Goal: Information Seeking & Learning: Compare options

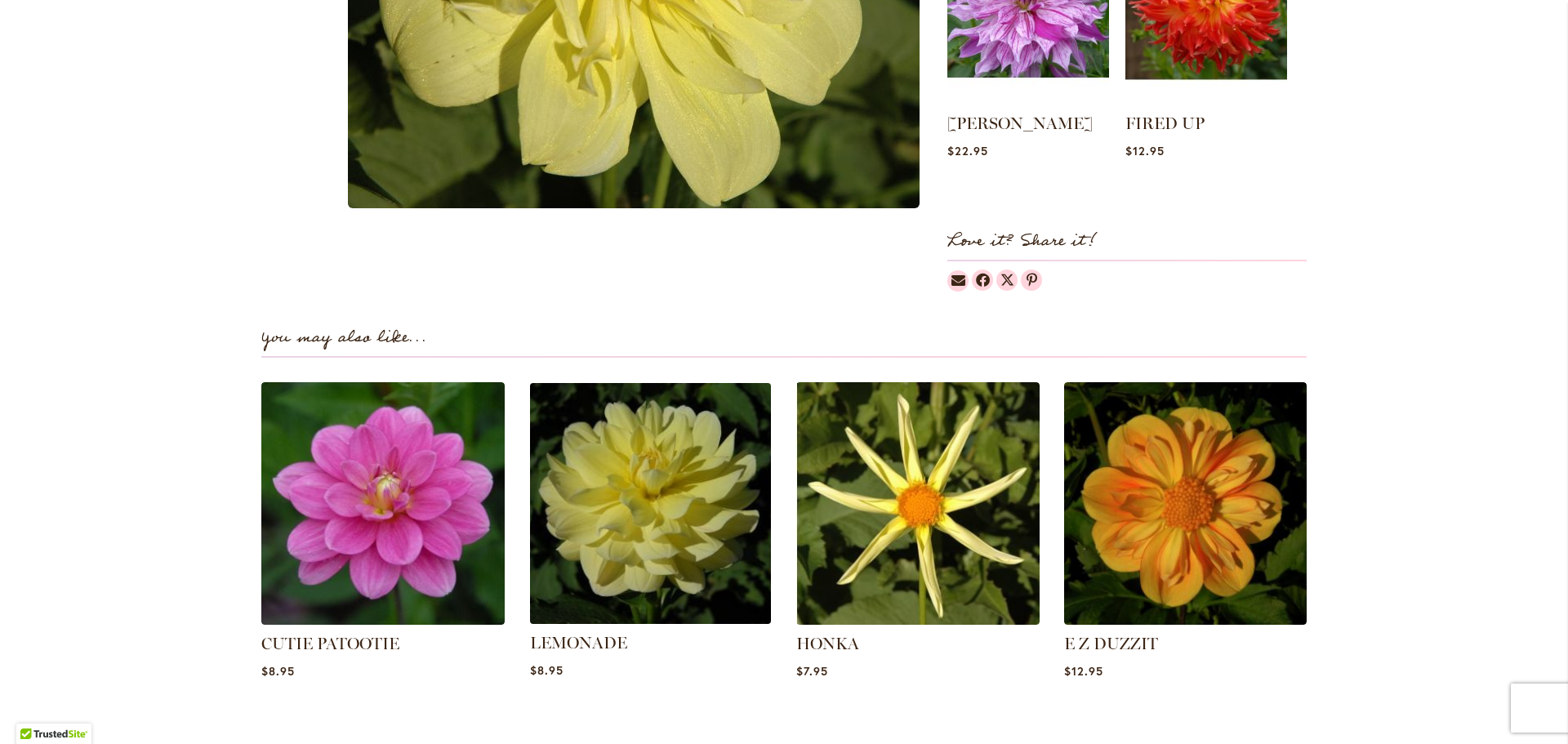
scroll to position [848, 0]
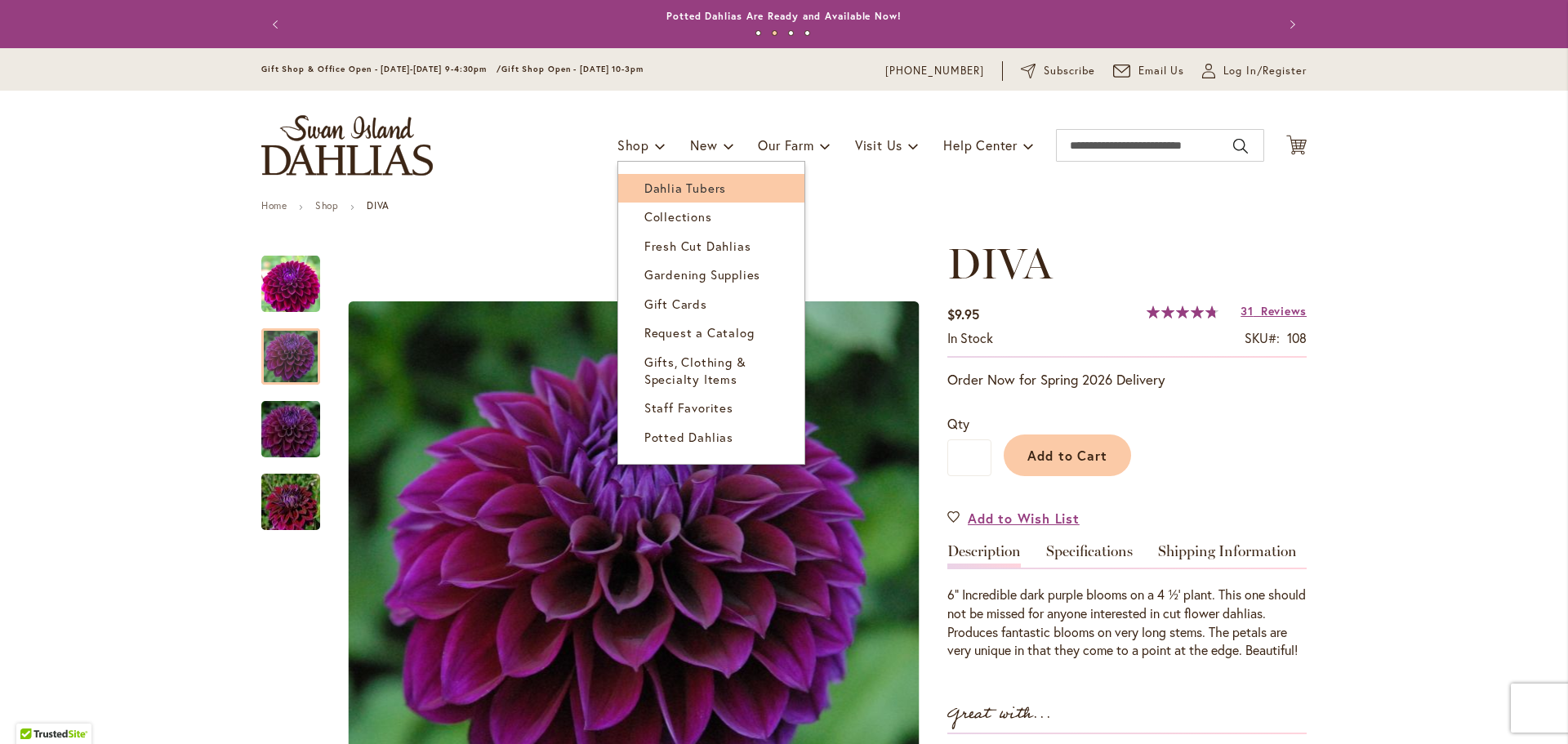
click at [648, 189] on span "Dahlia Tubers" at bounding box center [685, 188] width 82 height 16
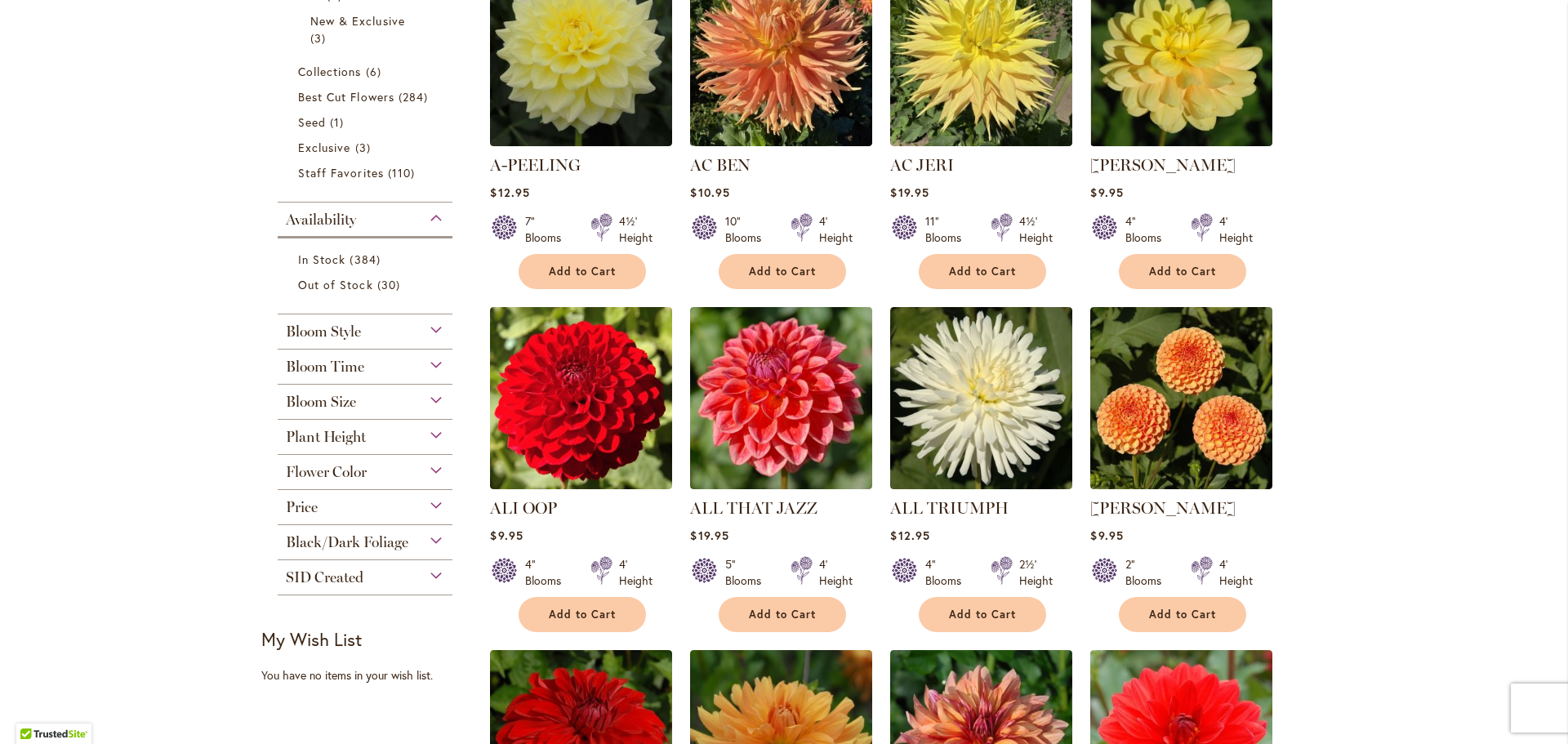
scroll to position [490, 0]
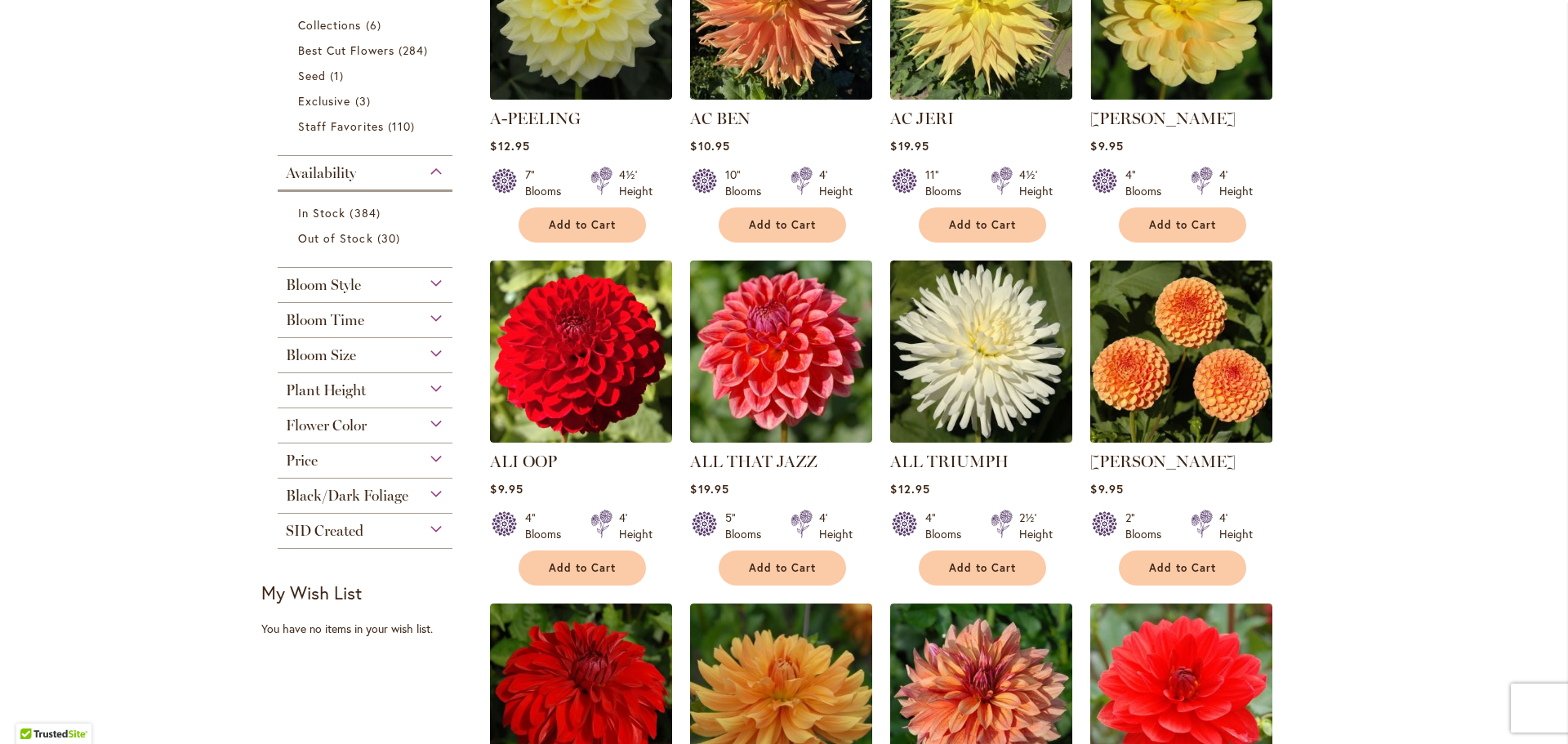
click at [1194, 399] on img at bounding box center [1182, 352] width 191 height 191
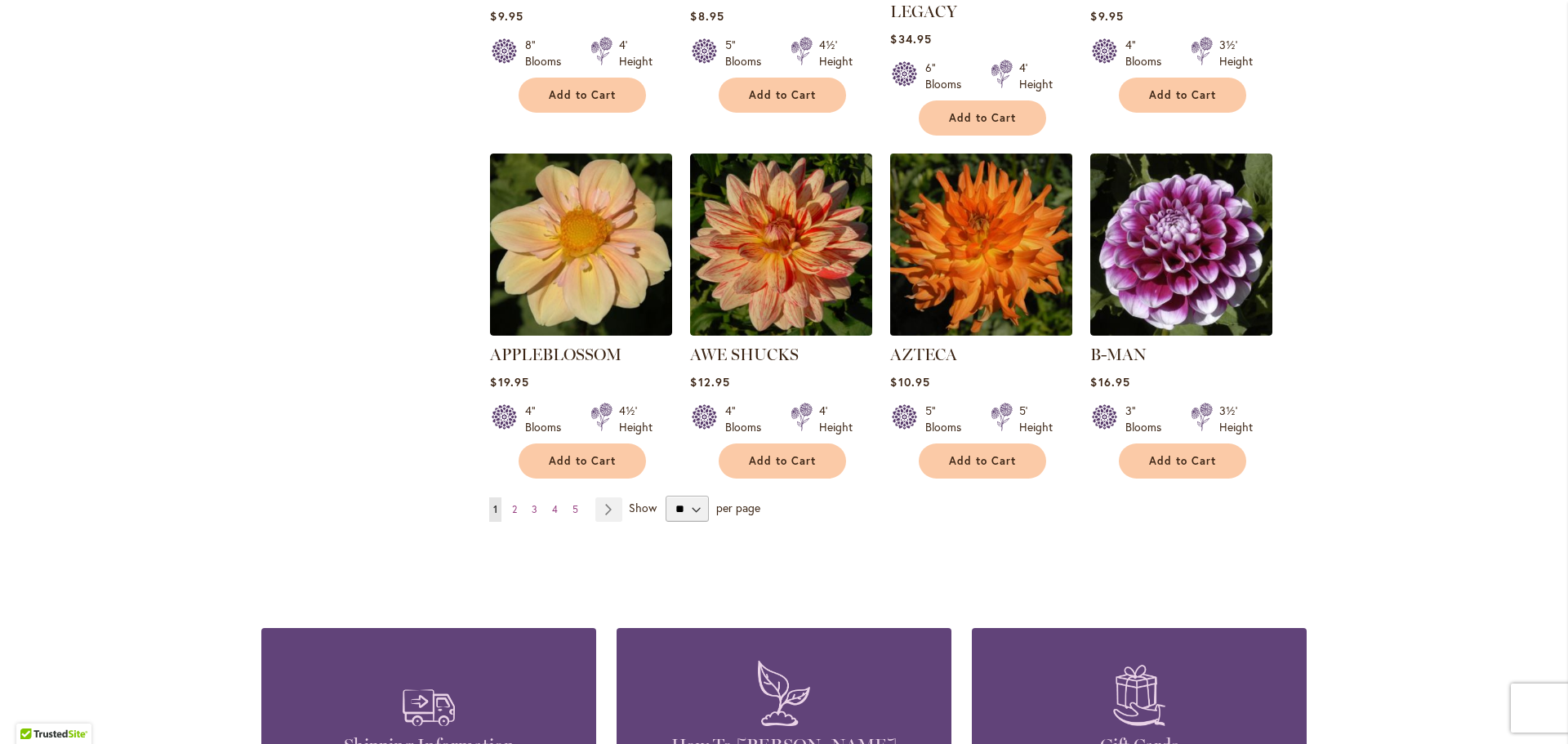
scroll to position [1307, 0]
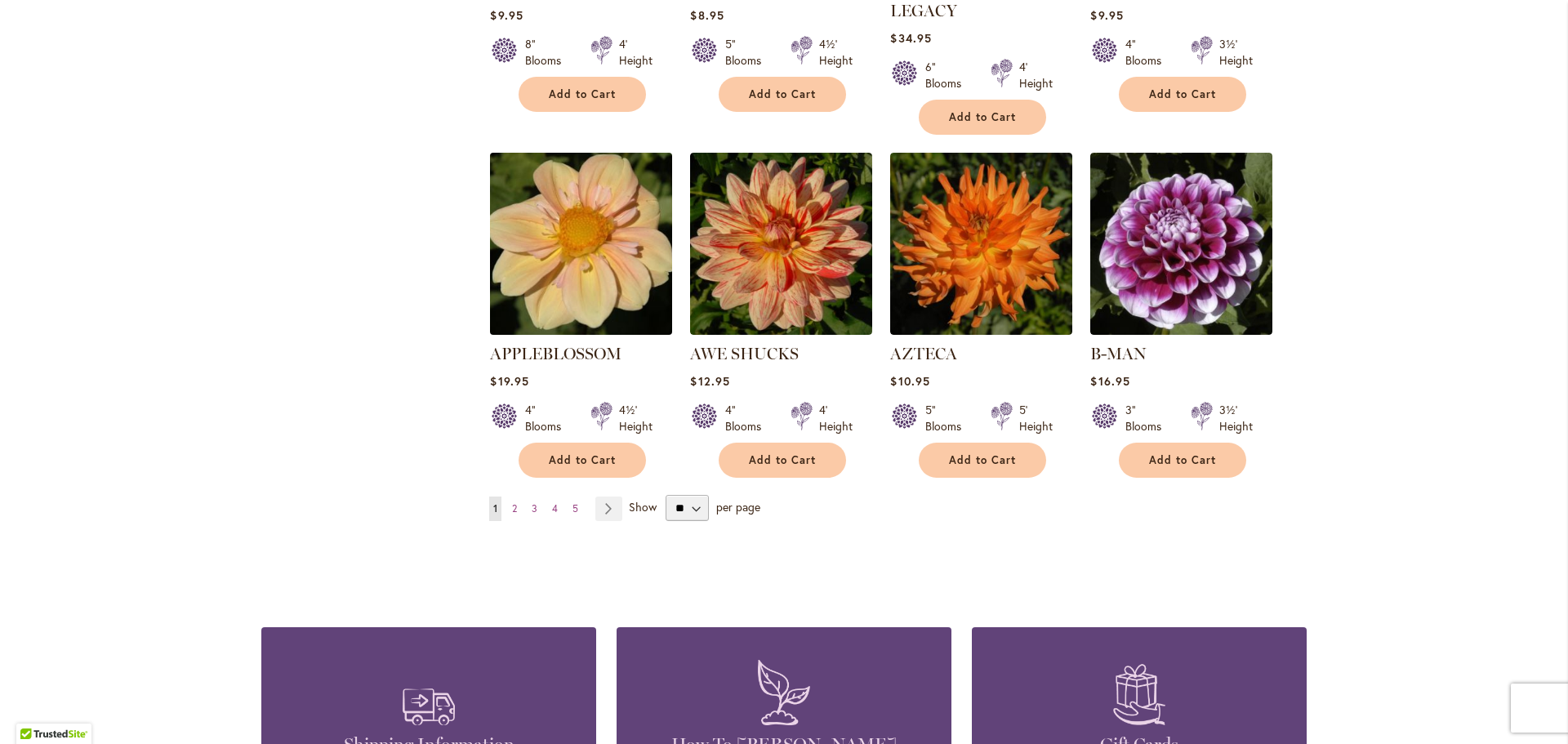
click at [582, 252] on img at bounding box center [581, 244] width 191 height 191
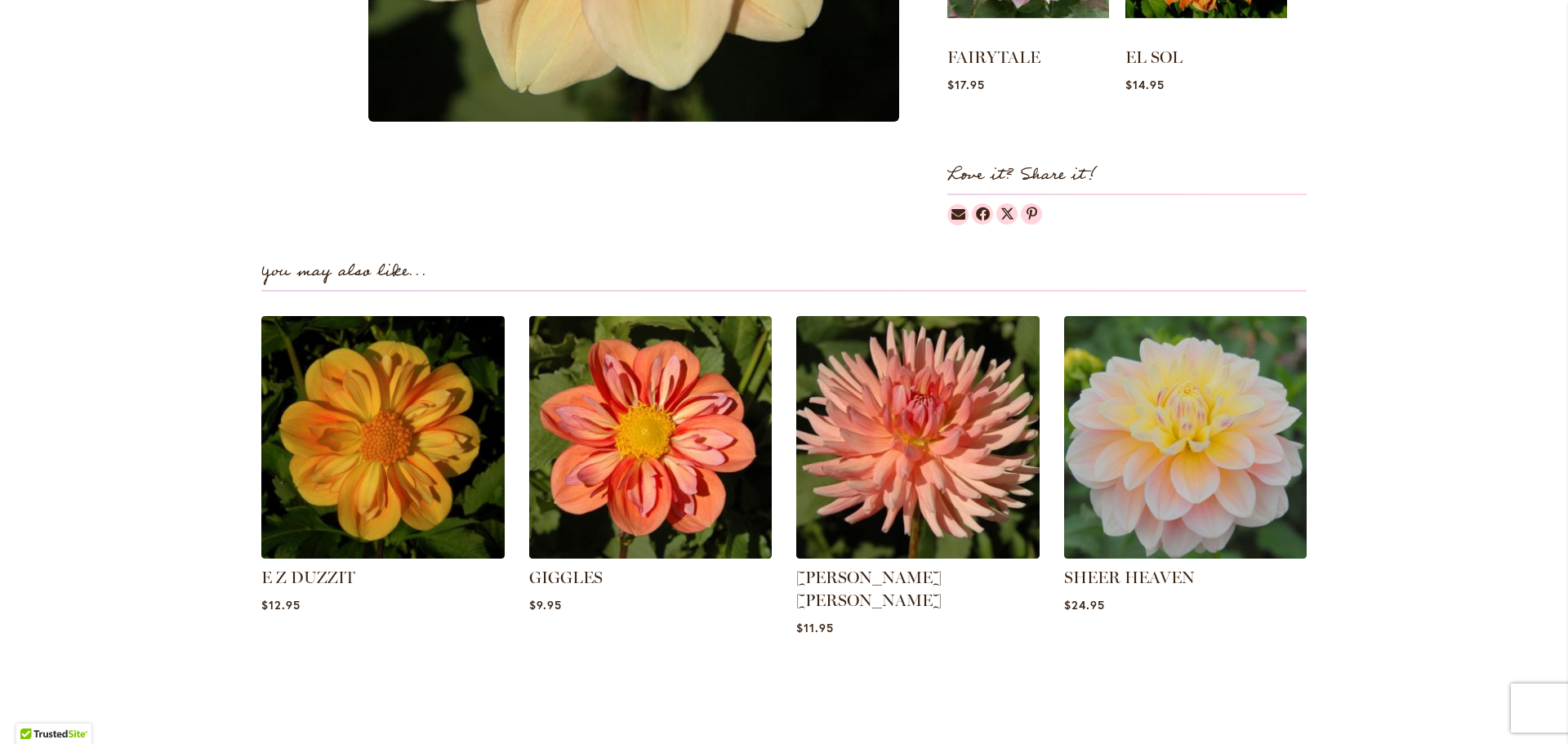
scroll to position [898, 0]
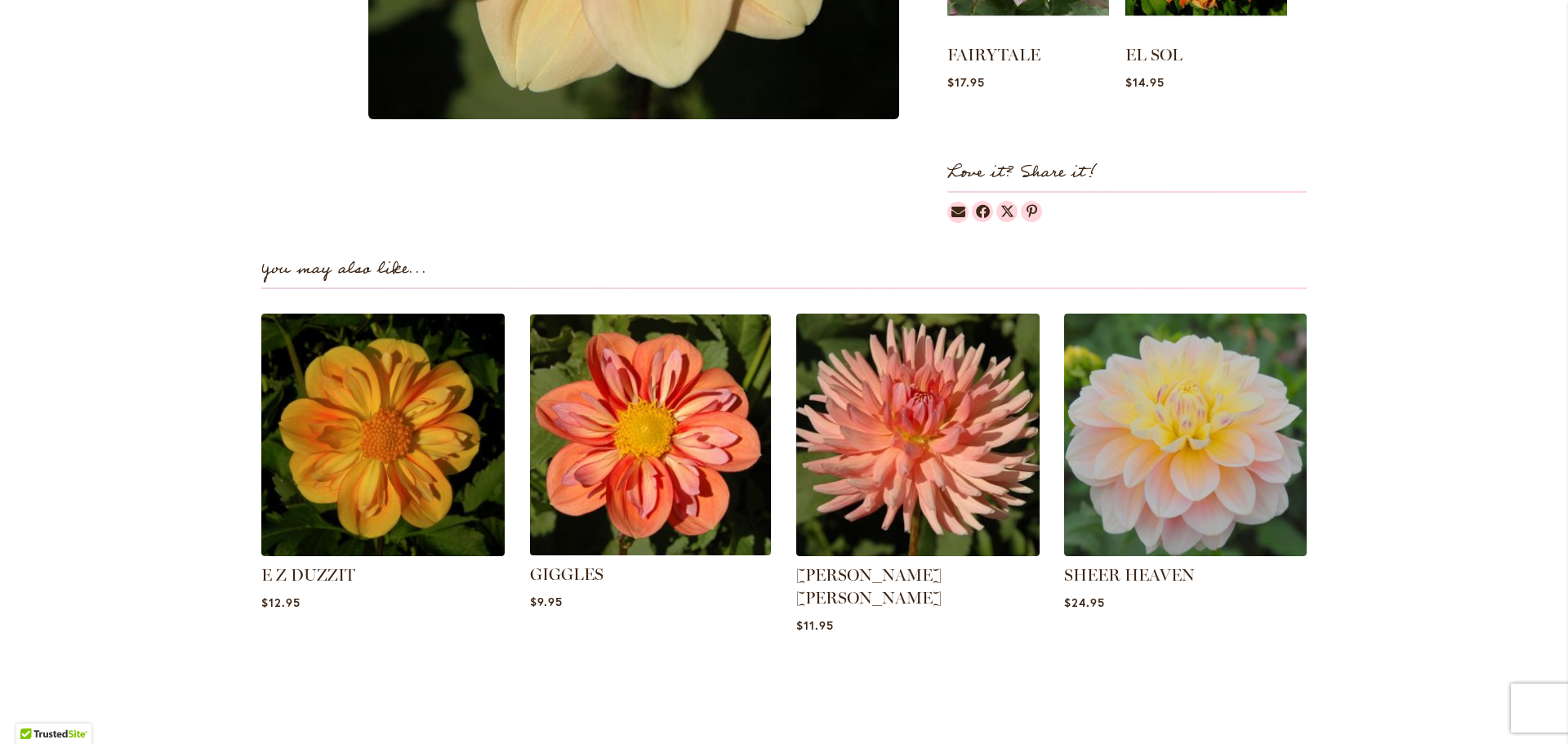
click at [636, 433] on img at bounding box center [650, 434] width 253 height 253
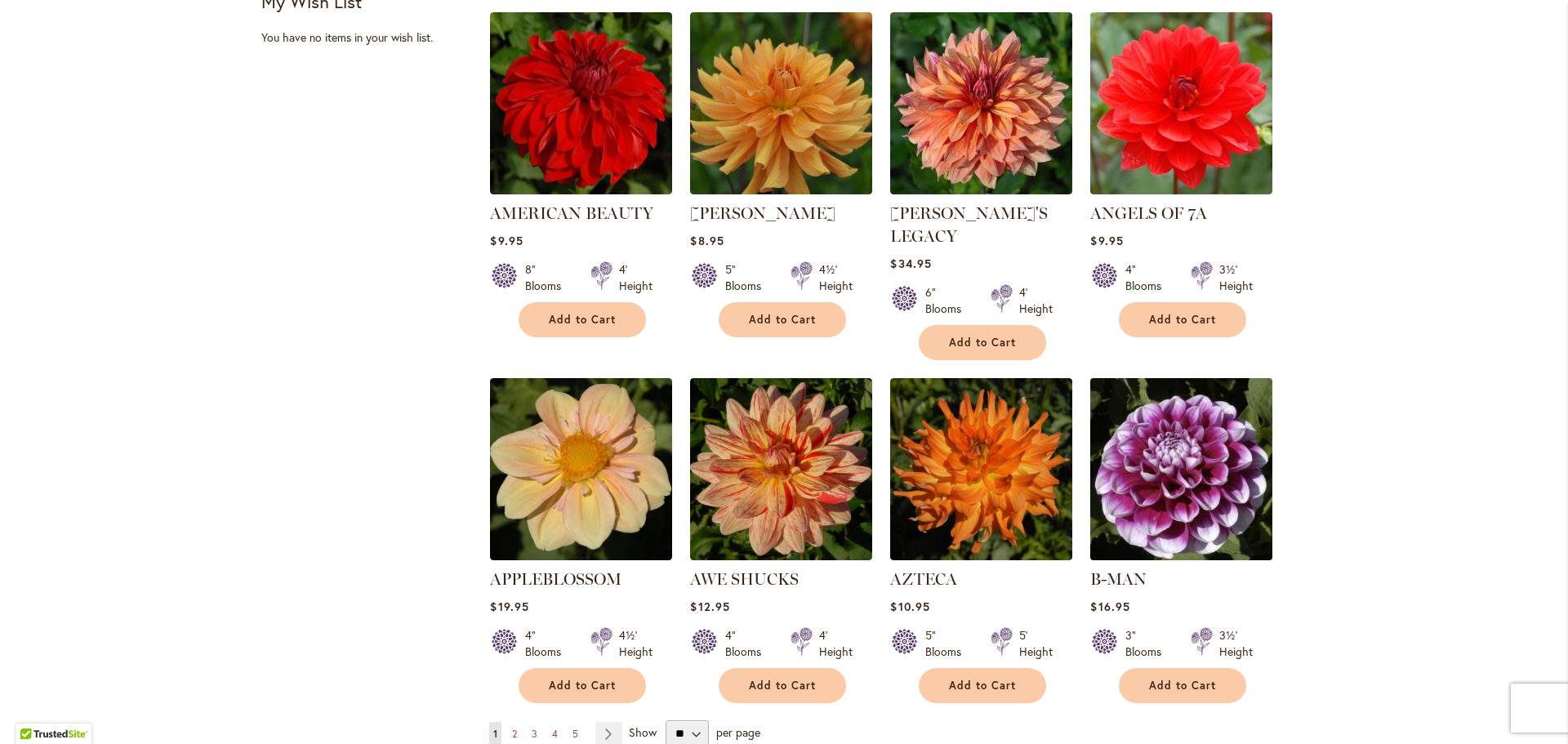
scroll to position [1143, 0]
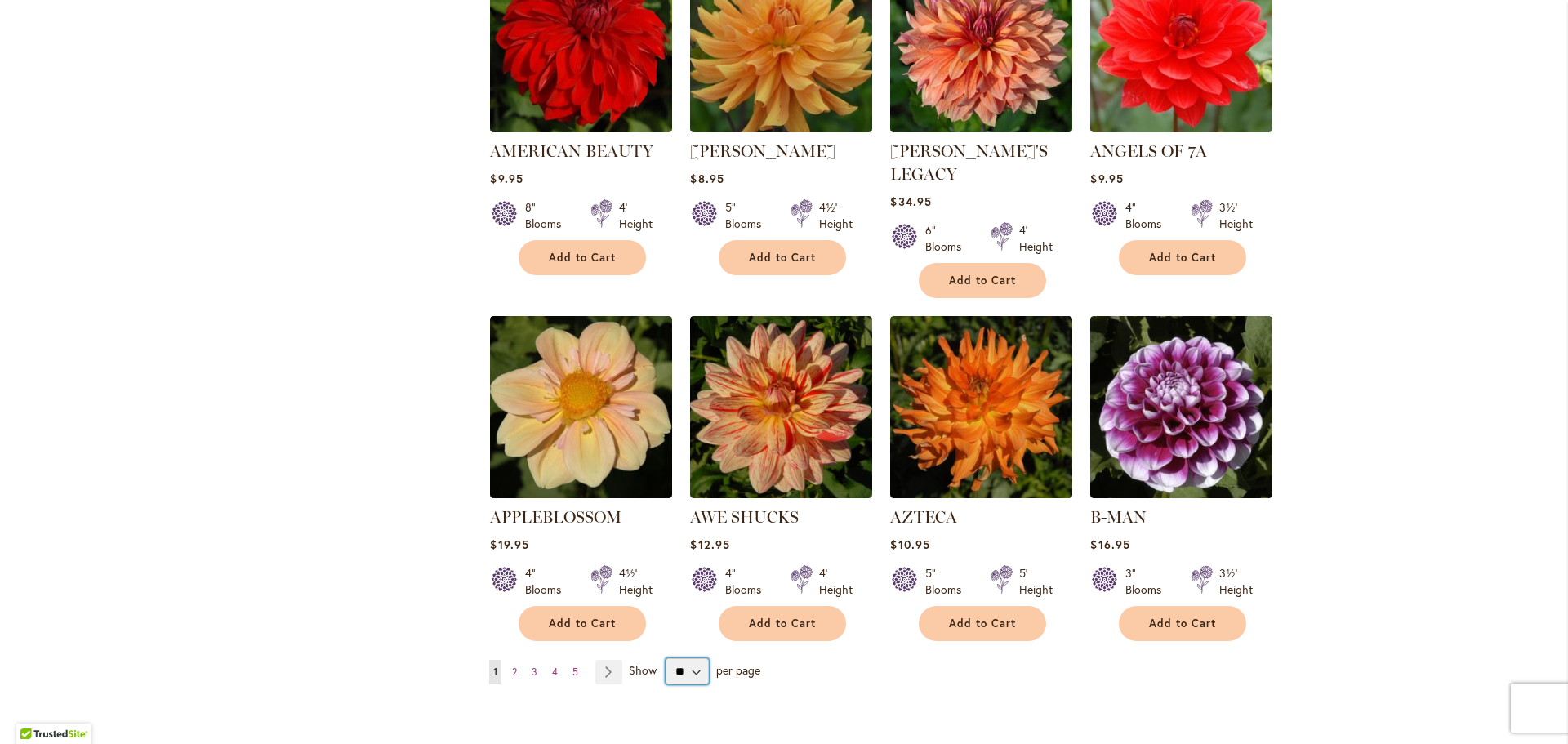
click at [693, 658] on select "** ** ** **" at bounding box center [687, 671] width 43 height 26
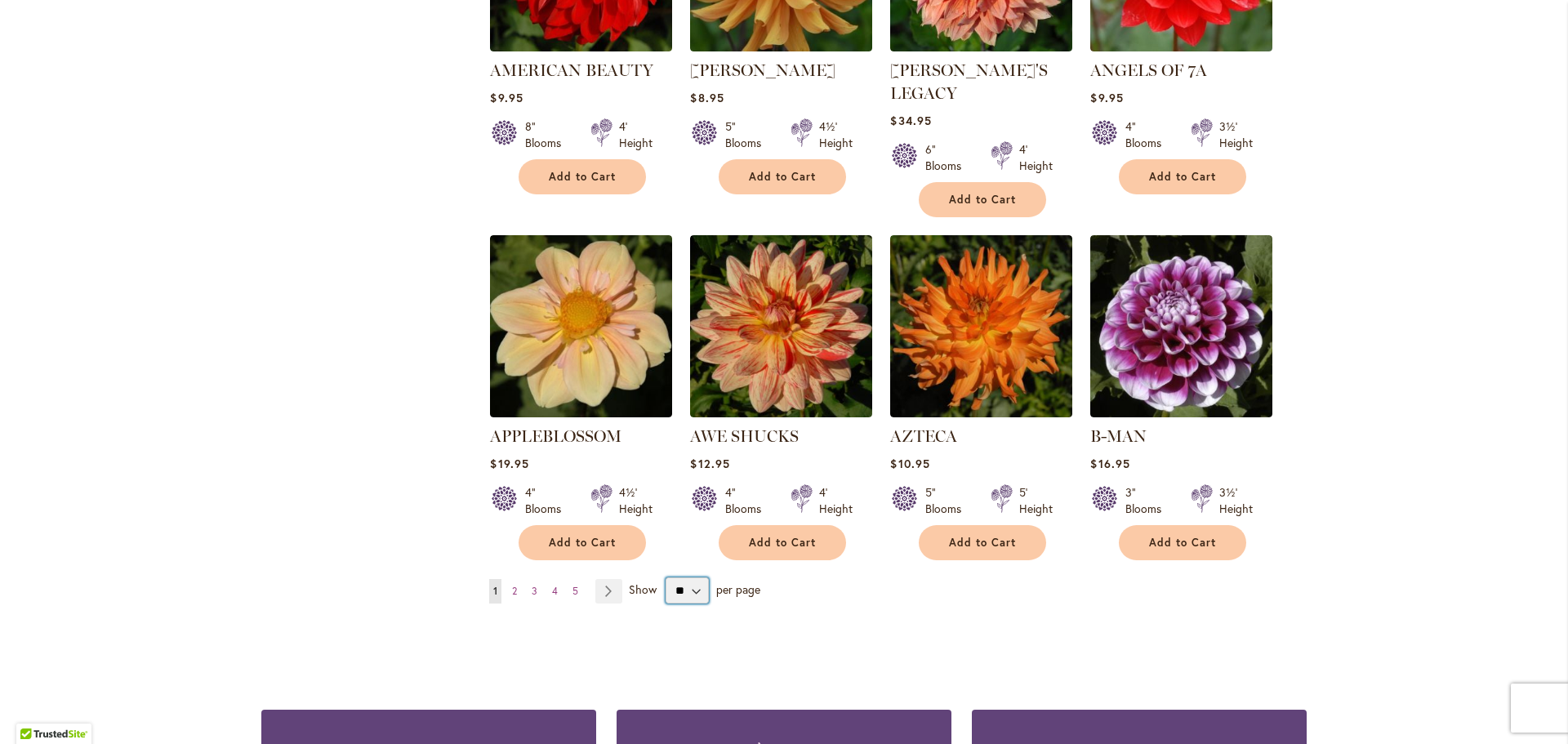
scroll to position [1225, 0]
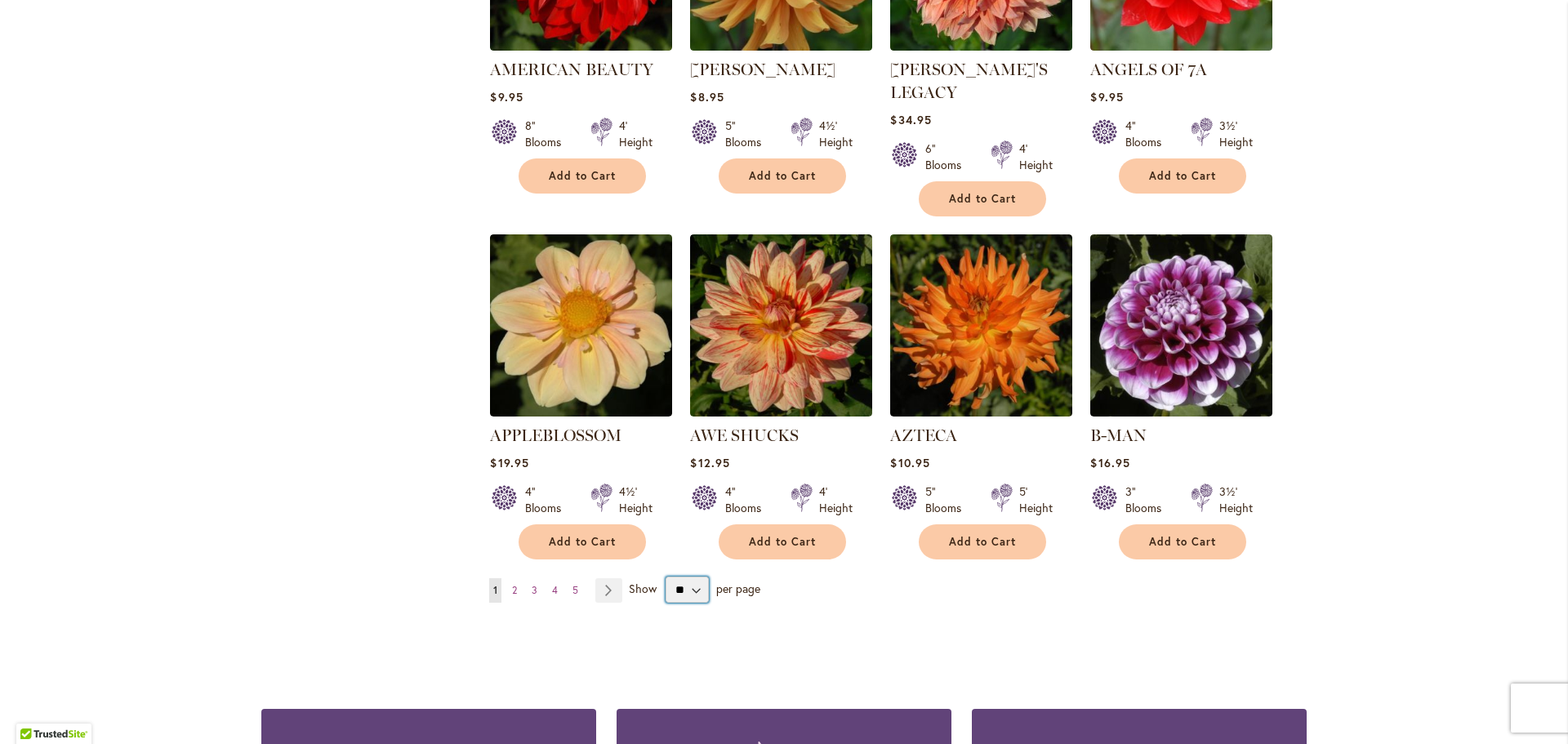
click at [693, 577] on select "** ** ** **" at bounding box center [687, 590] width 43 height 26
select select "**"
click at [666, 577] on select "** ** ** **" at bounding box center [687, 590] width 43 height 26
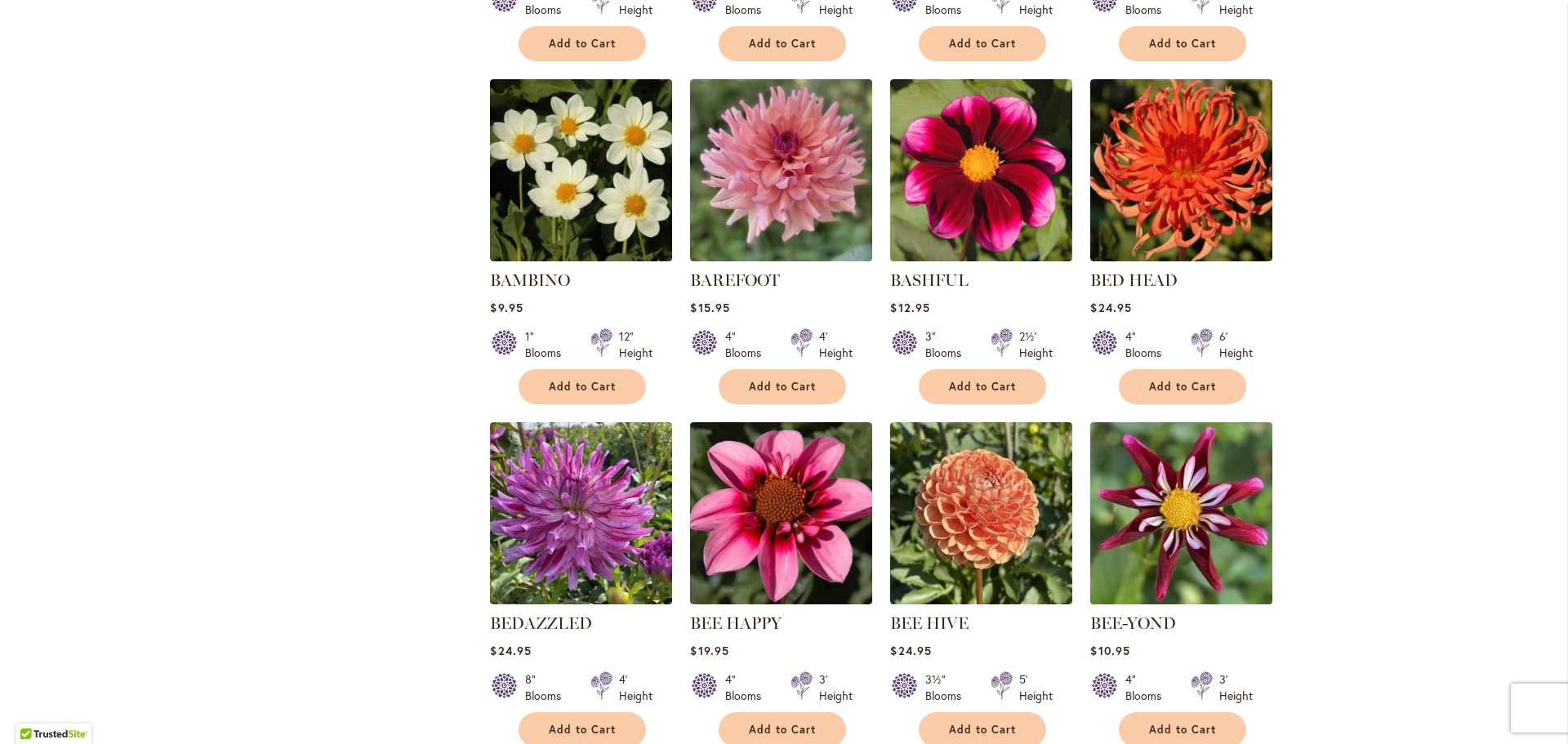
scroll to position [2123, 0]
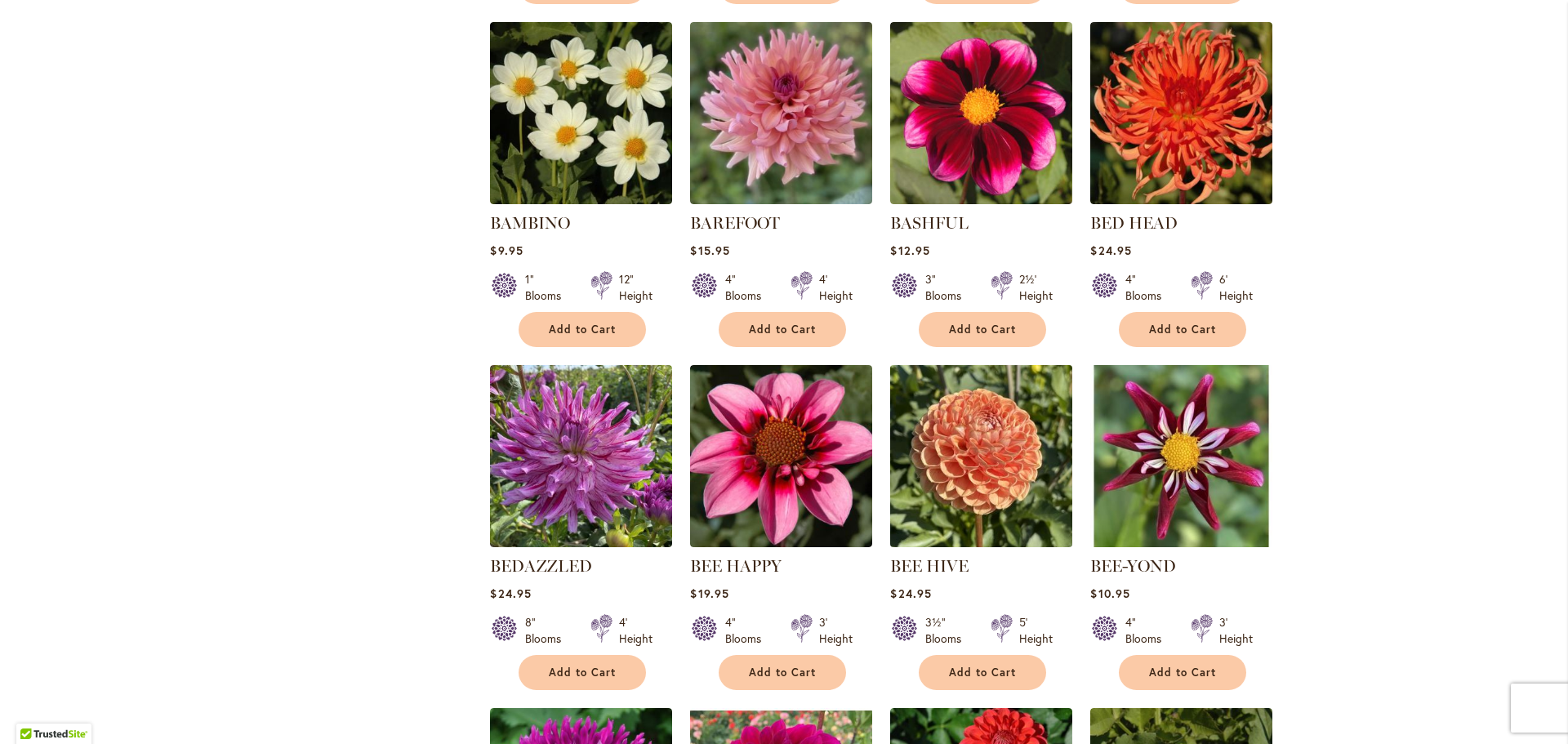
click at [966, 413] on img at bounding box center [982, 457] width 191 height 191
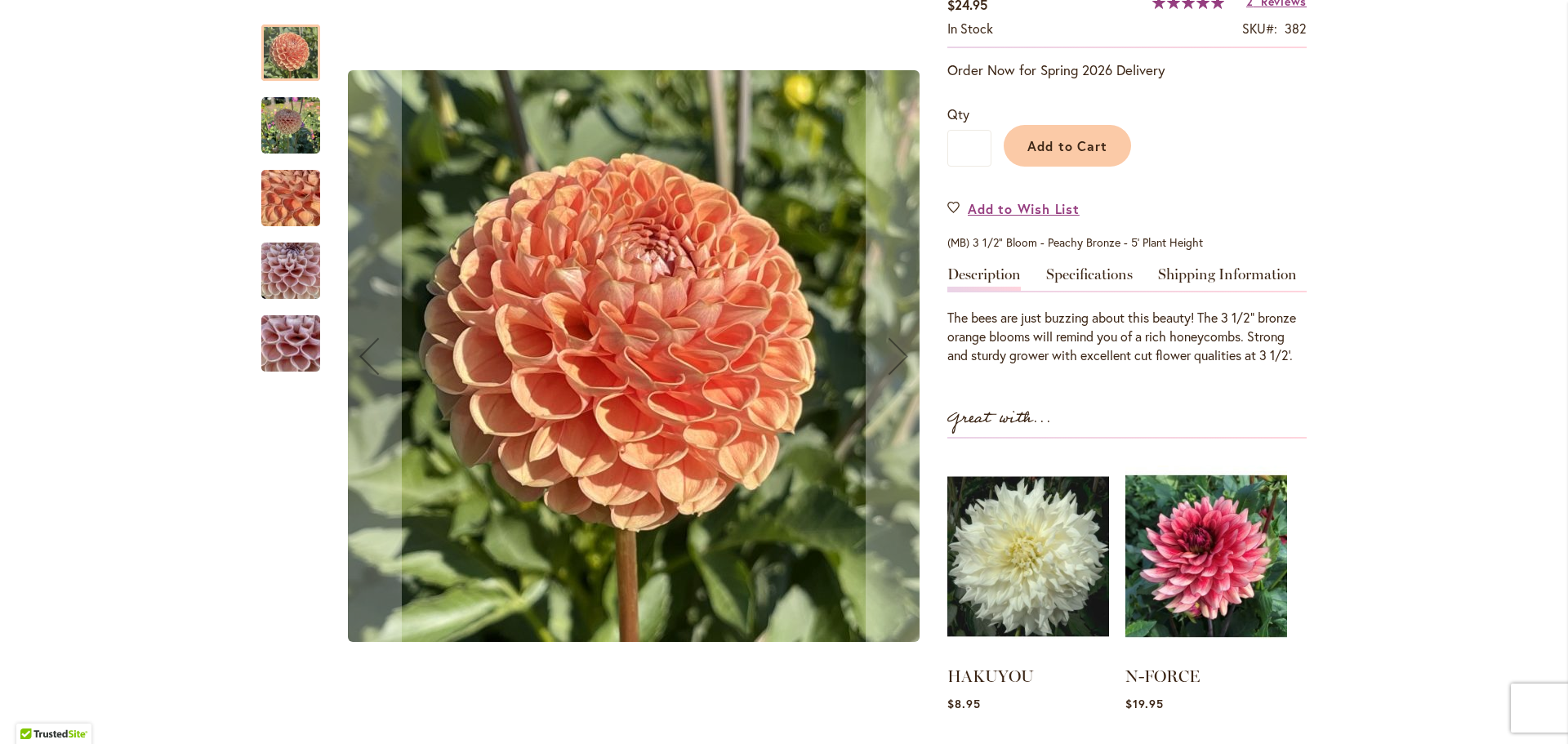
scroll to position [327, 0]
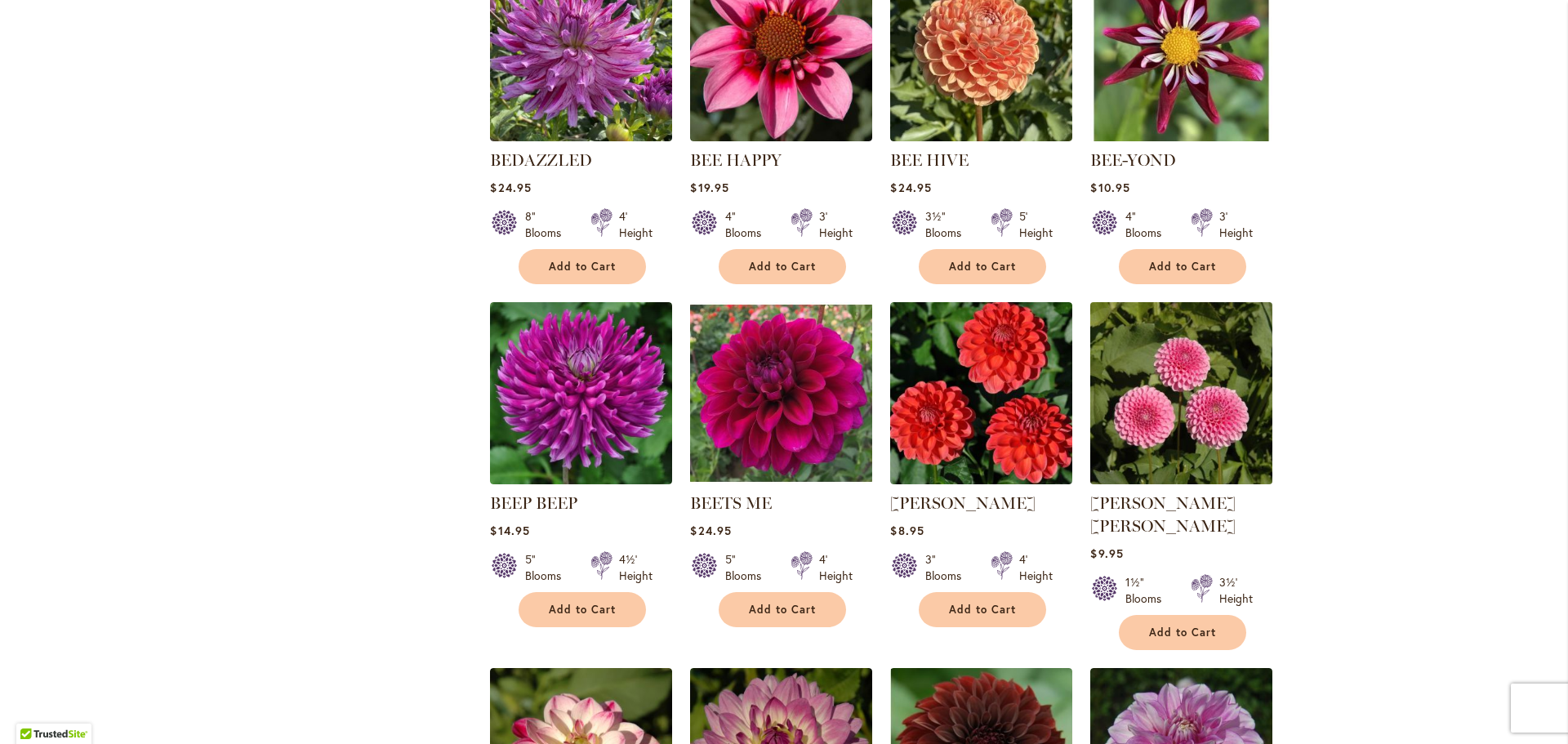
scroll to position [2613, 0]
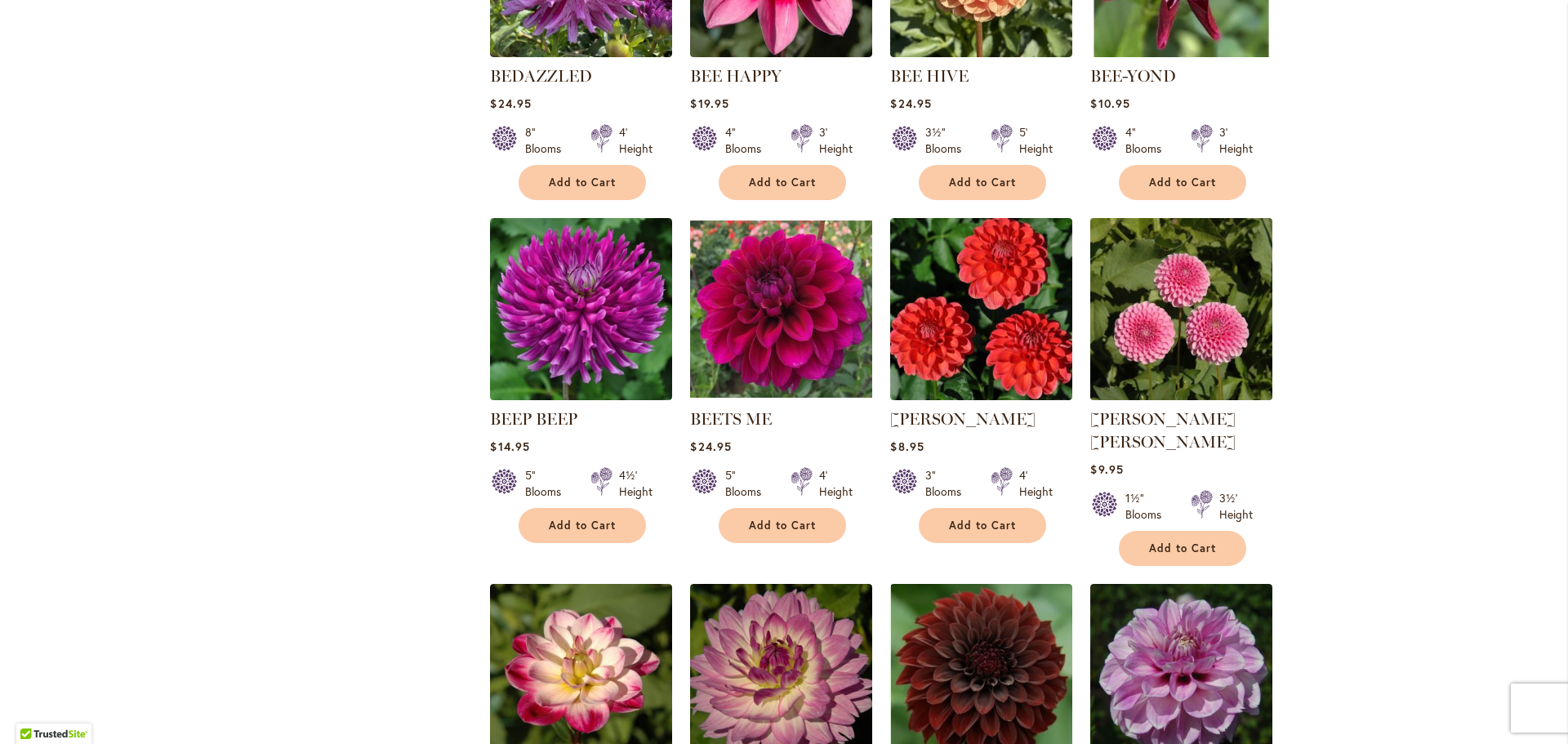
click at [1147, 309] on img at bounding box center [1182, 310] width 191 height 191
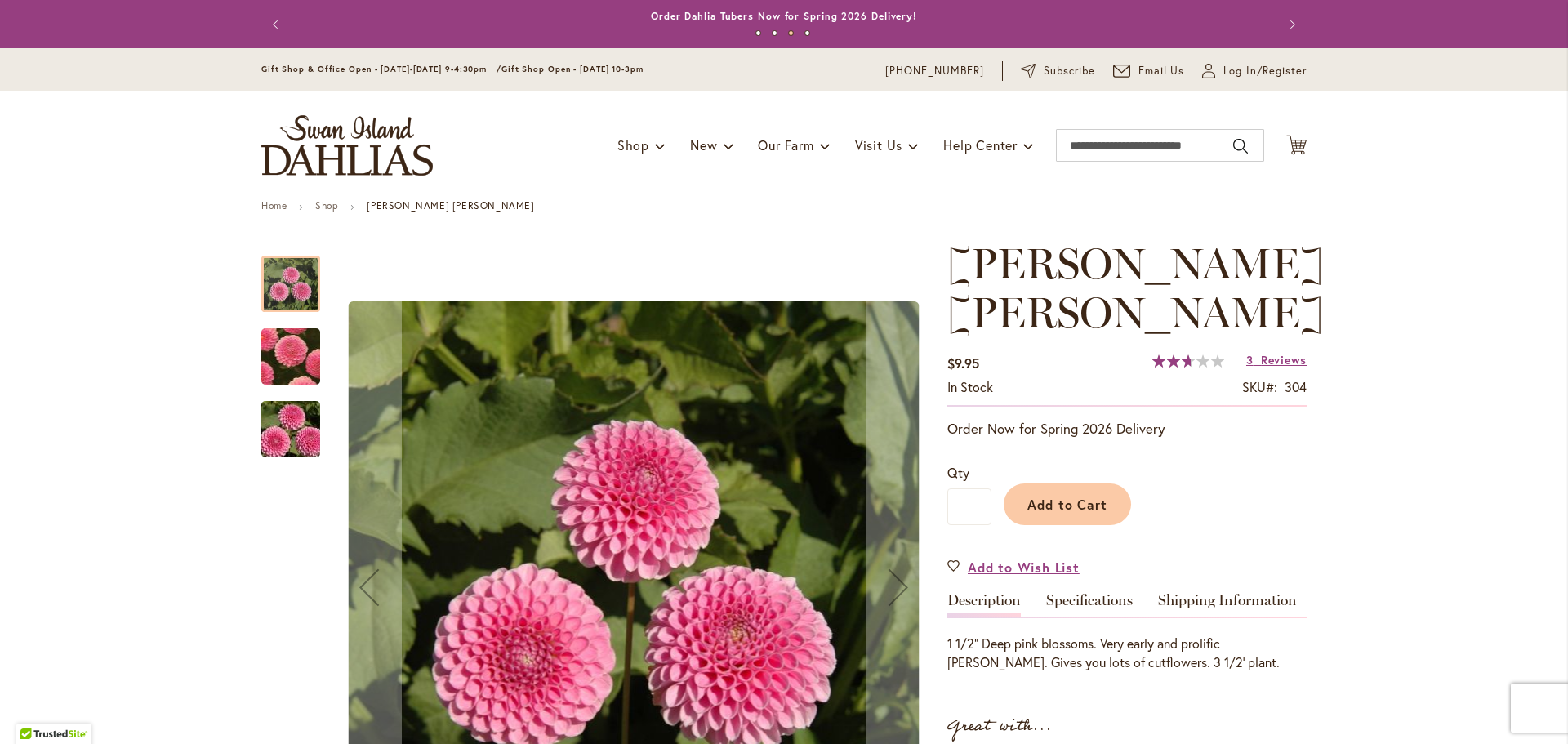
click at [1266, 352] on span "Reviews" at bounding box center [1284, 359] width 46 height 16
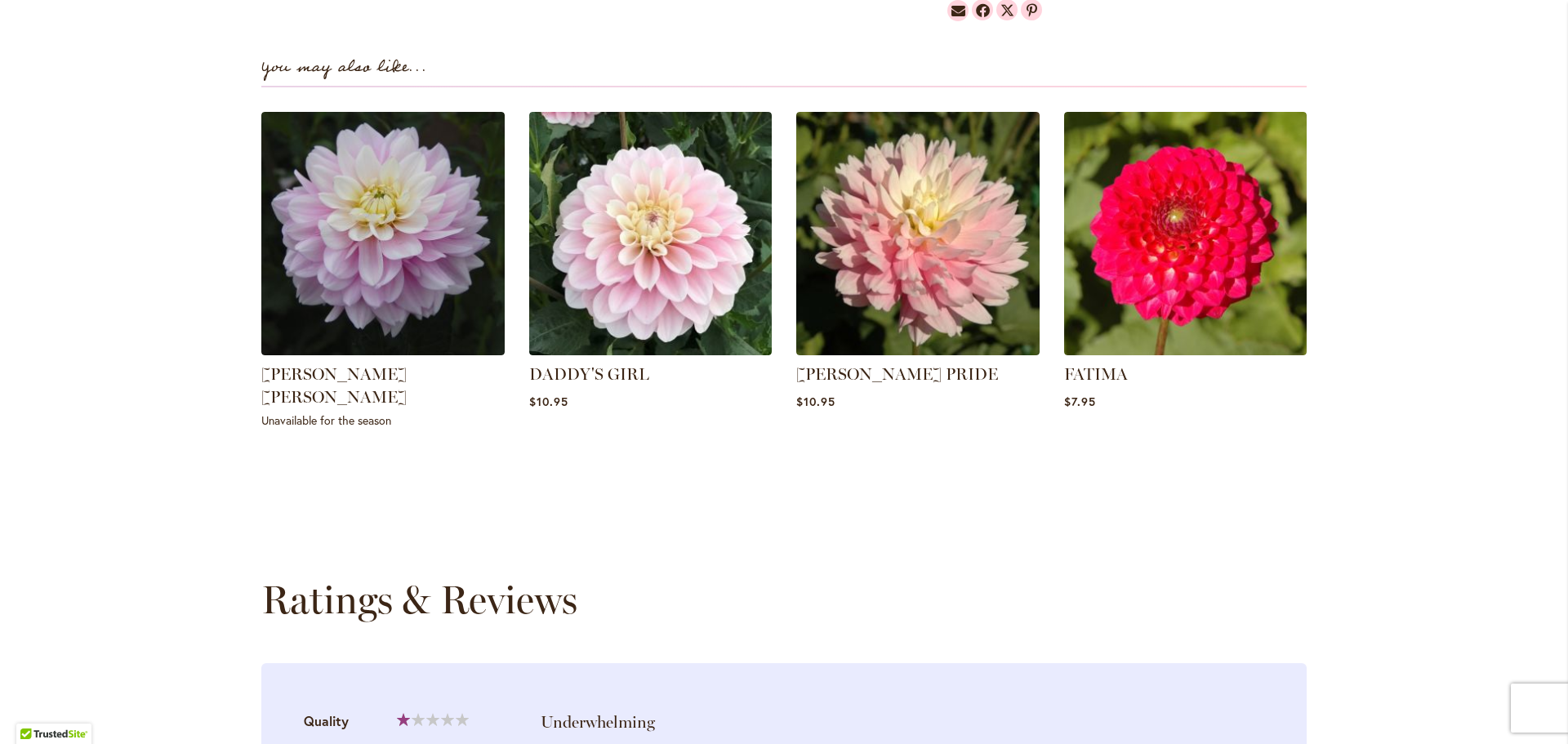
scroll to position [1147, 0]
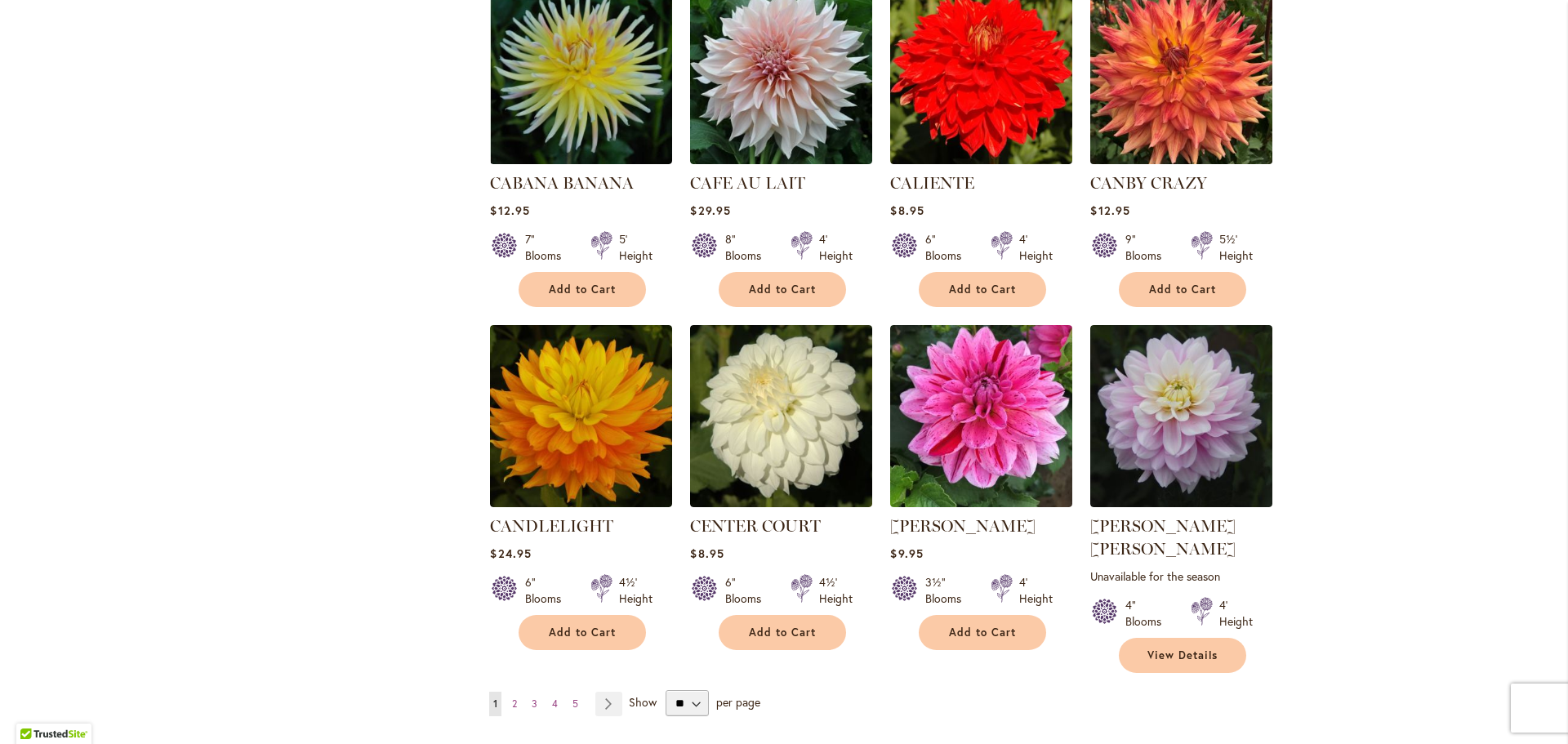
scroll to position [5308, 0]
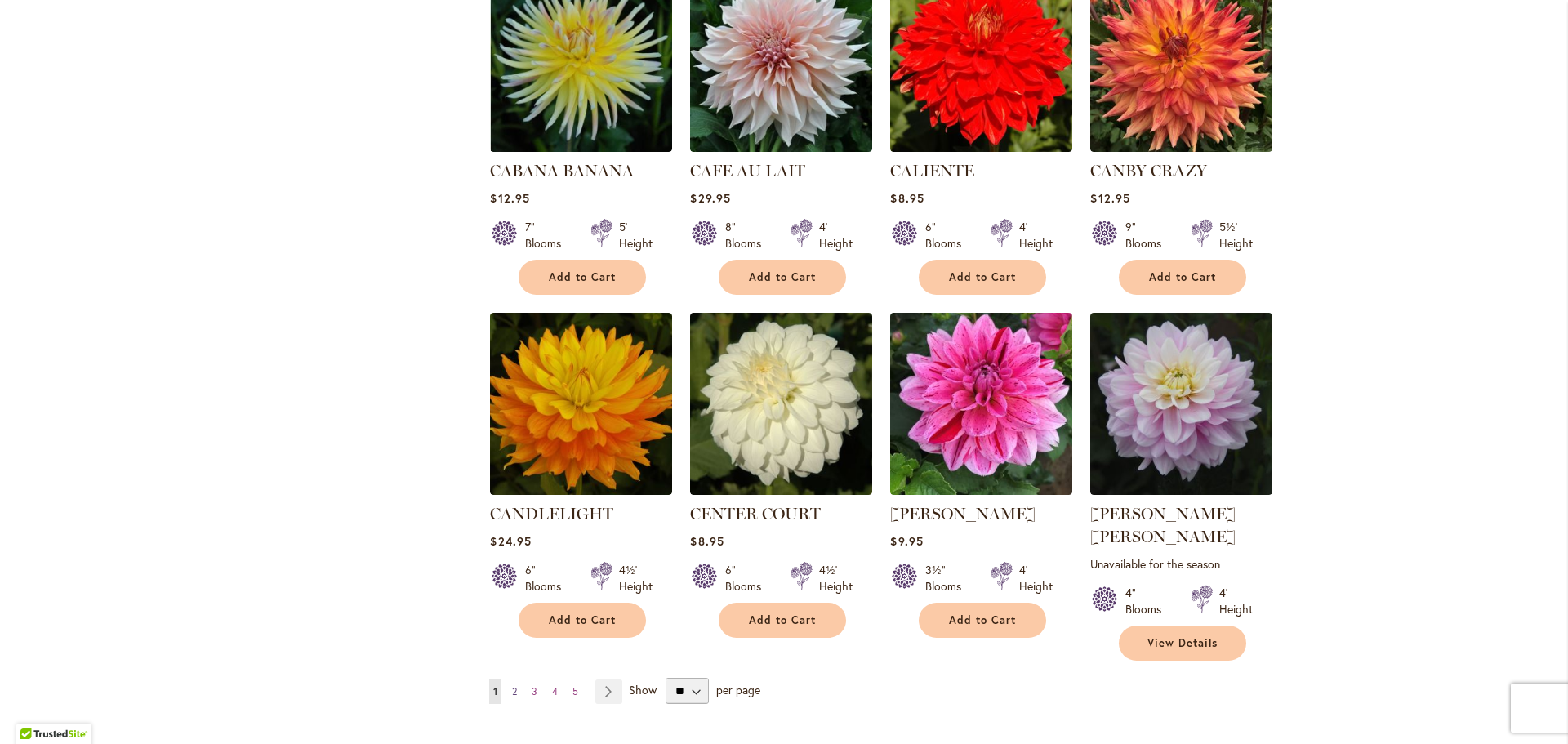
click at [512, 685] on span "2" at bounding box center [514, 691] width 5 height 12
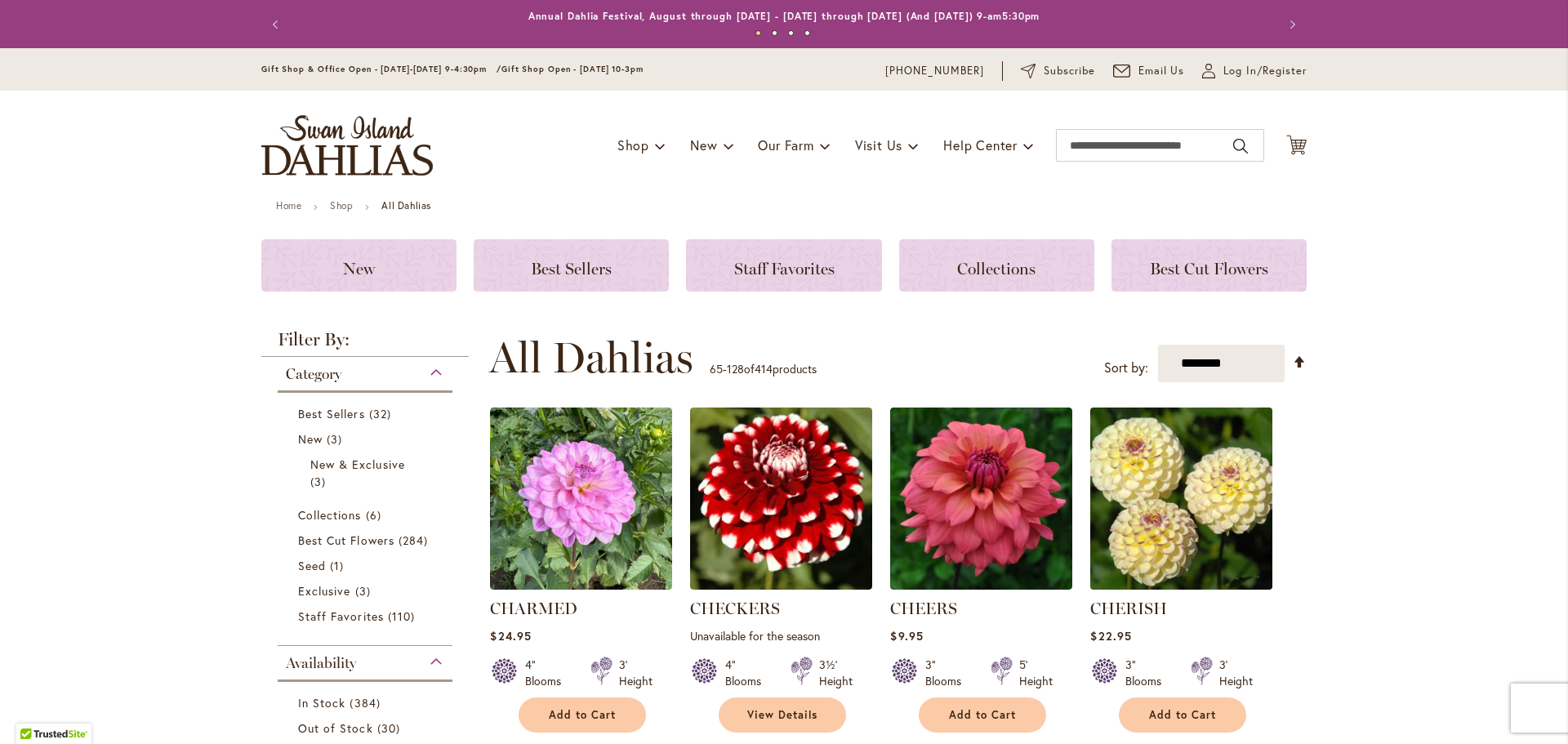
click at [1179, 485] on img at bounding box center [1182, 499] width 191 height 191
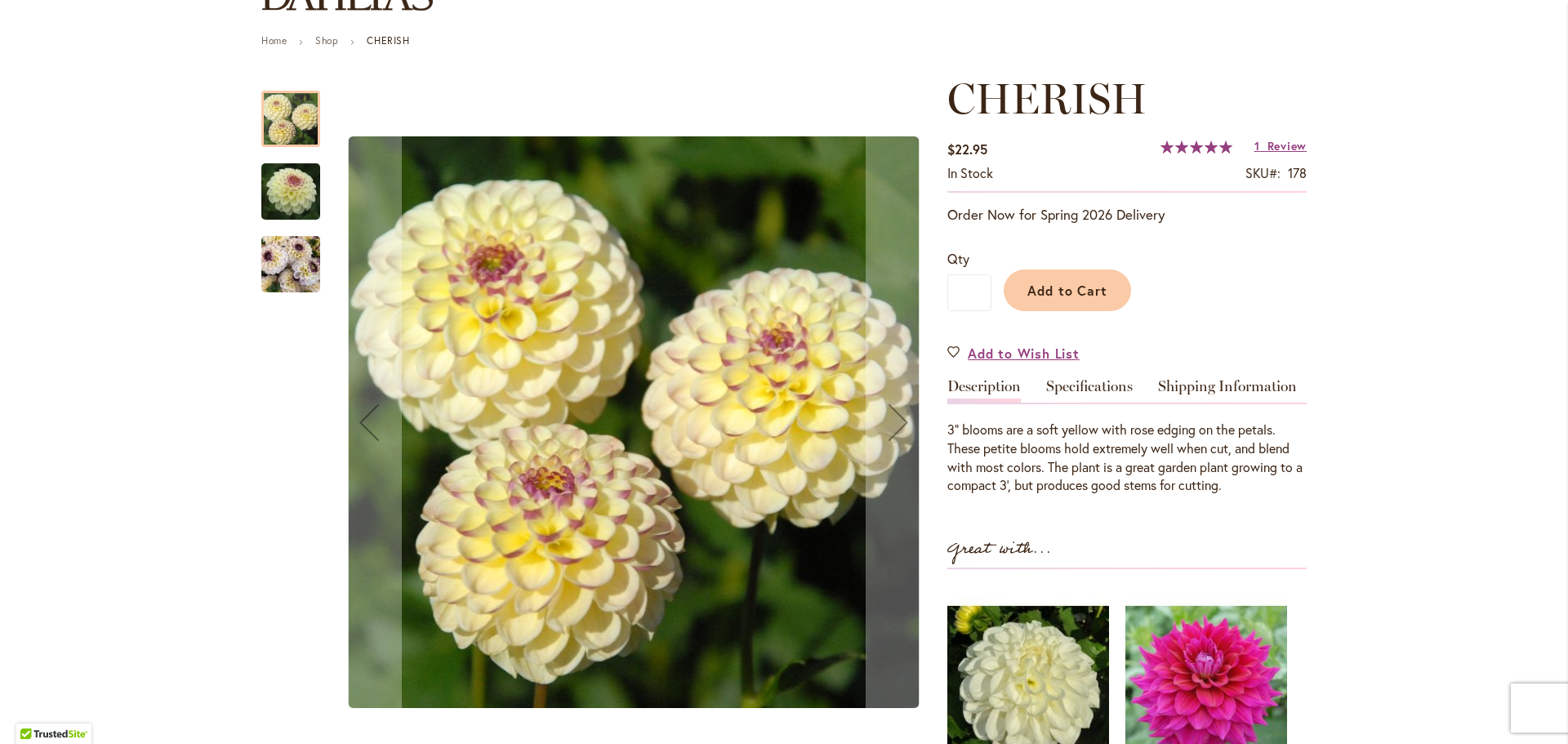
scroll to position [163, 0]
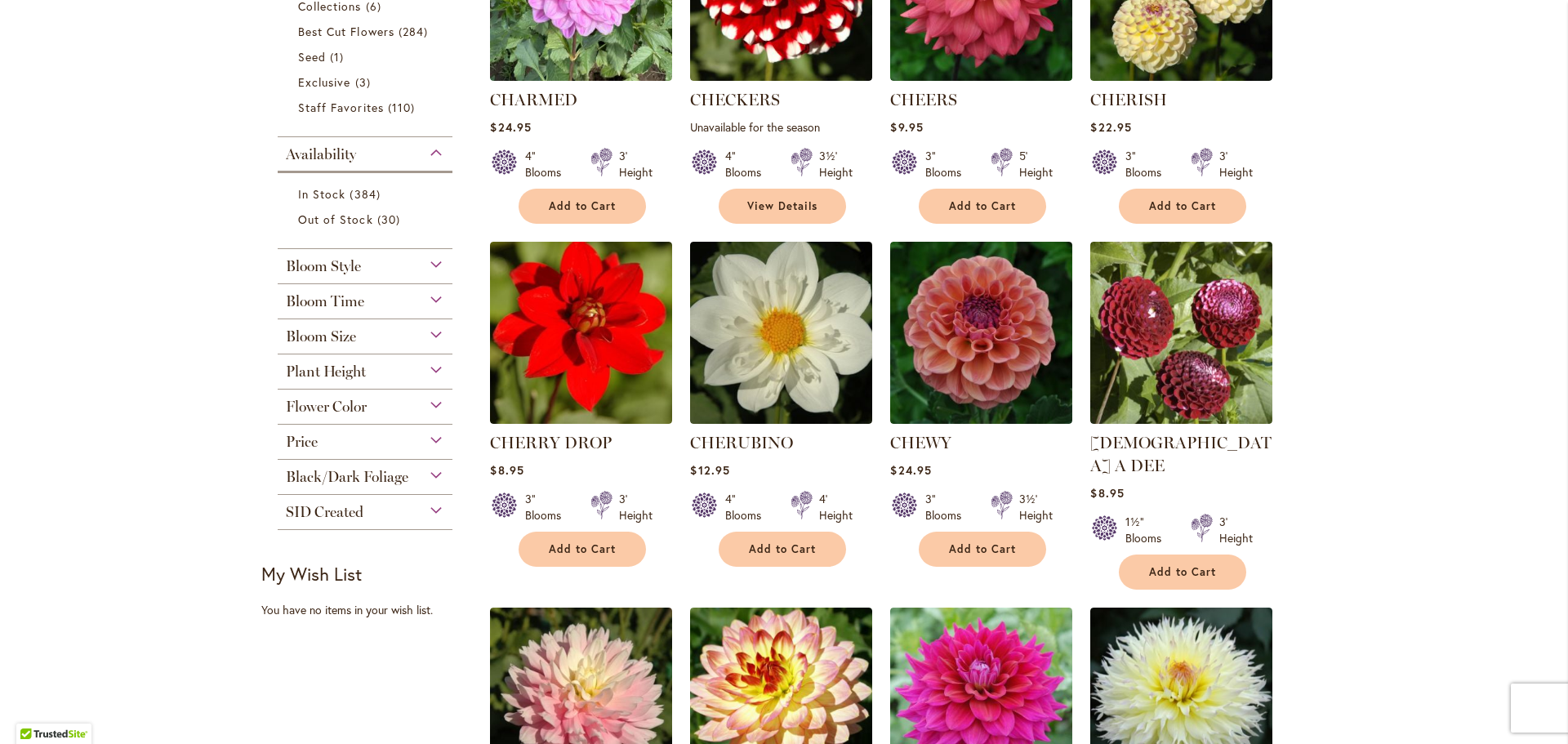
scroll to position [572, 0]
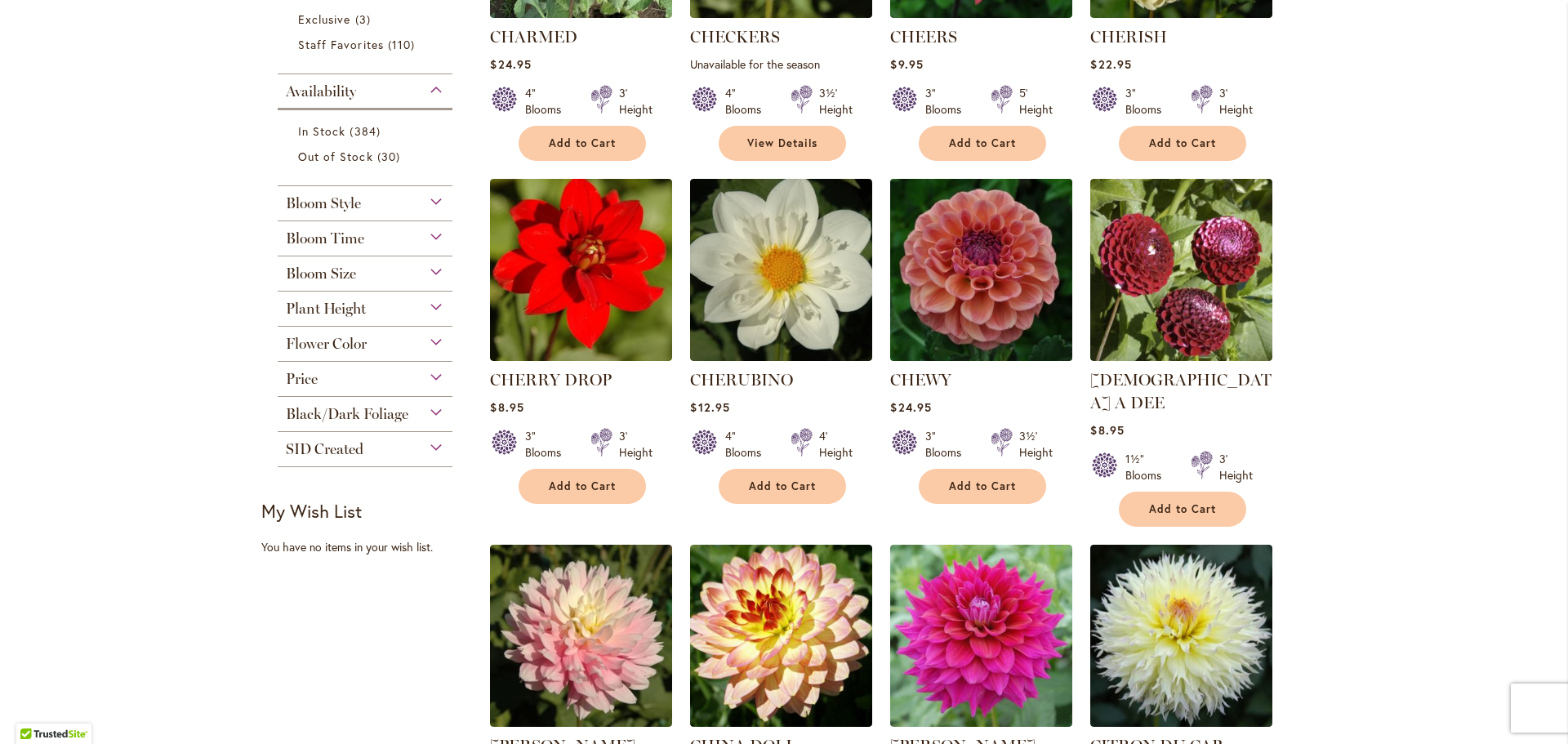
click at [970, 282] on img at bounding box center [982, 270] width 191 height 191
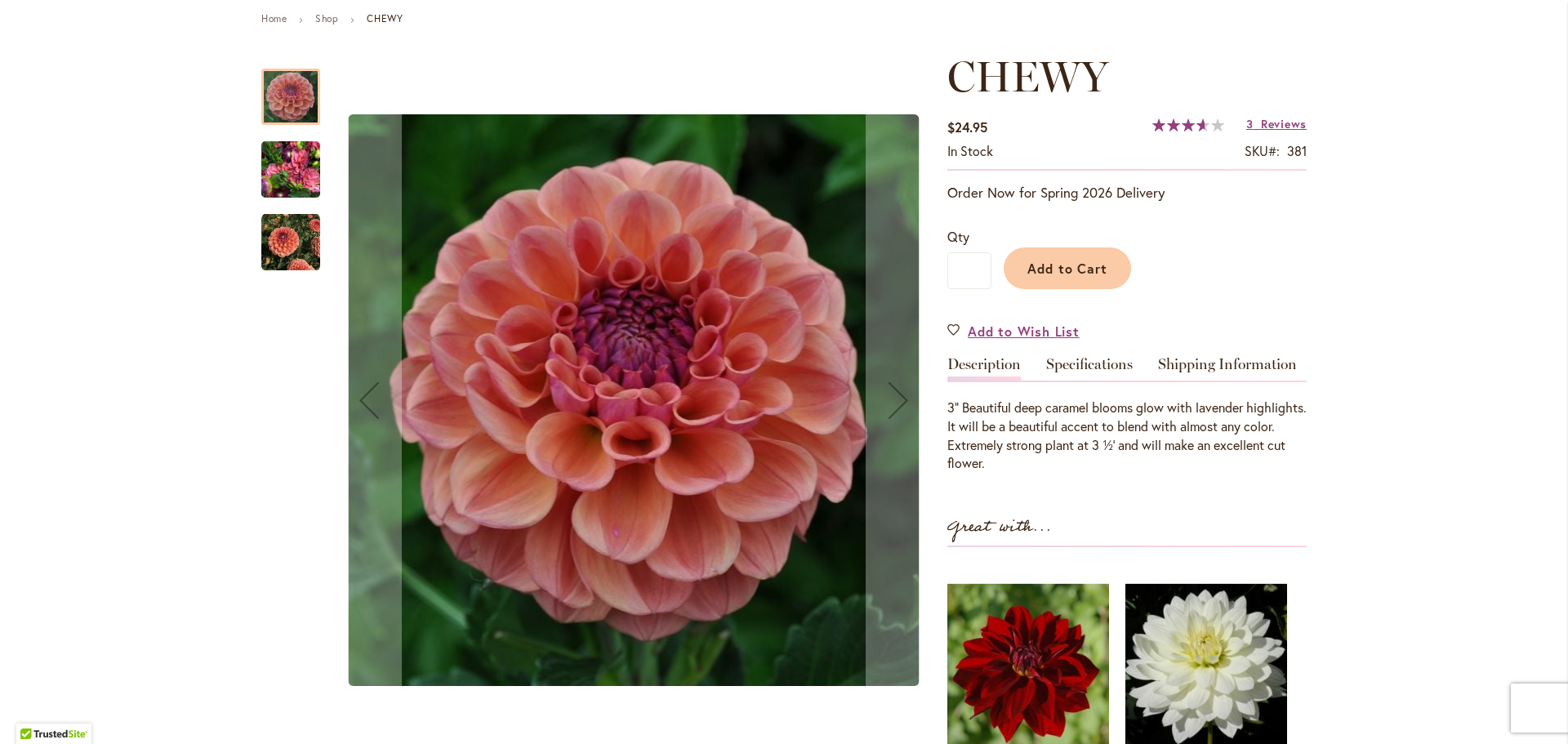
scroll to position [245, 0]
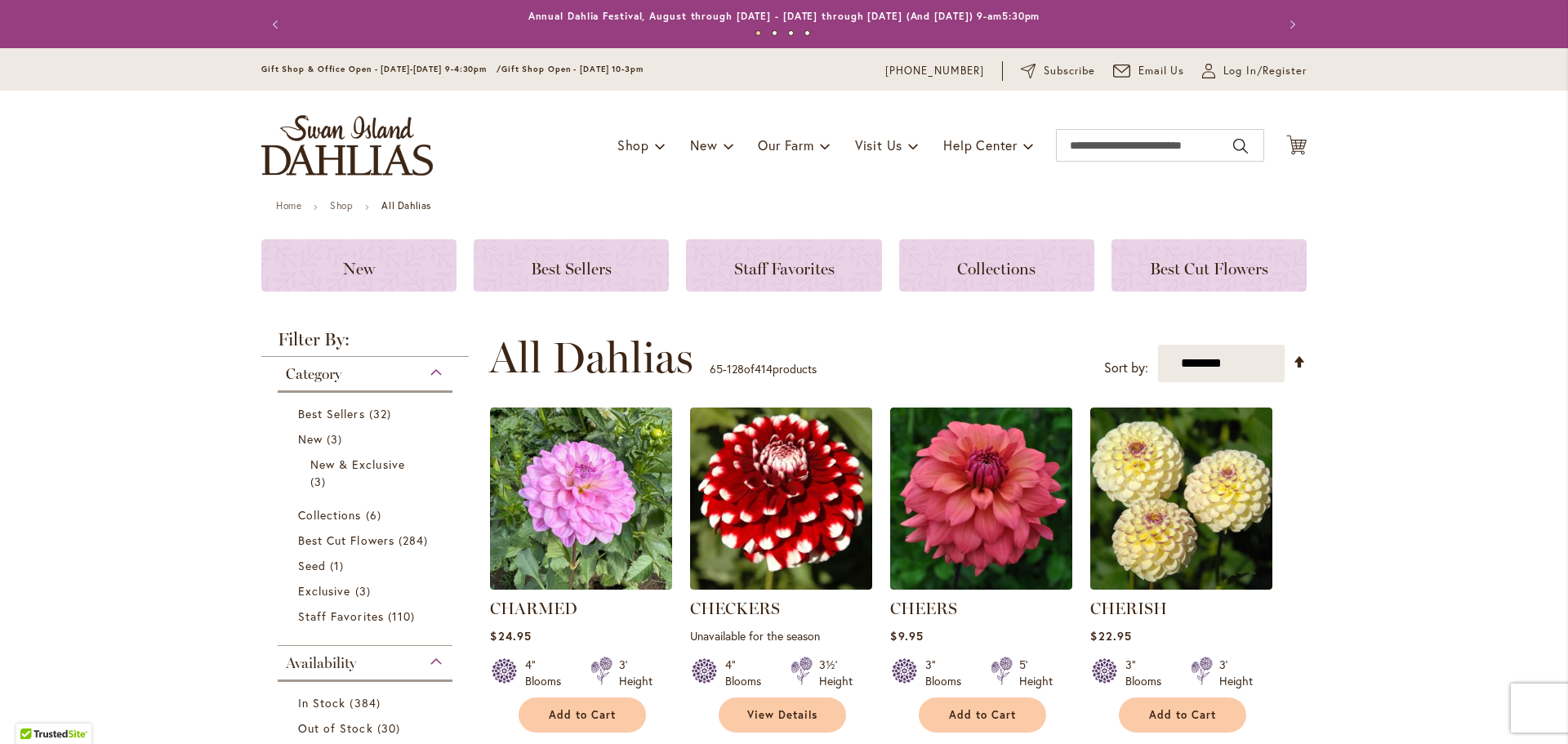
scroll to position [572, 0]
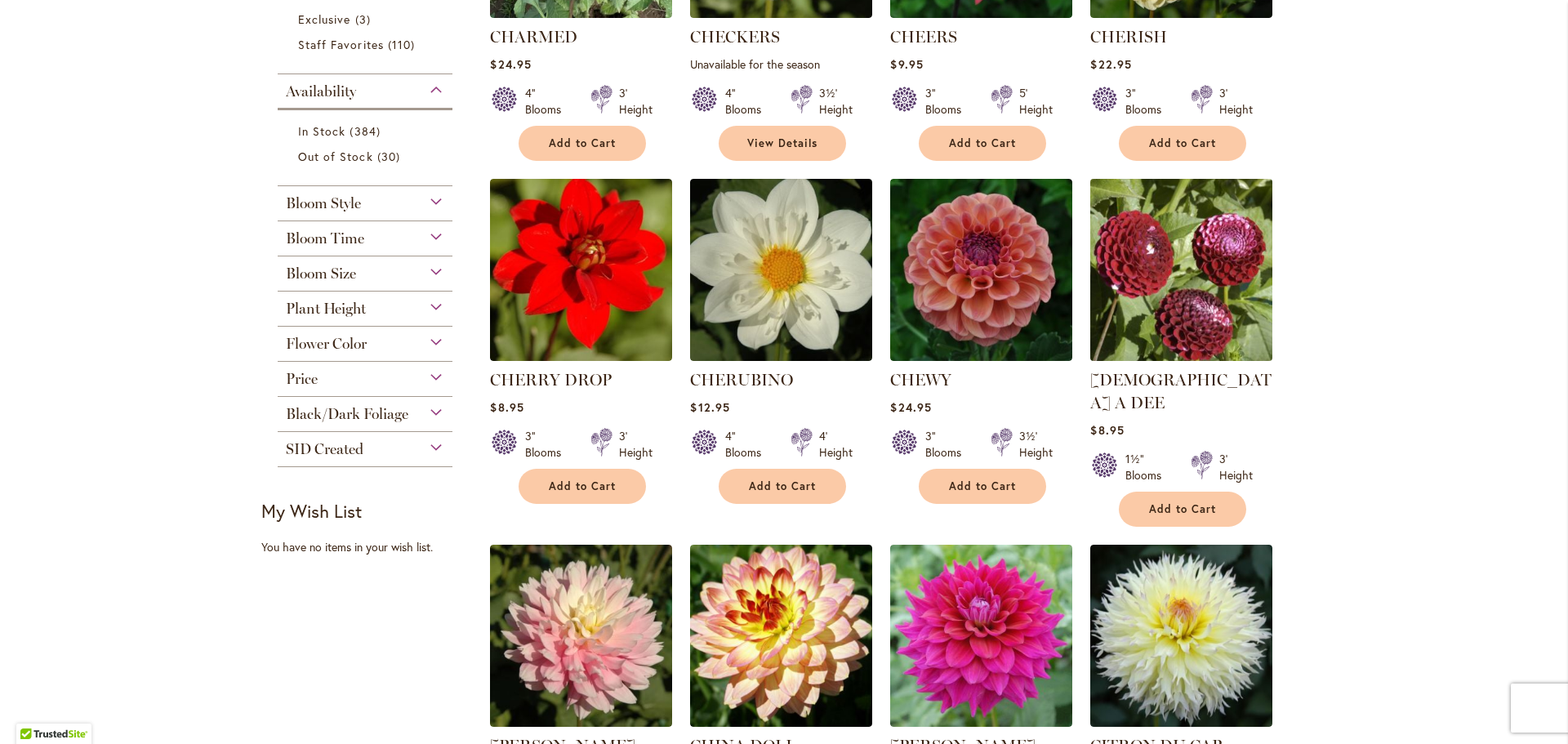
click at [1165, 324] on img at bounding box center [1182, 270] width 191 height 191
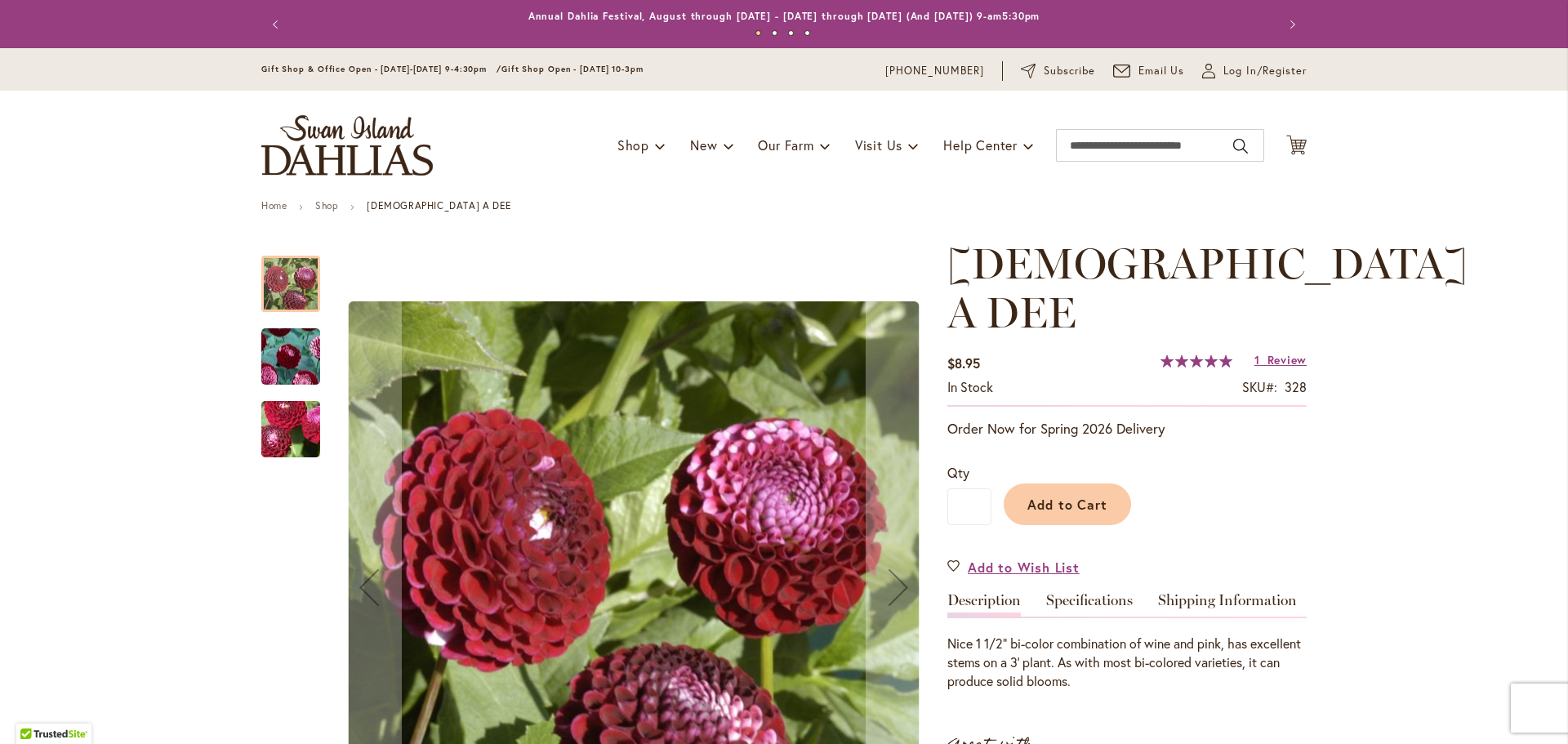
scroll to position [245, 0]
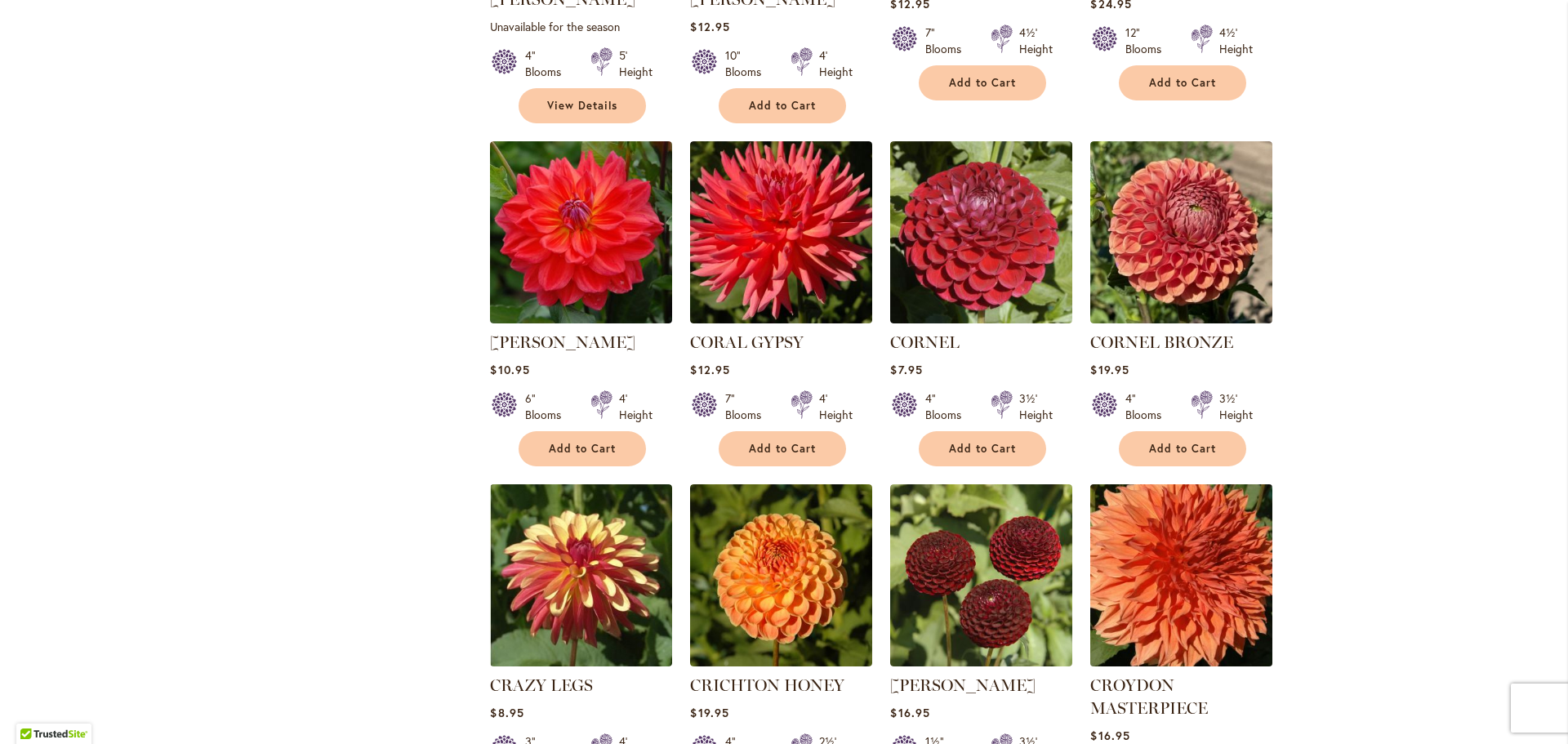
scroll to position [1797, 0]
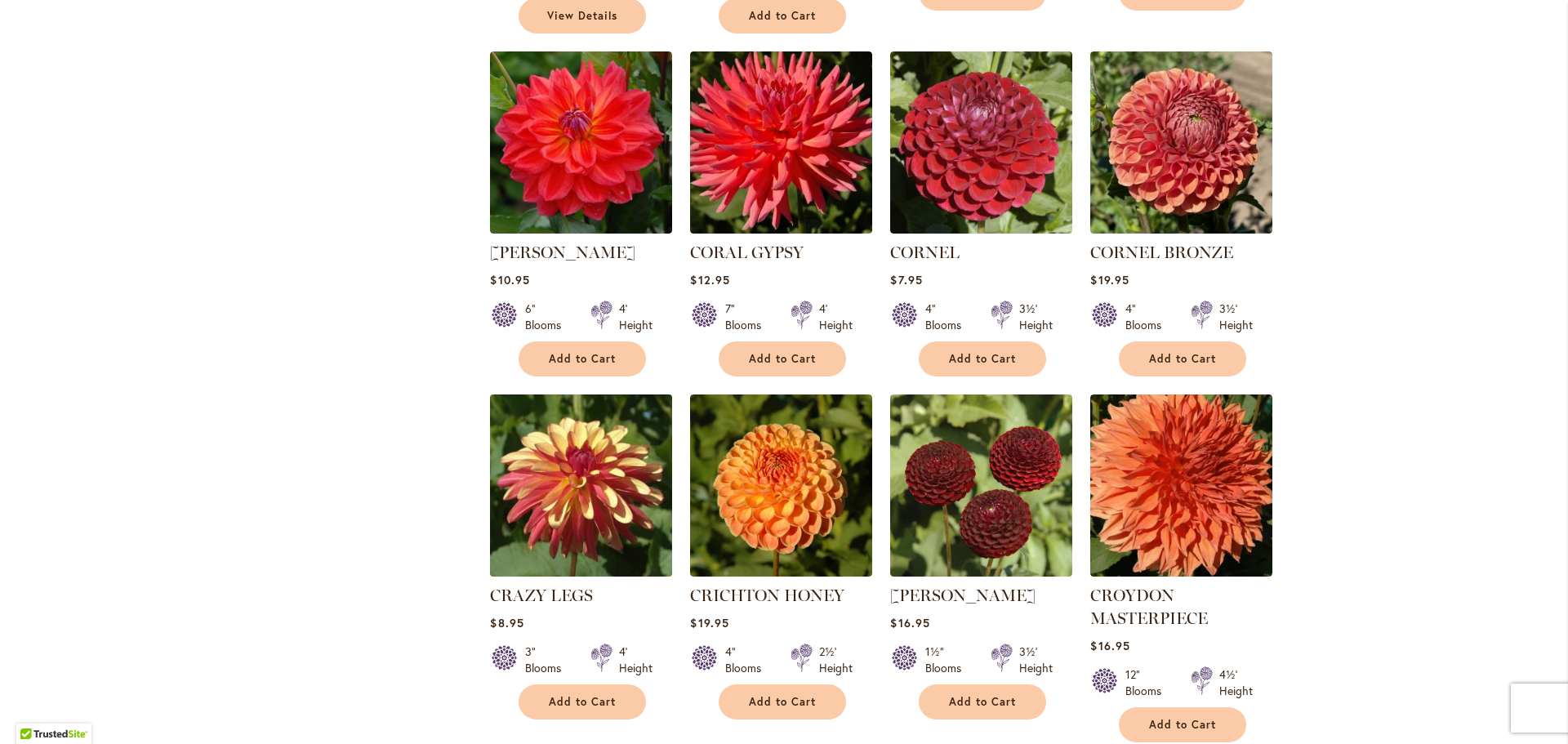
click at [604, 417] on img at bounding box center [581, 486] width 191 height 191
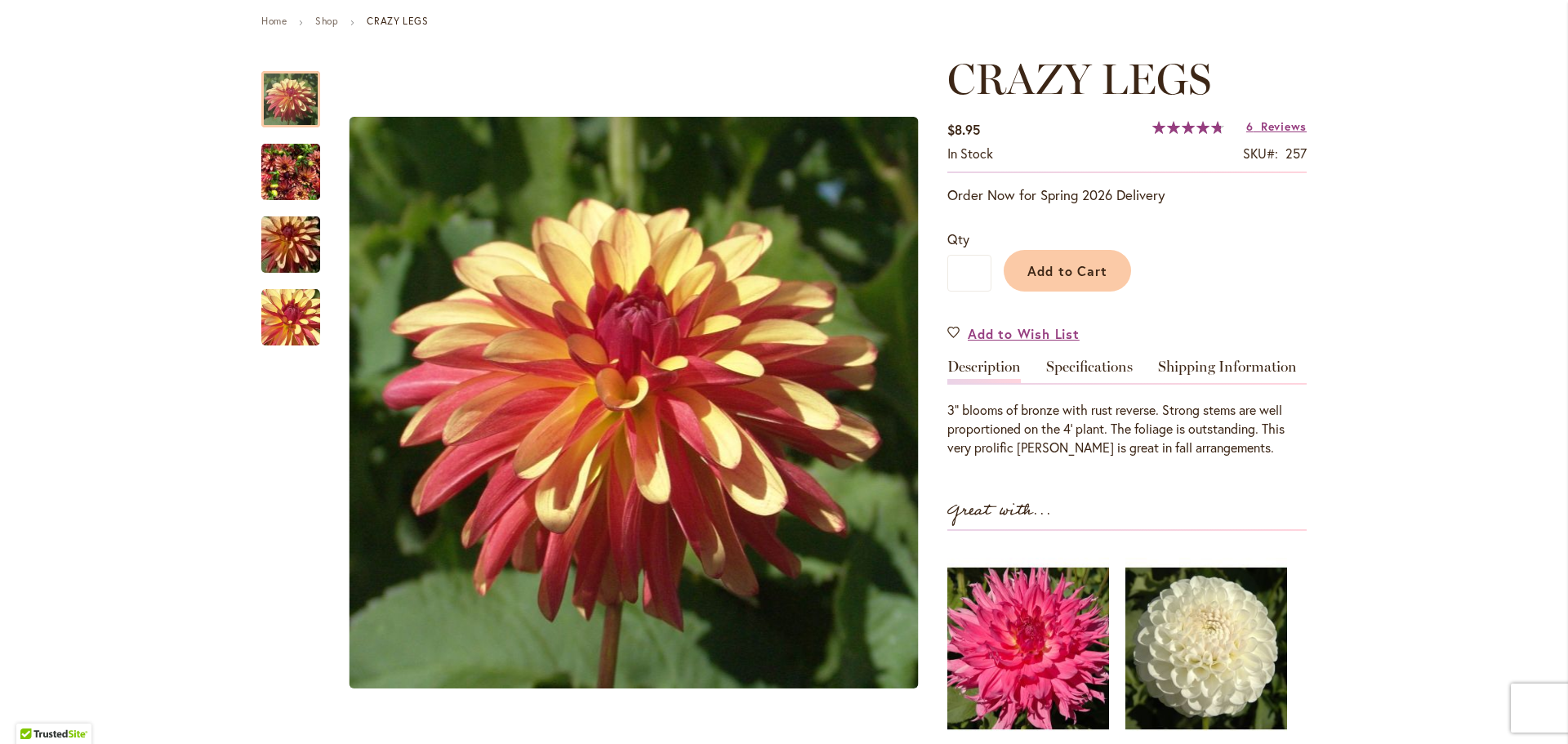
scroll to position [245, 0]
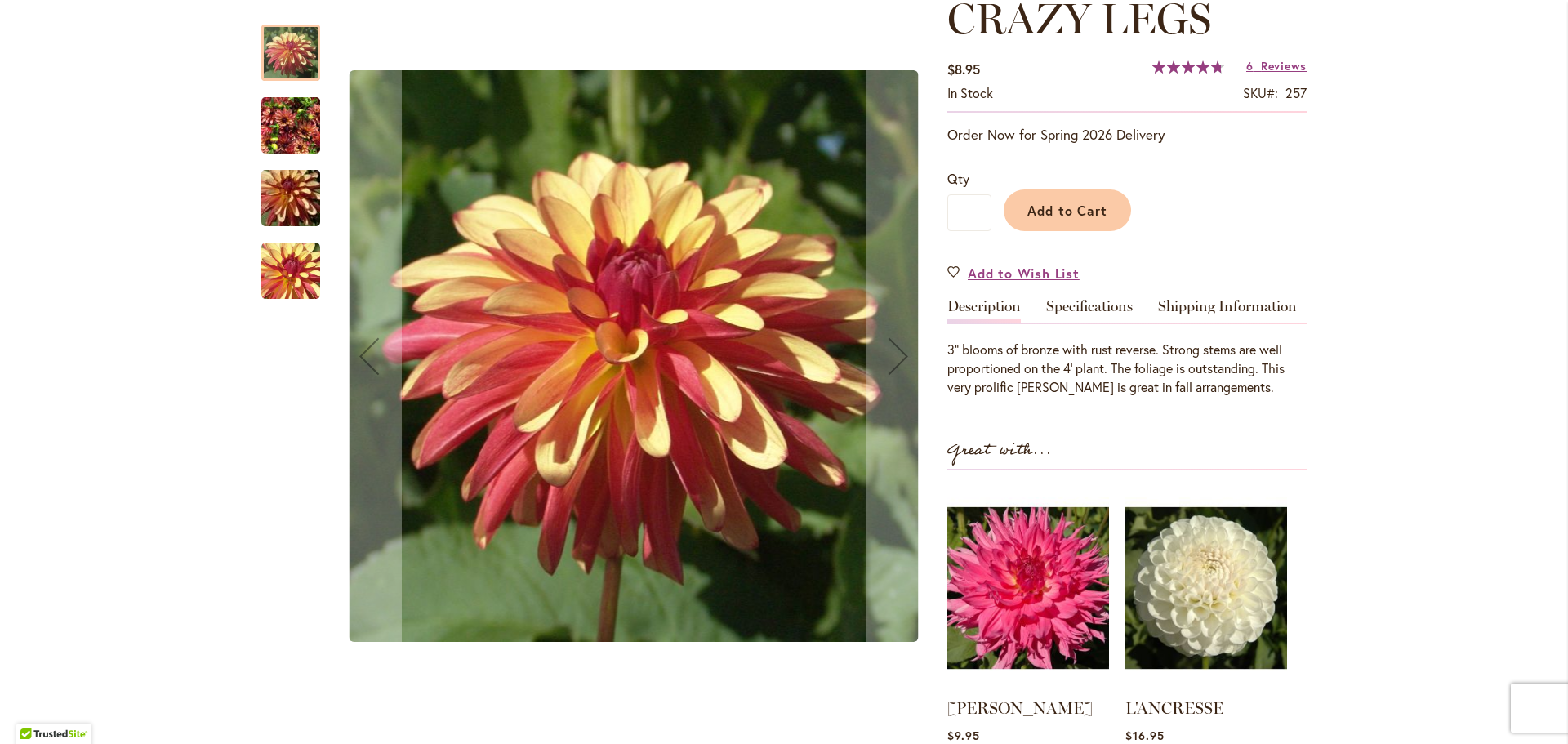
click at [295, 115] on img "CRAZY LEGS" at bounding box center [291, 126] width 59 height 78
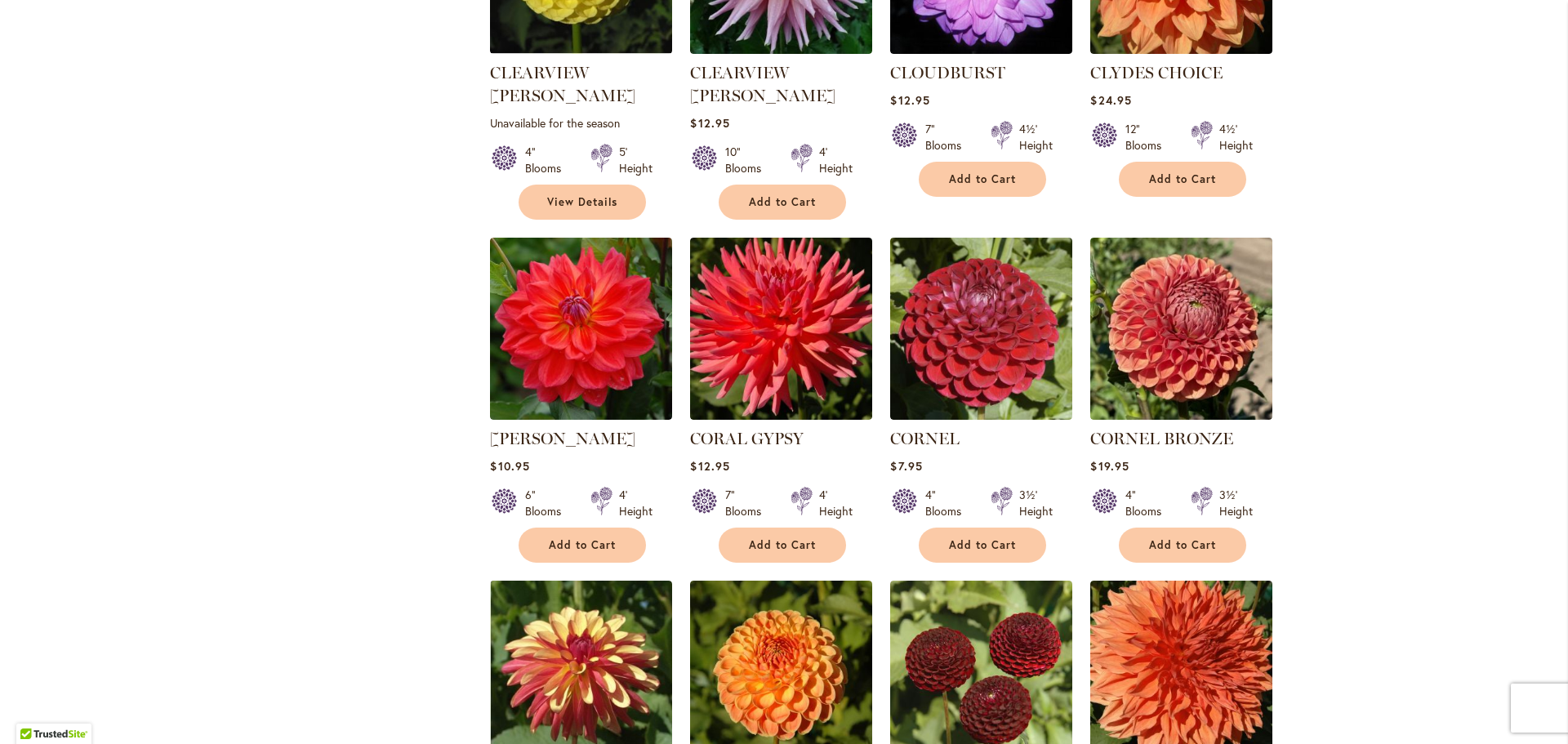
scroll to position [1633, 0]
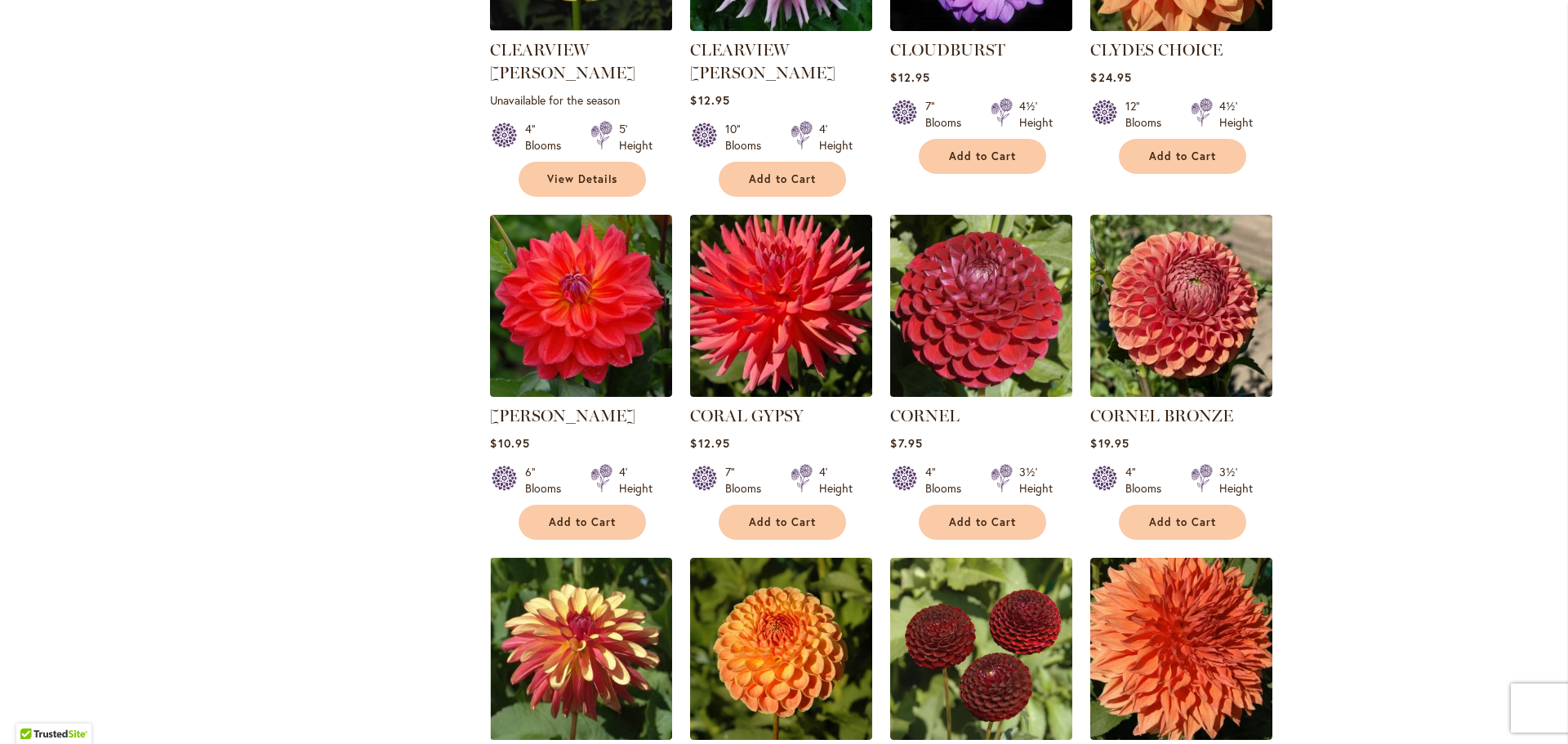
click at [974, 233] on img at bounding box center [982, 306] width 191 height 191
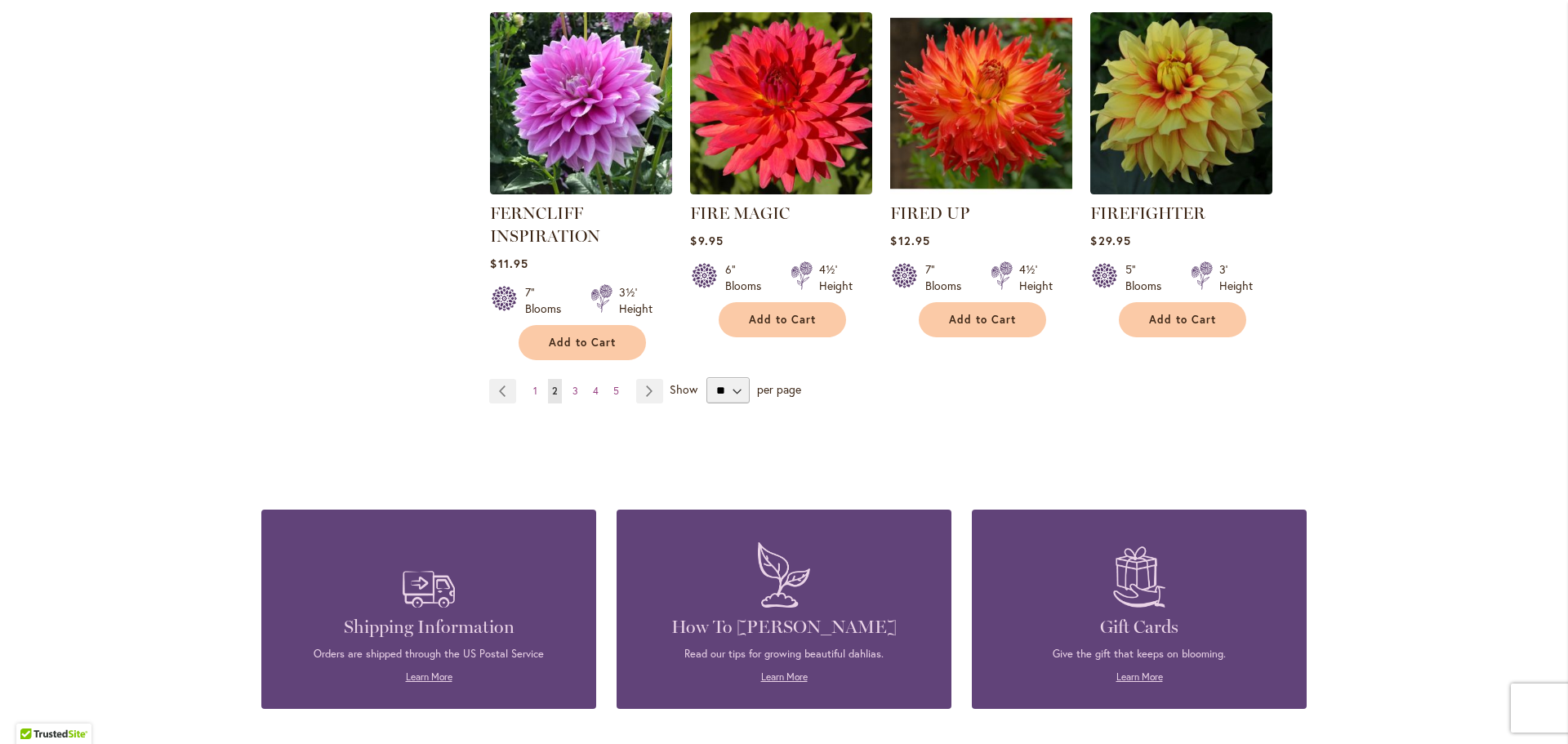
scroll to position [5685, 0]
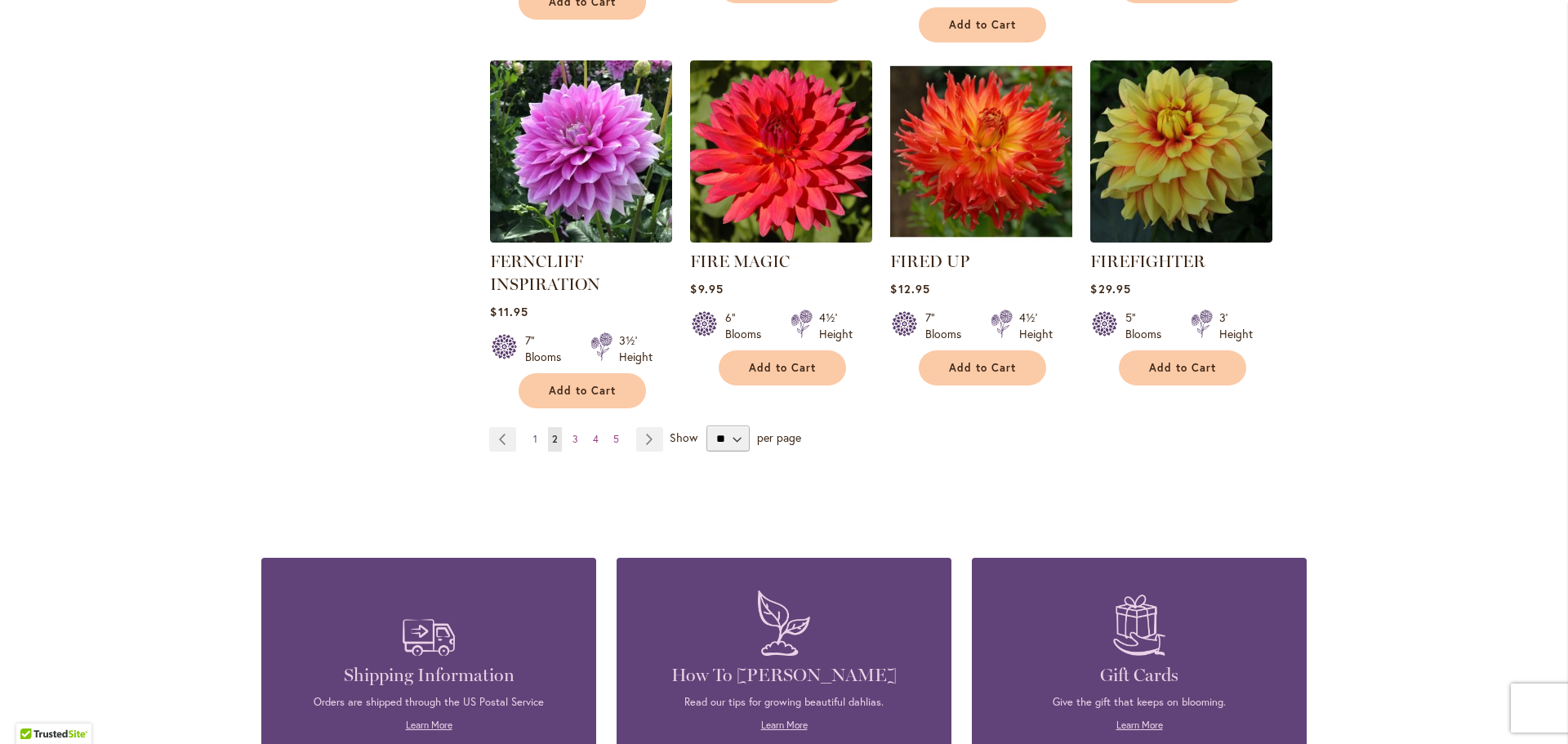
click at [532, 427] on link "Page 1" at bounding box center [535, 439] width 12 height 25
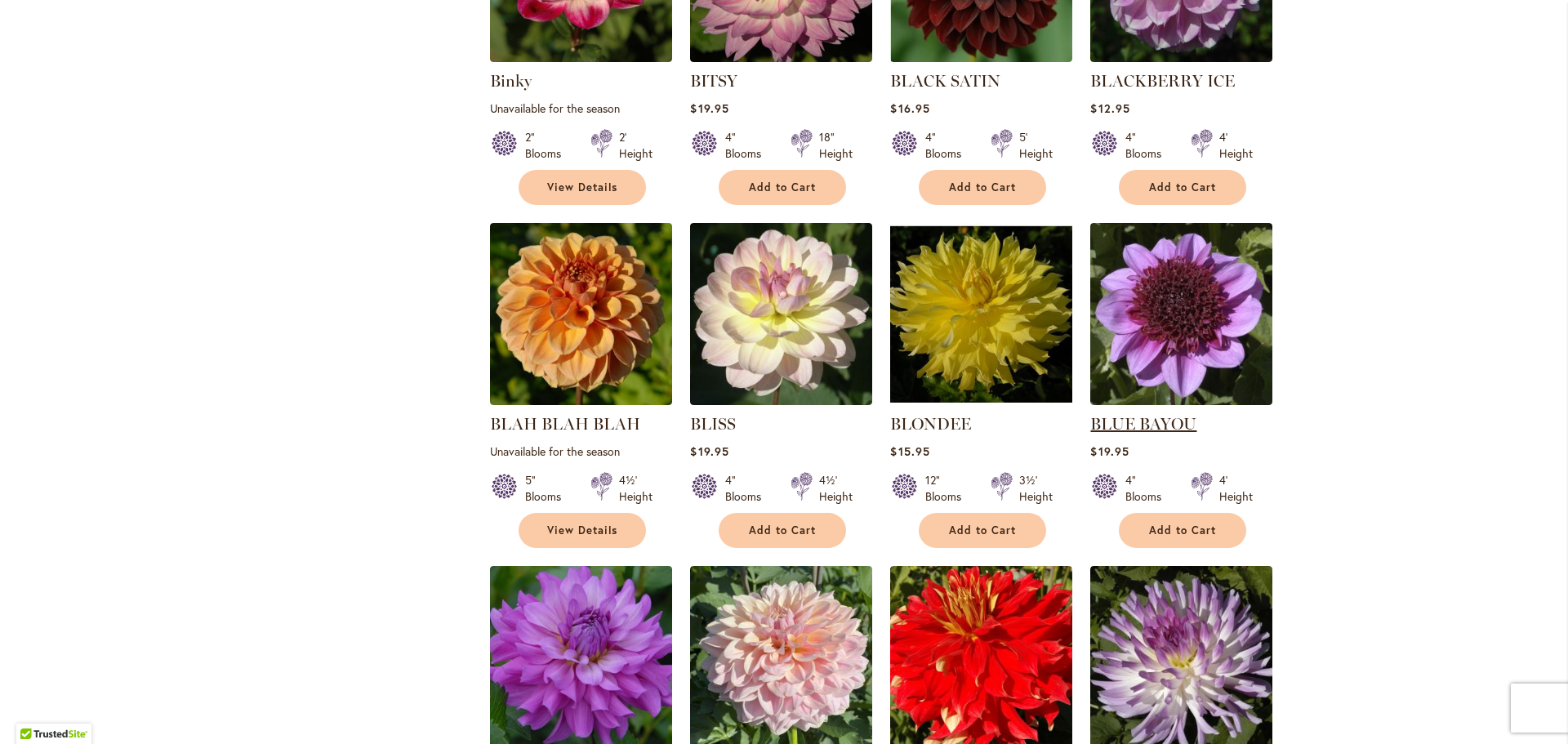
scroll to position [3348, 0]
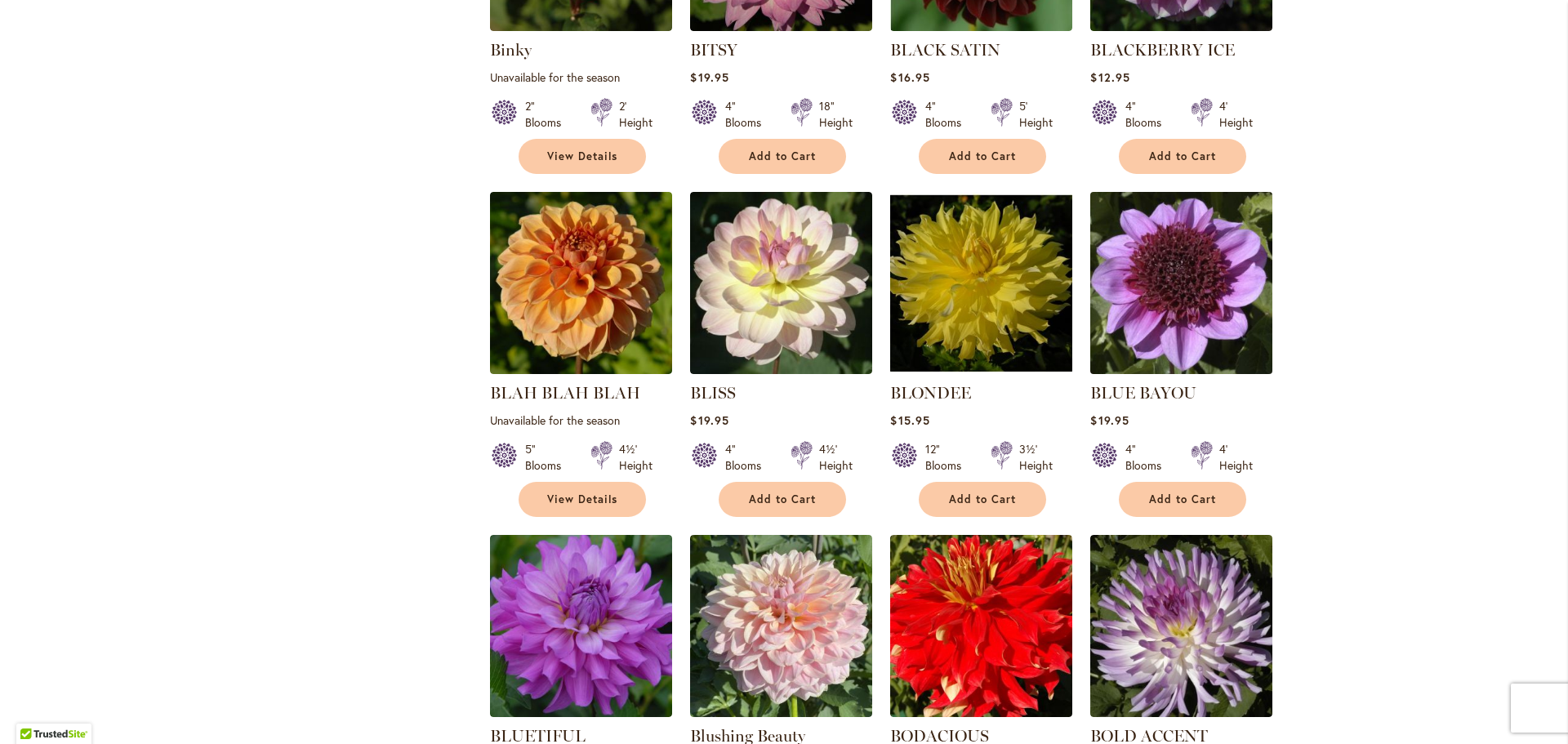
click at [1159, 238] on img at bounding box center [1182, 283] width 191 height 191
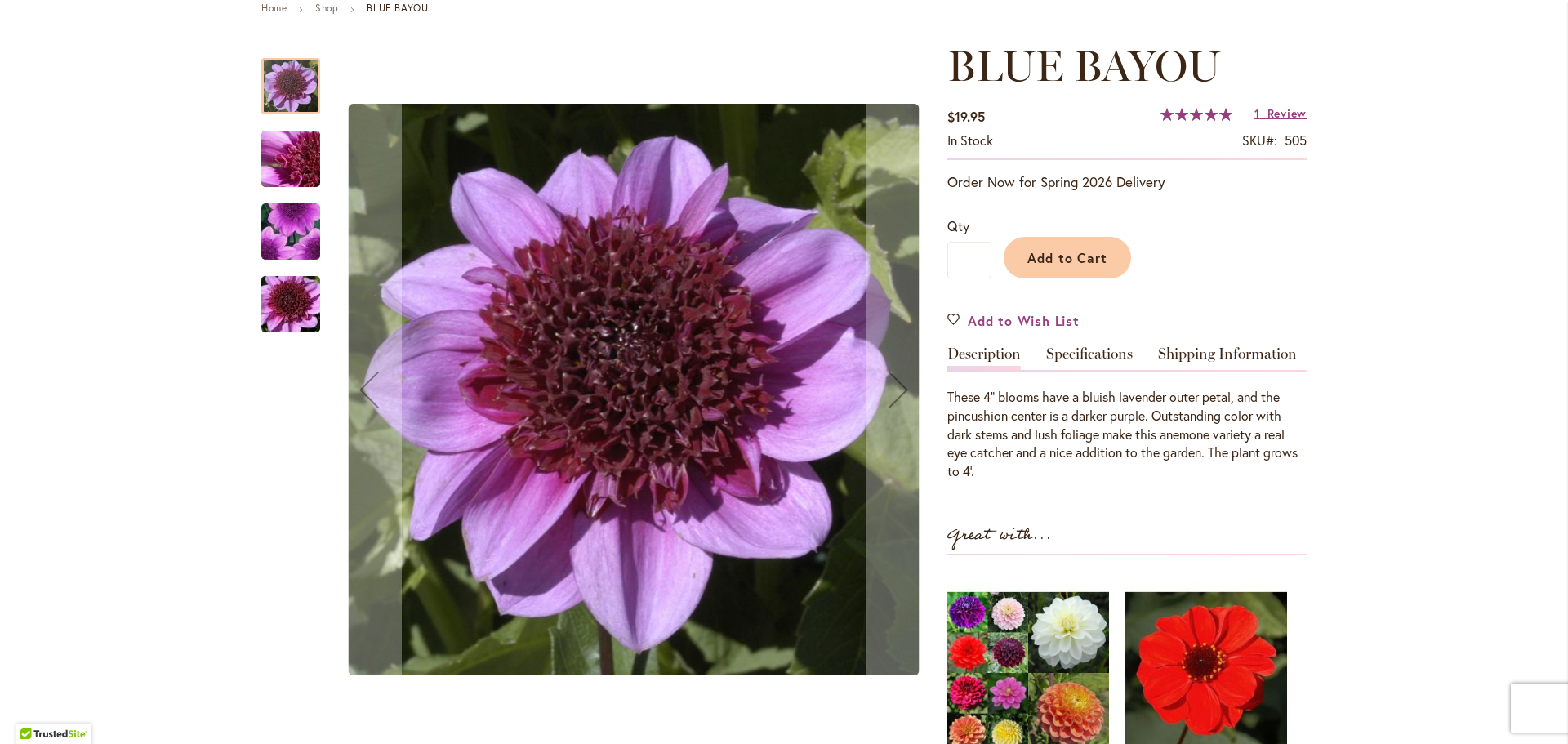
scroll to position [245, 0]
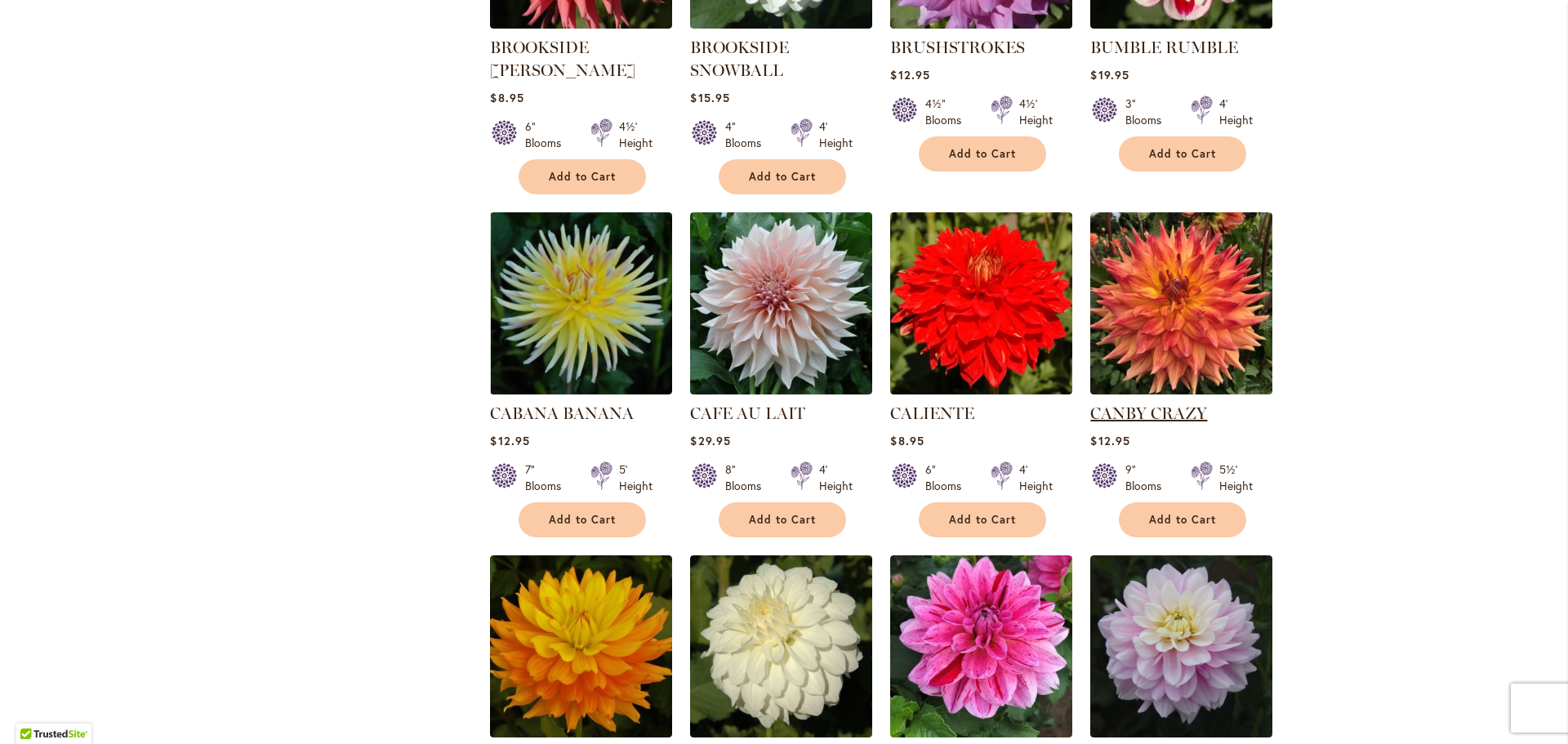
scroll to position [5227, 0]
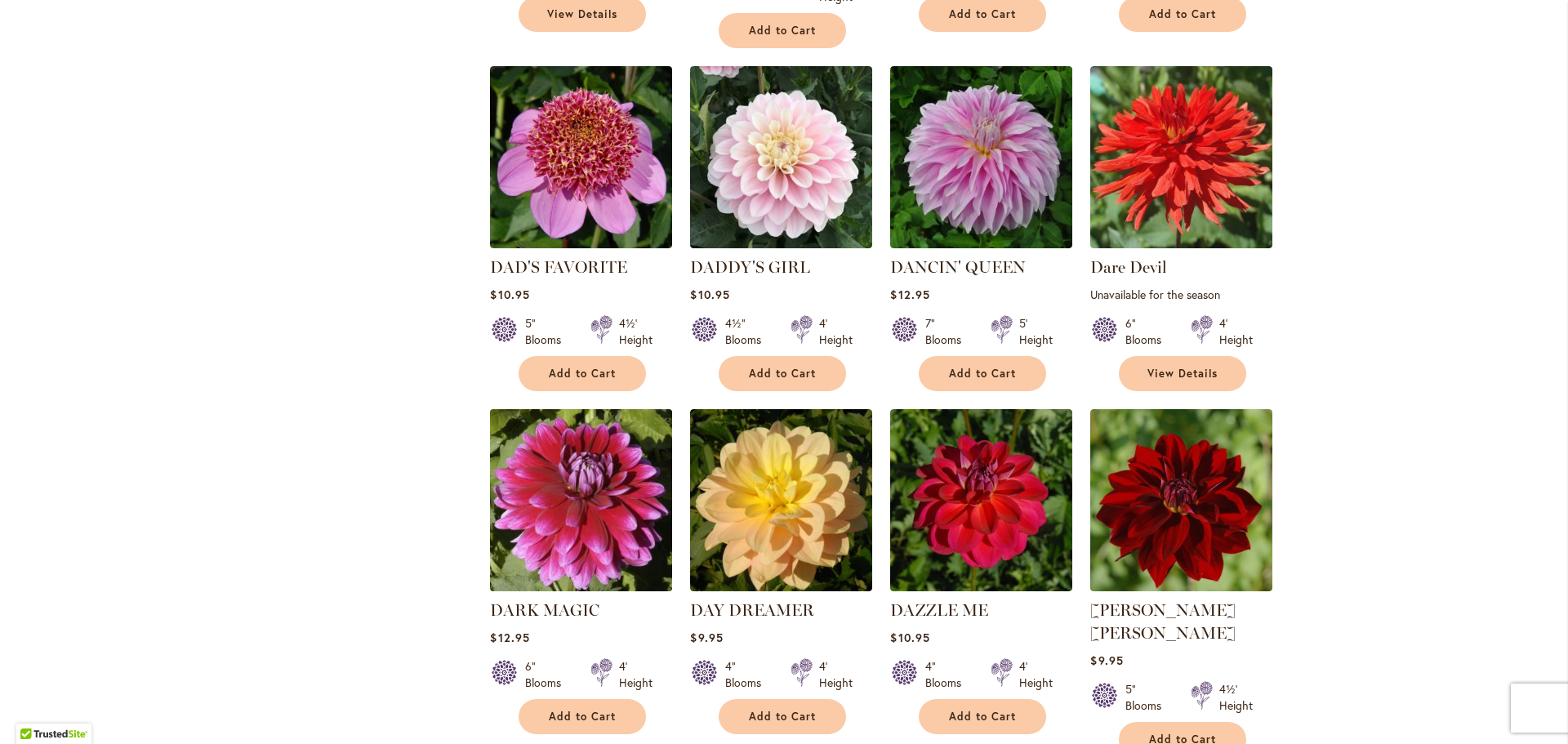
scroll to position [2858, 0]
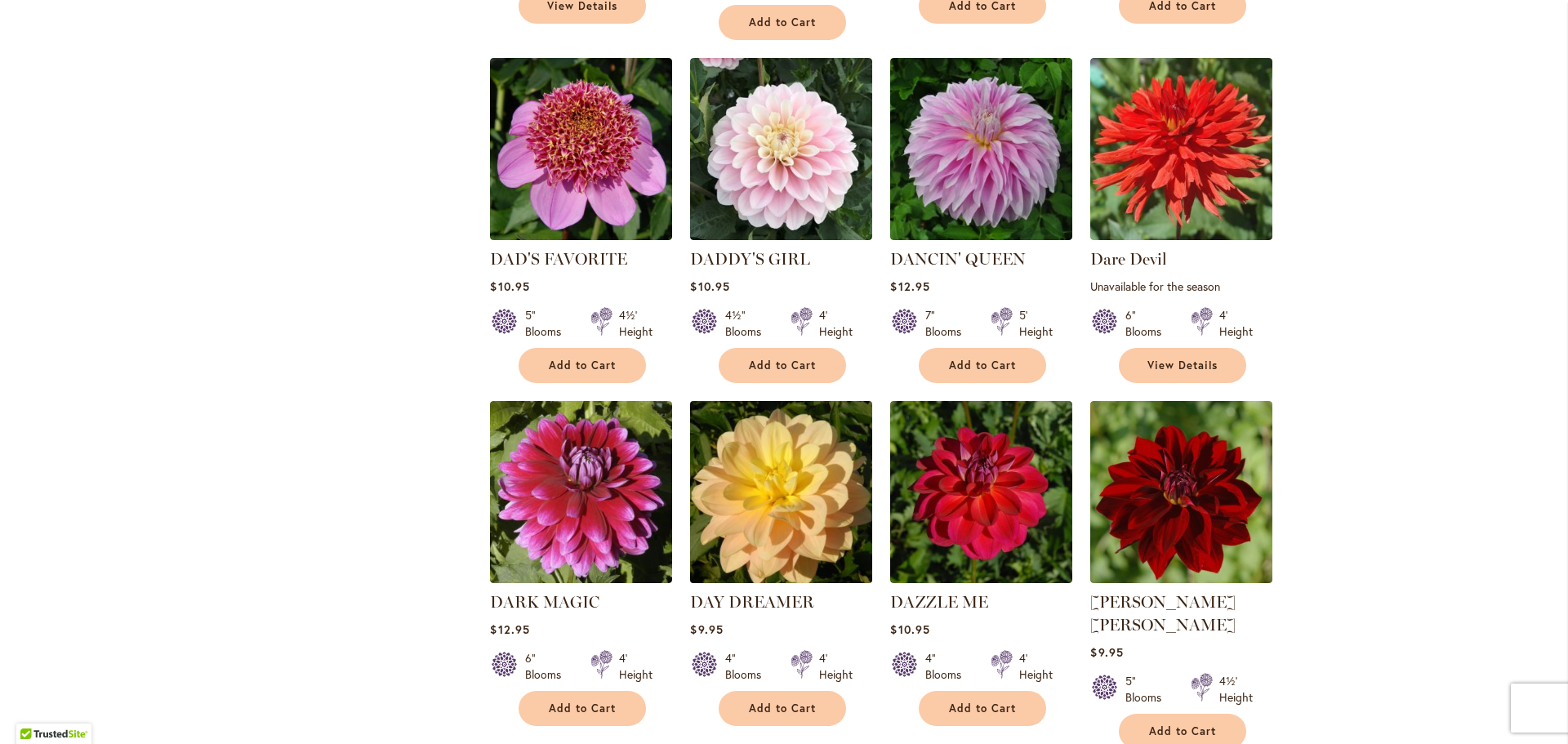
click at [777, 439] on img at bounding box center [782, 492] width 191 height 191
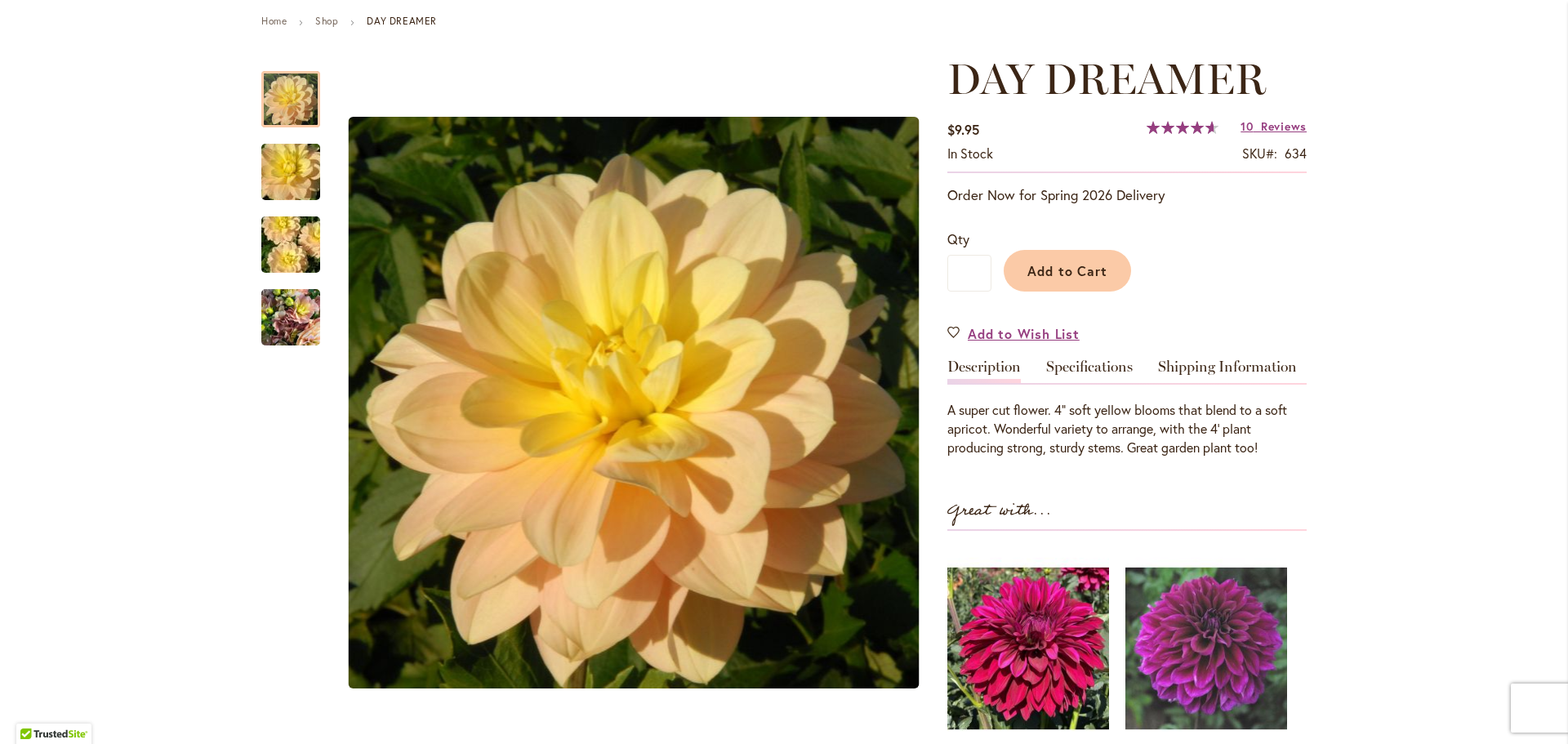
scroll to position [163, 0]
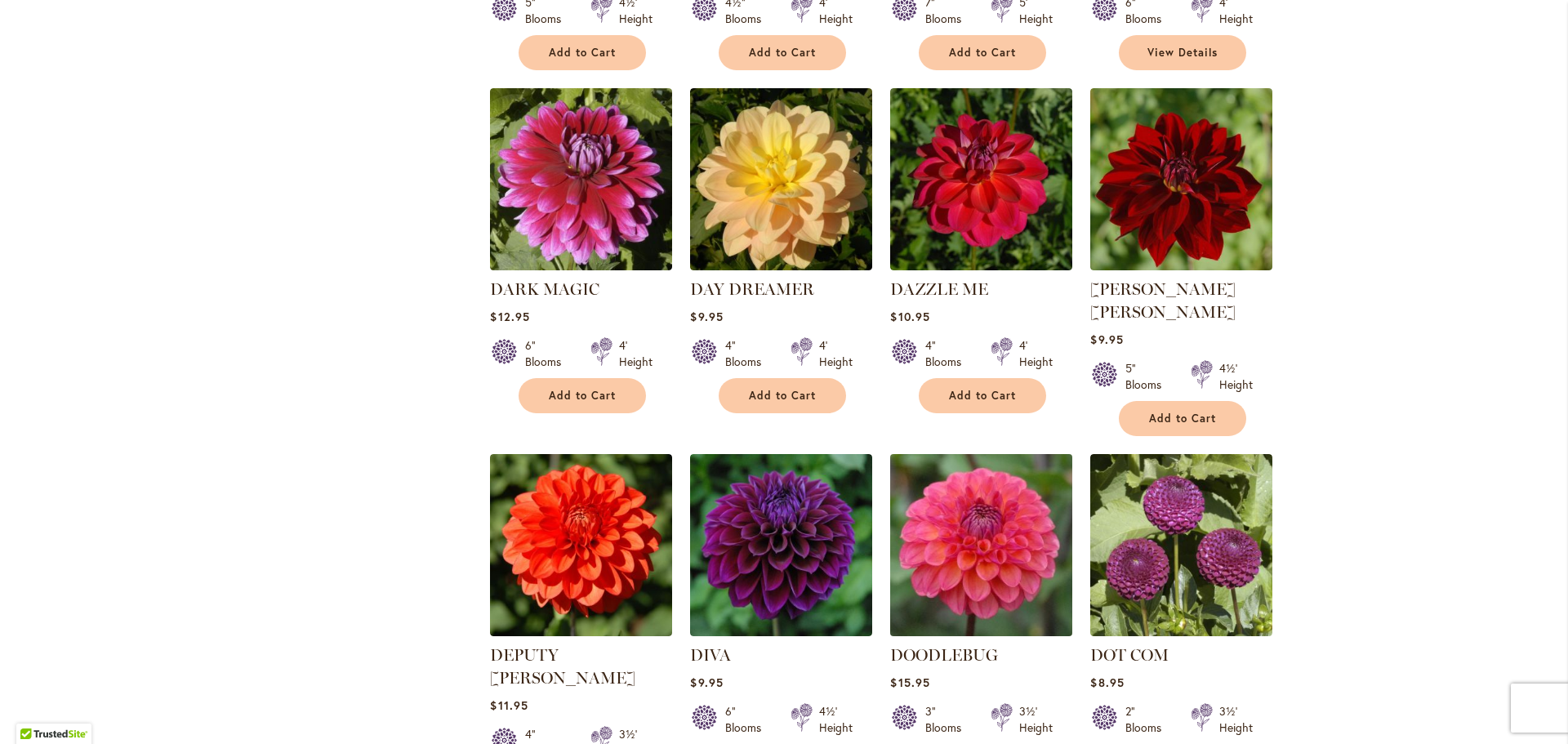
scroll to position [3185, 0]
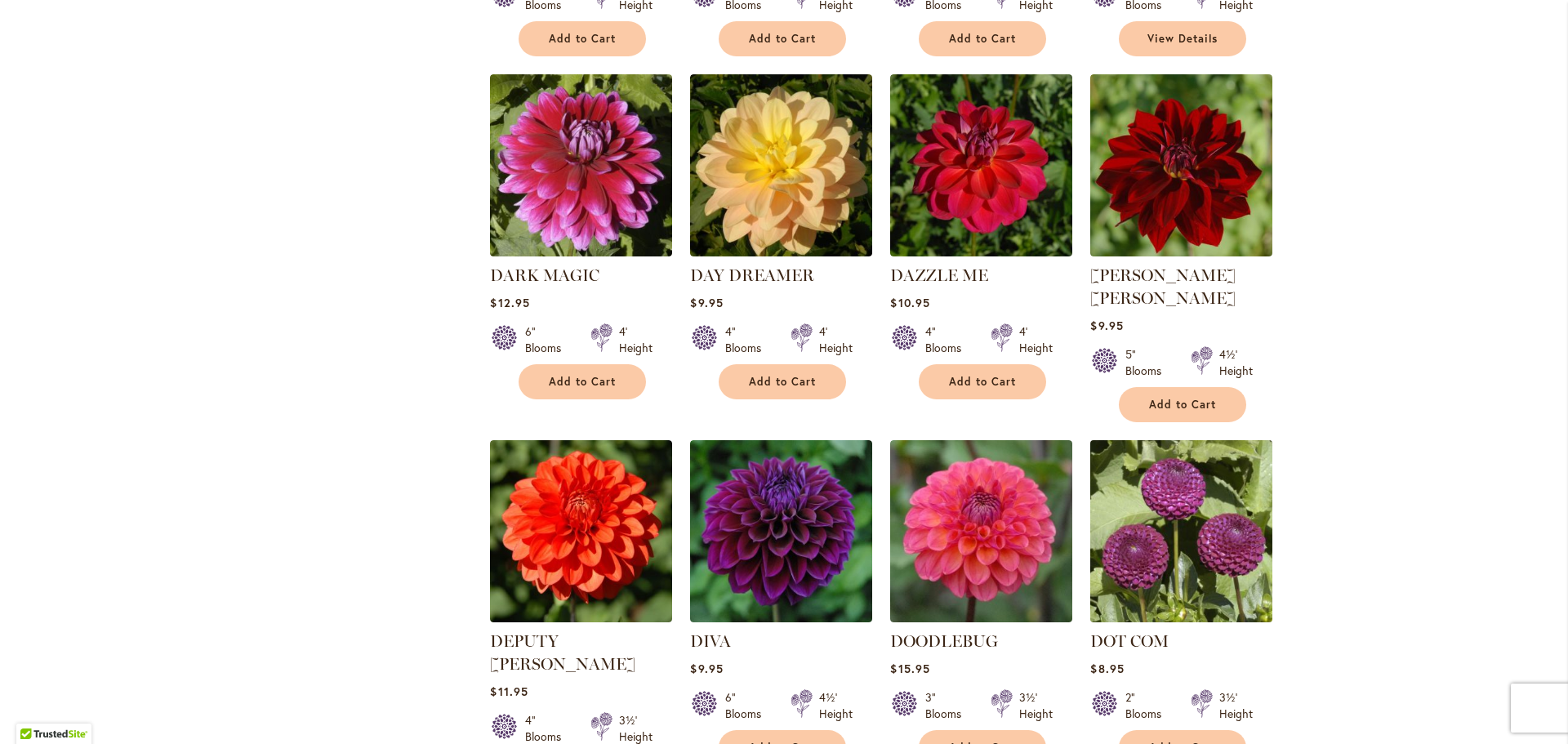
click at [1131, 478] on img at bounding box center [1182, 532] width 191 height 191
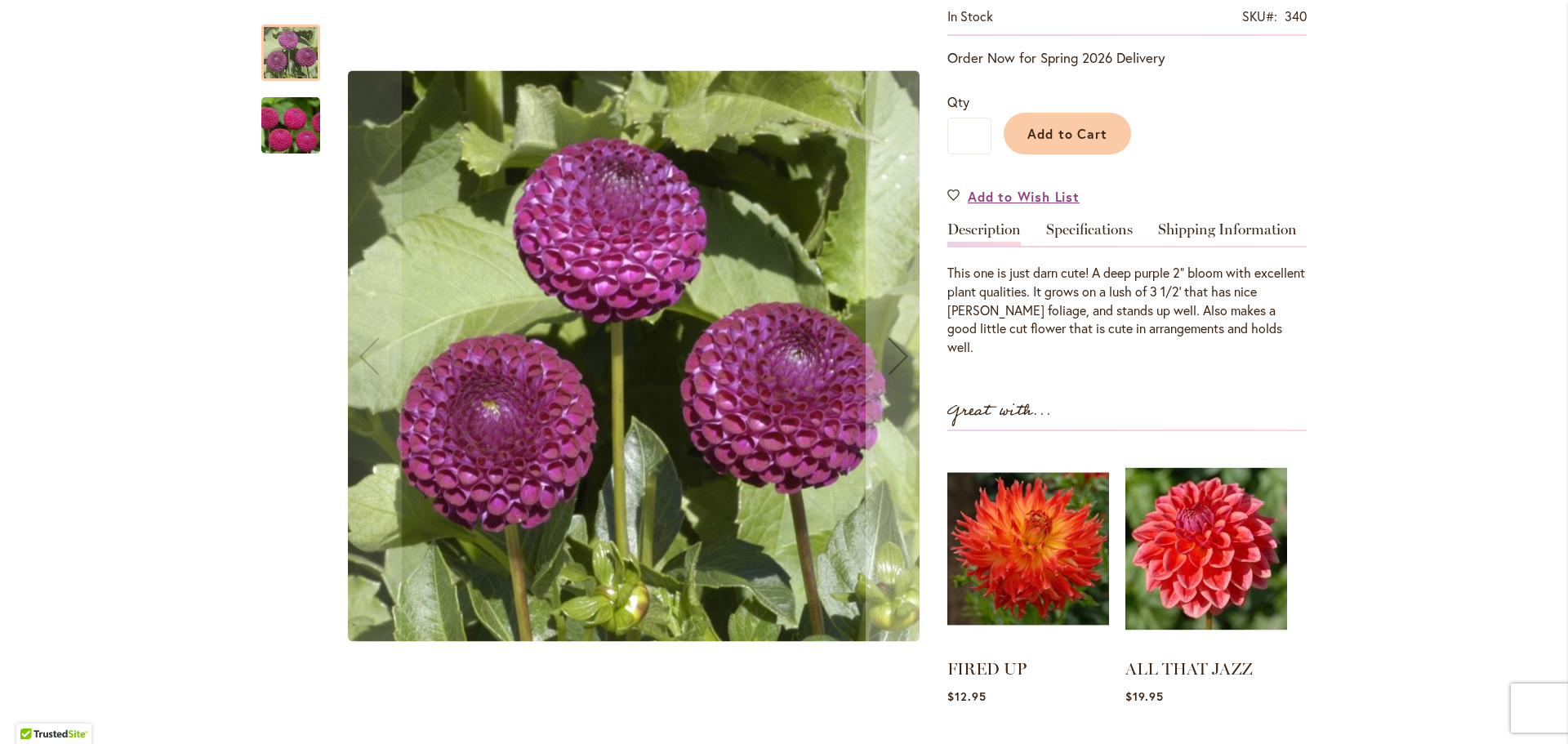
scroll to position [327, 0]
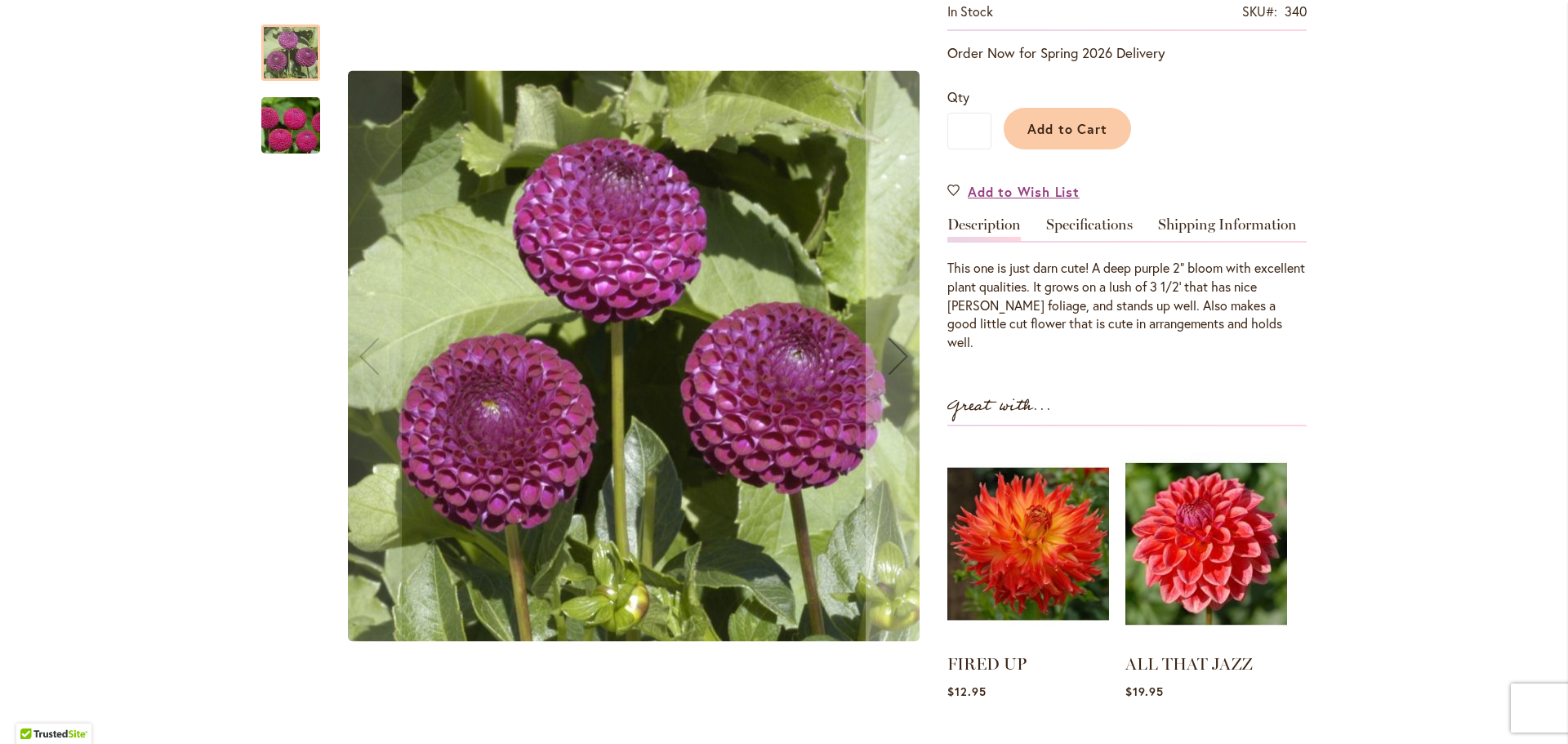
click at [282, 135] on img "DOT COM" at bounding box center [291, 126] width 118 height 78
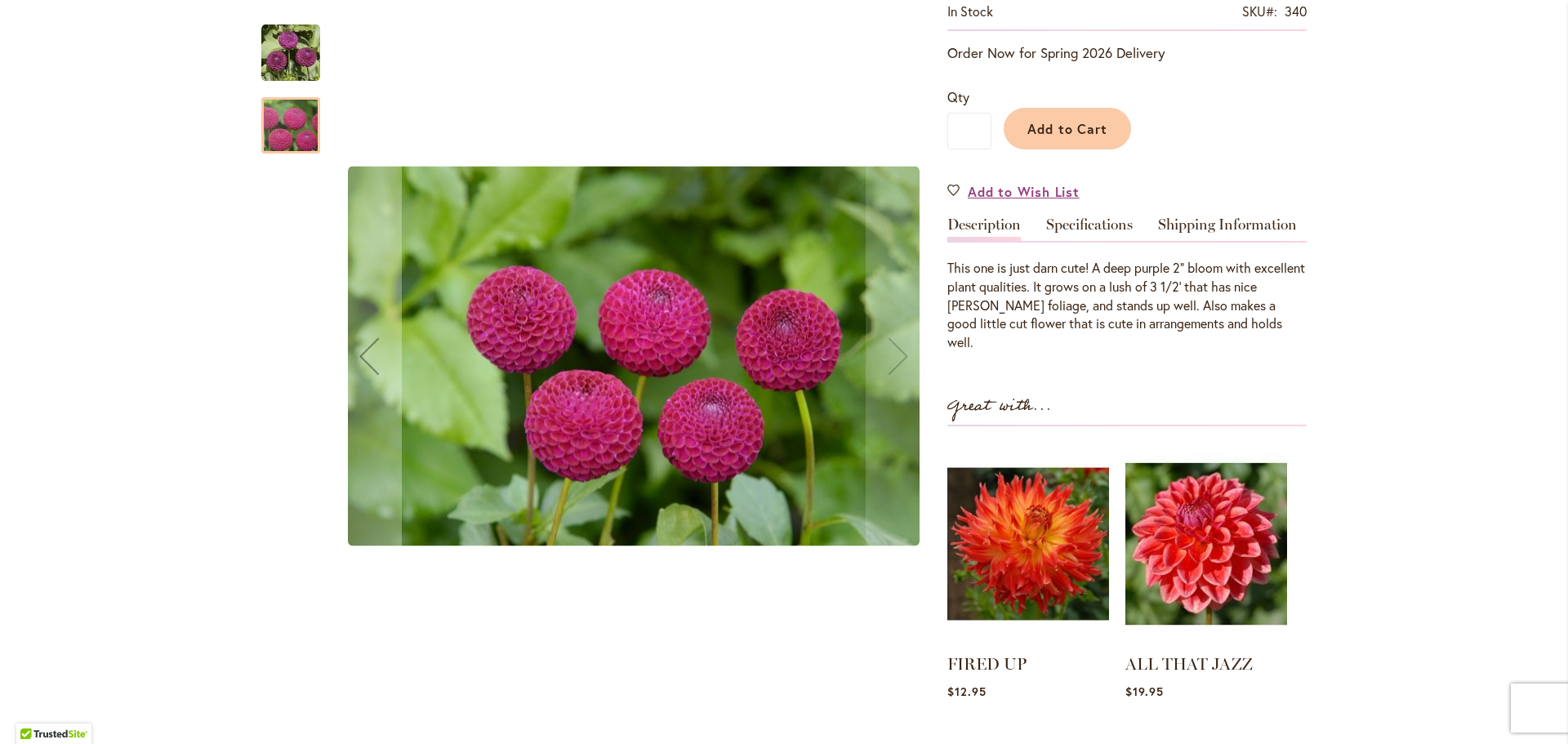
click at [291, 62] on img "DOT COM" at bounding box center [291, 53] width 59 height 59
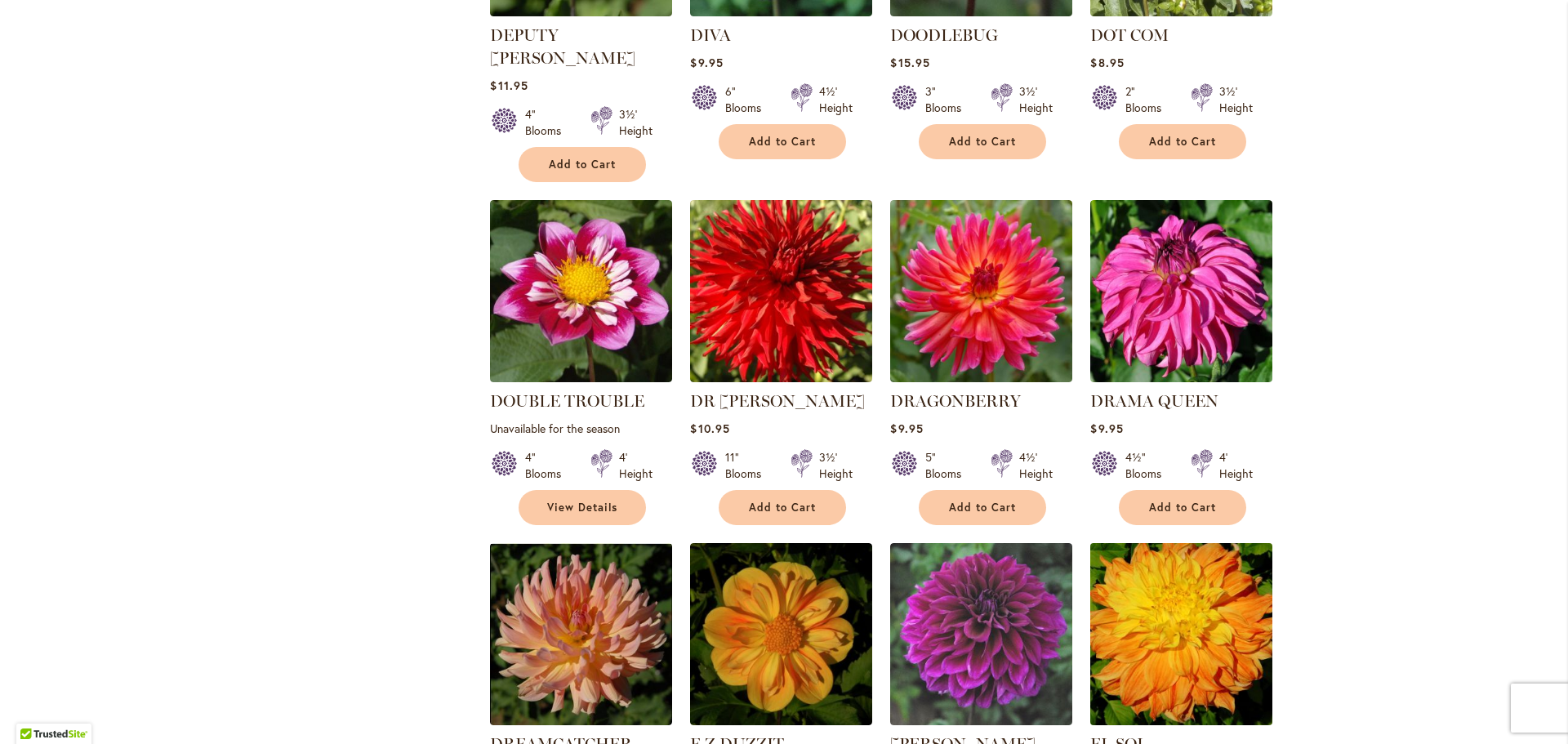
scroll to position [3838, 0]
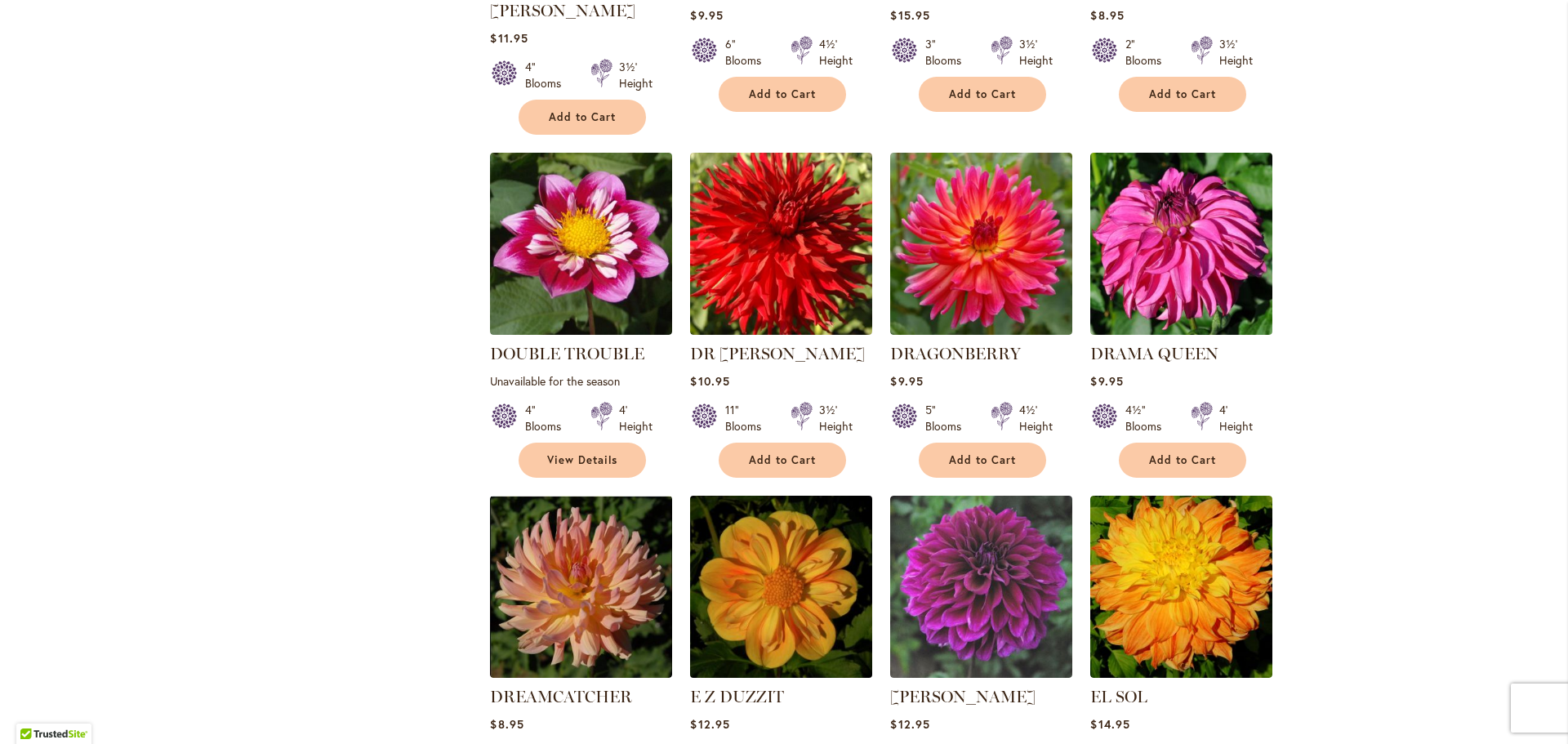
click at [770, 492] on img at bounding box center [782, 587] width 191 height 191
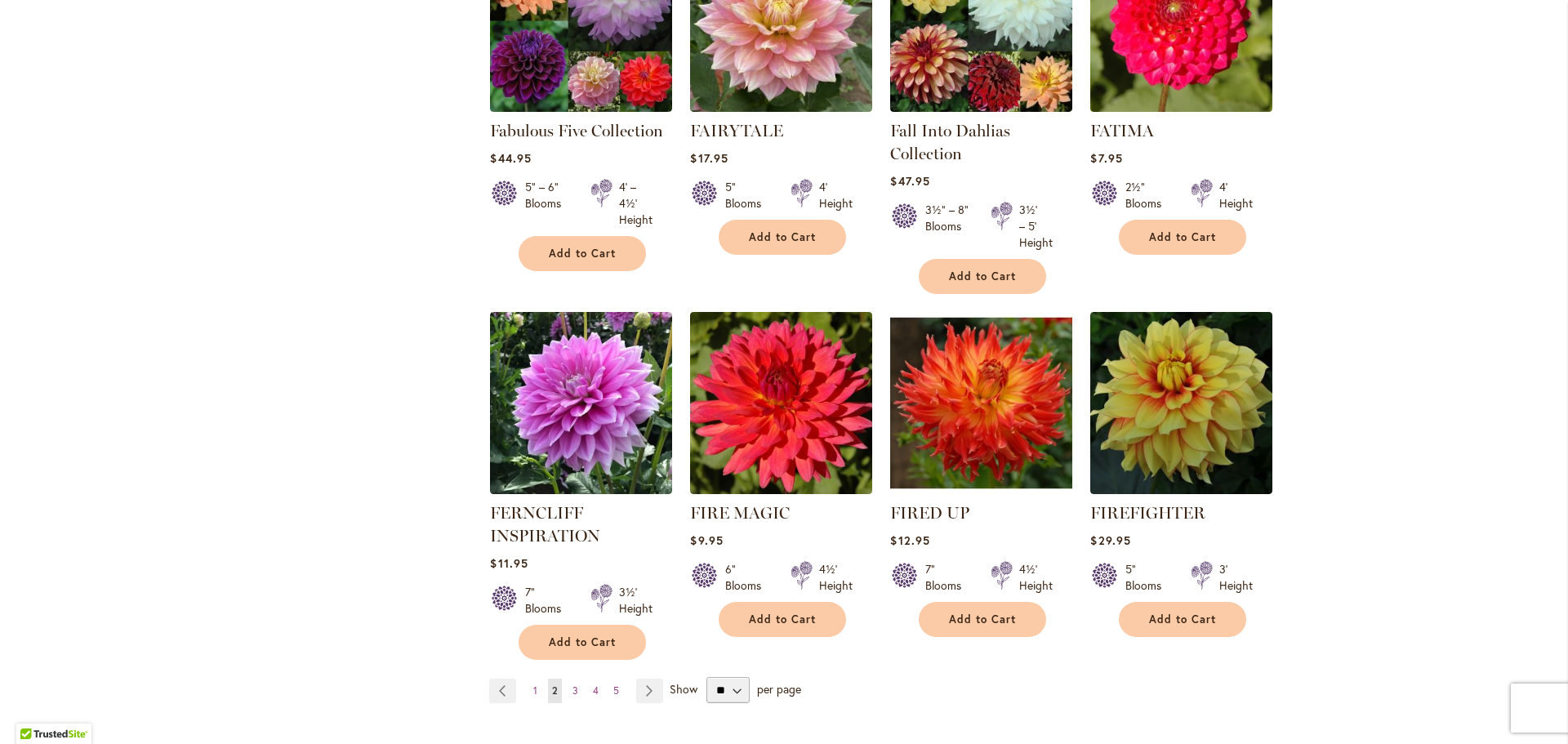
scroll to position [5472, 0]
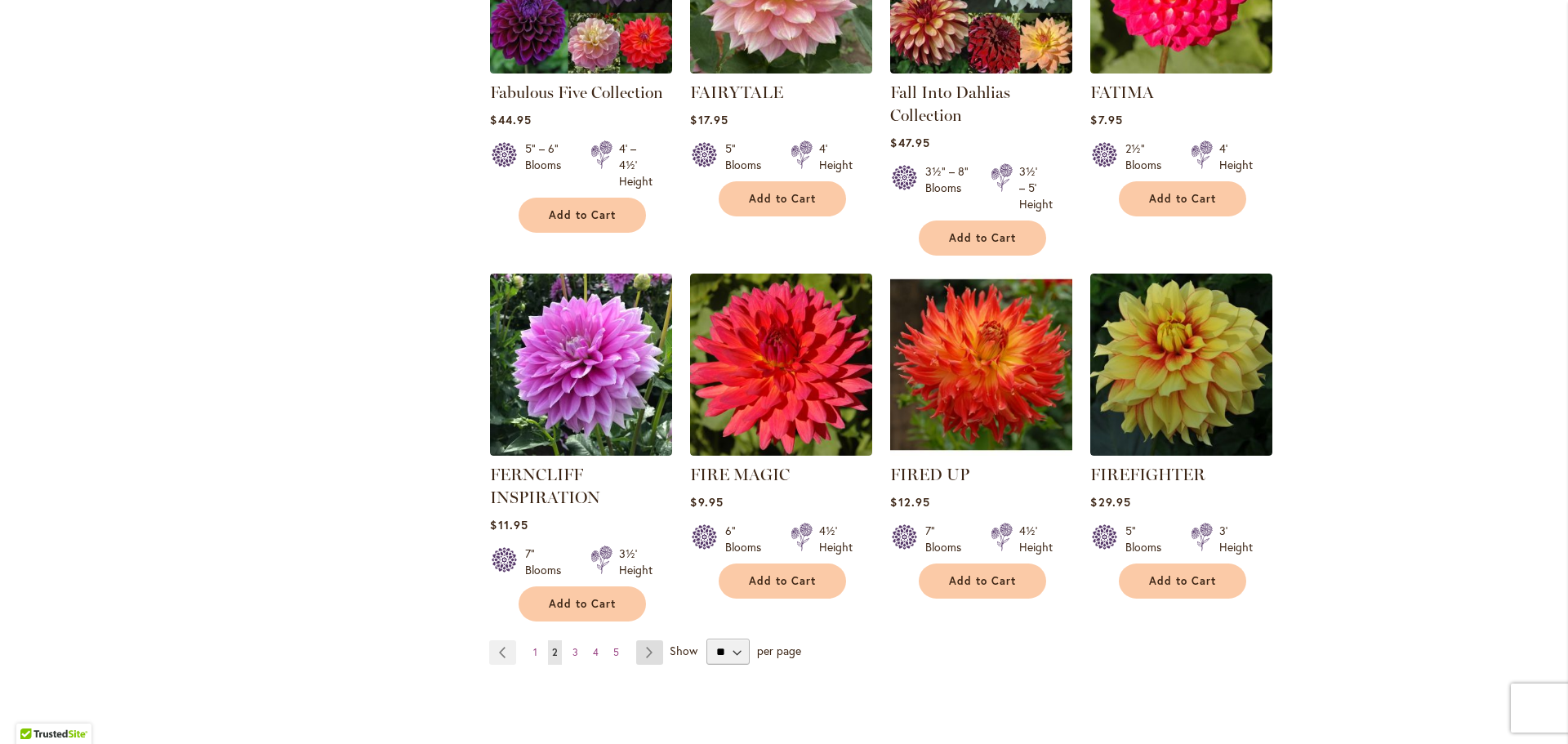
click at [644, 640] on link "Page Next" at bounding box center [649, 653] width 27 height 25
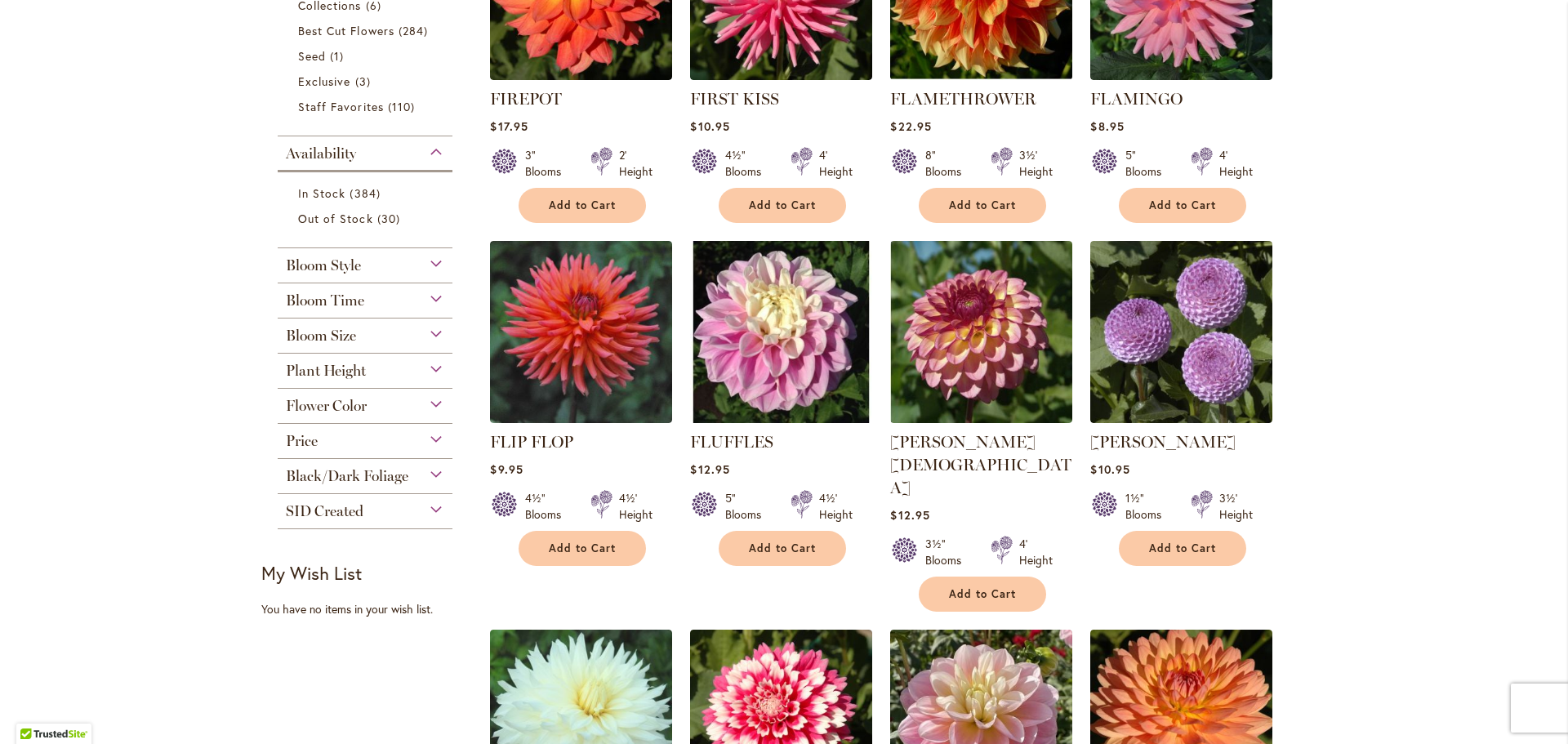
scroll to position [572, 0]
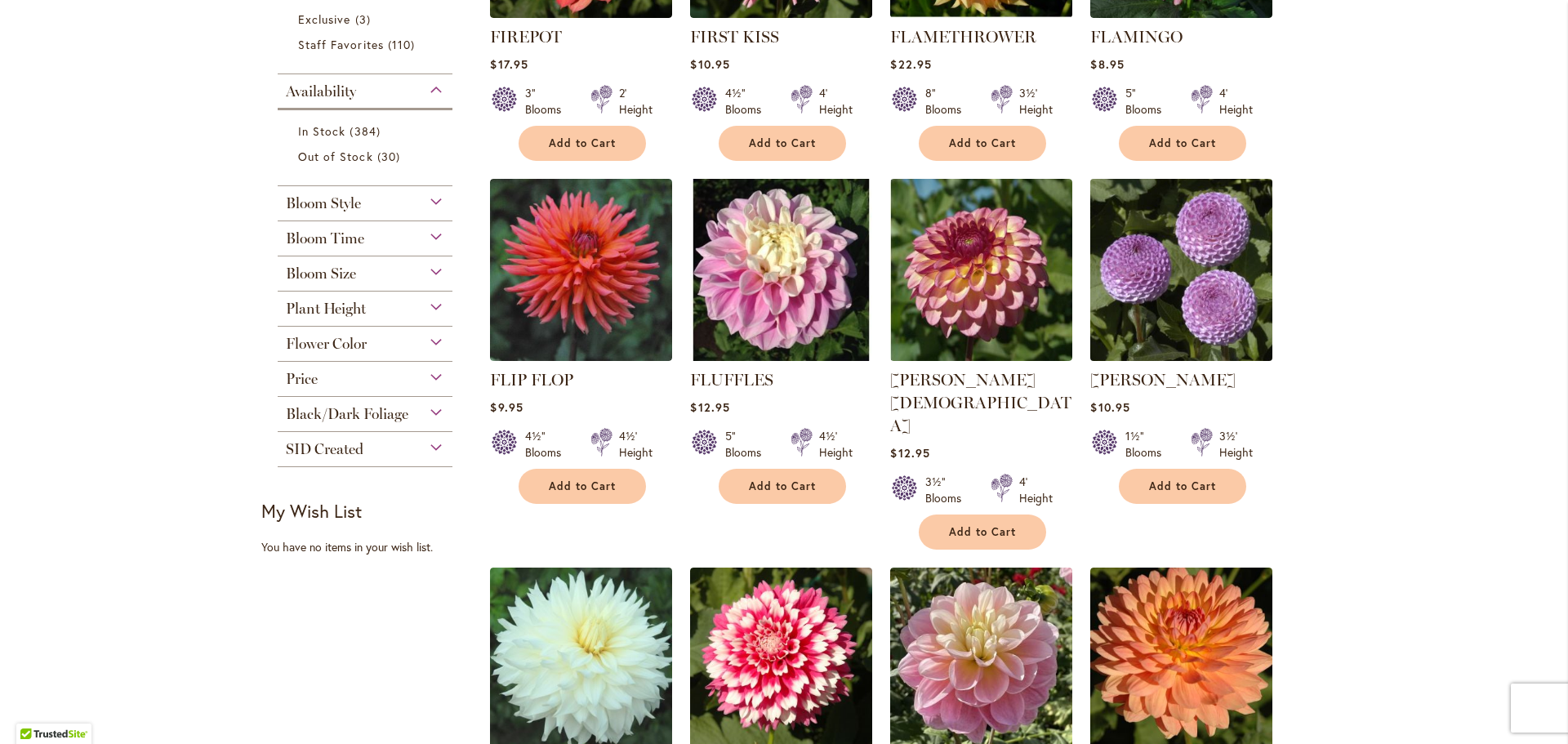
click at [1174, 310] on img at bounding box center [1182, 270] width 191 height 191
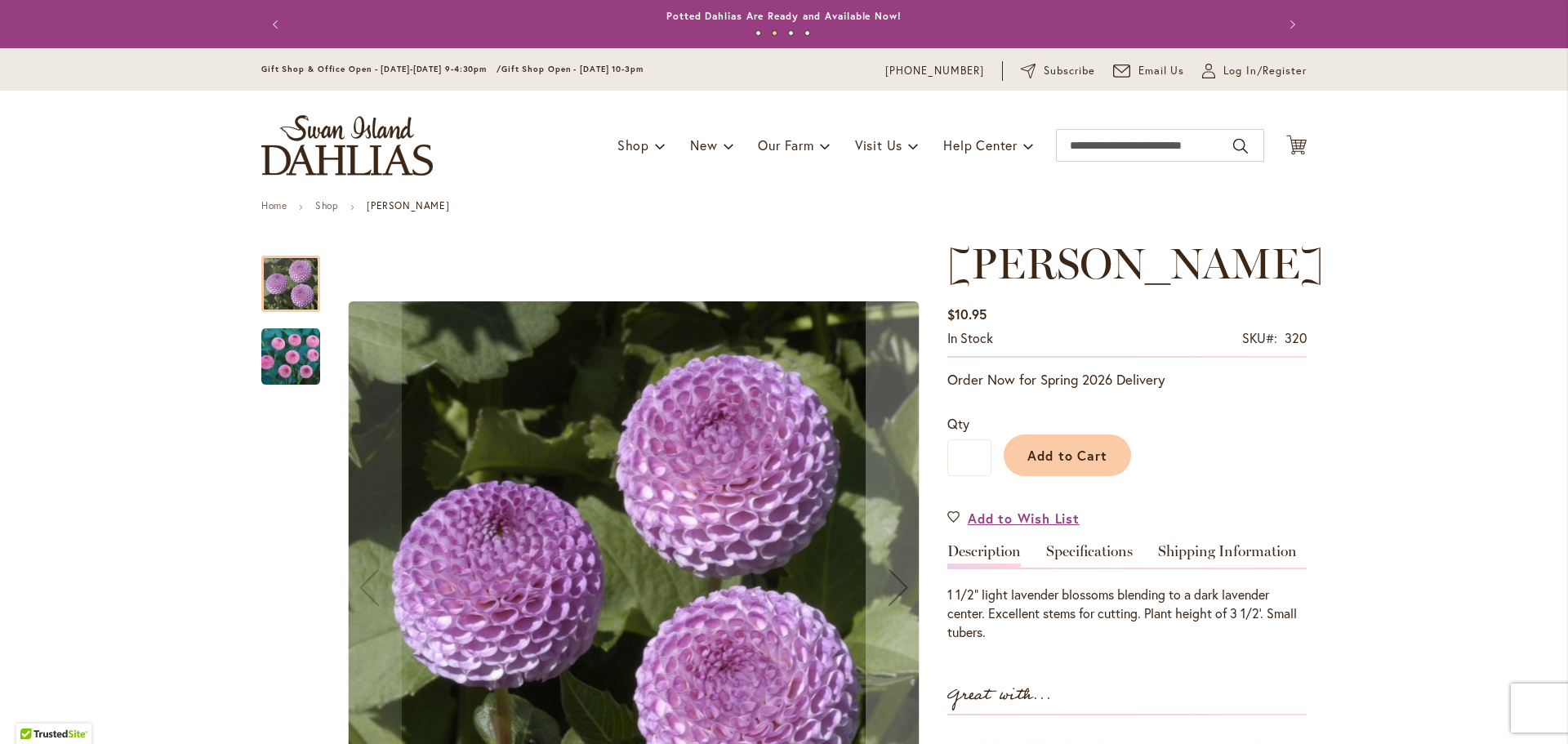
click at [284, 363] on img "FRANK HOLMES" at bounding box center [291, 357] width 59 height 59
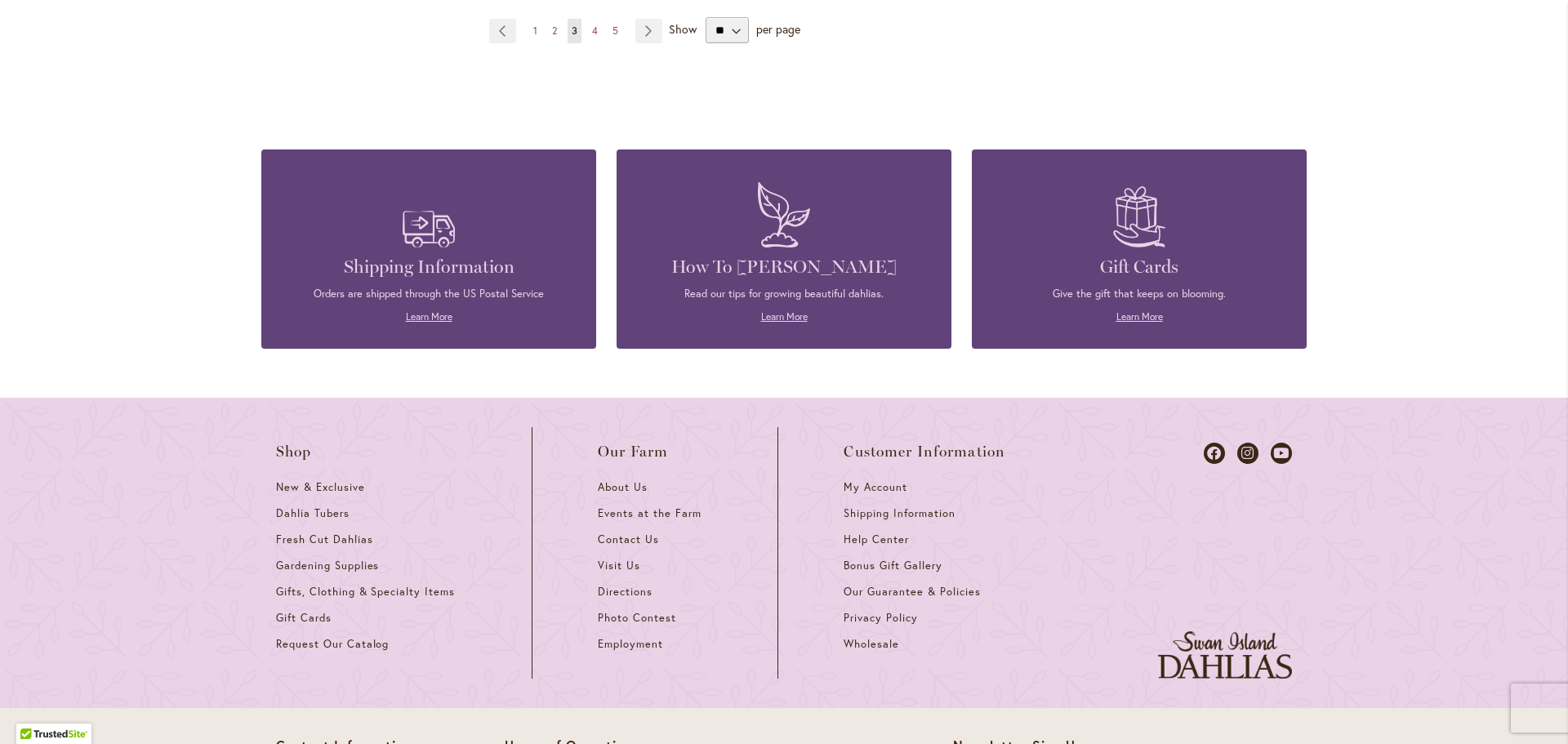
scroll to position [5691, 0]
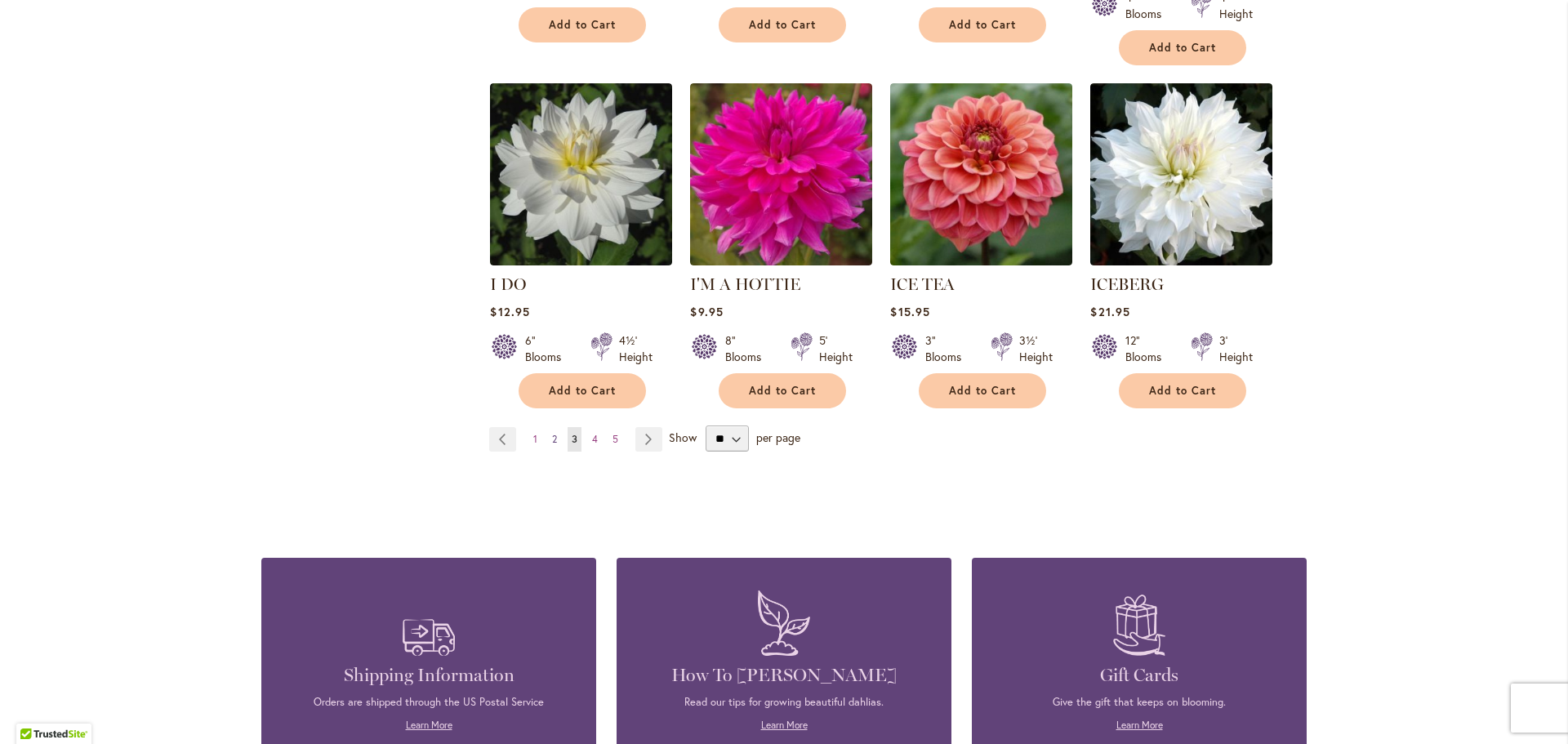
click at [552, 433] on span "2" at bounding box center [555, 439] width 5 height 12
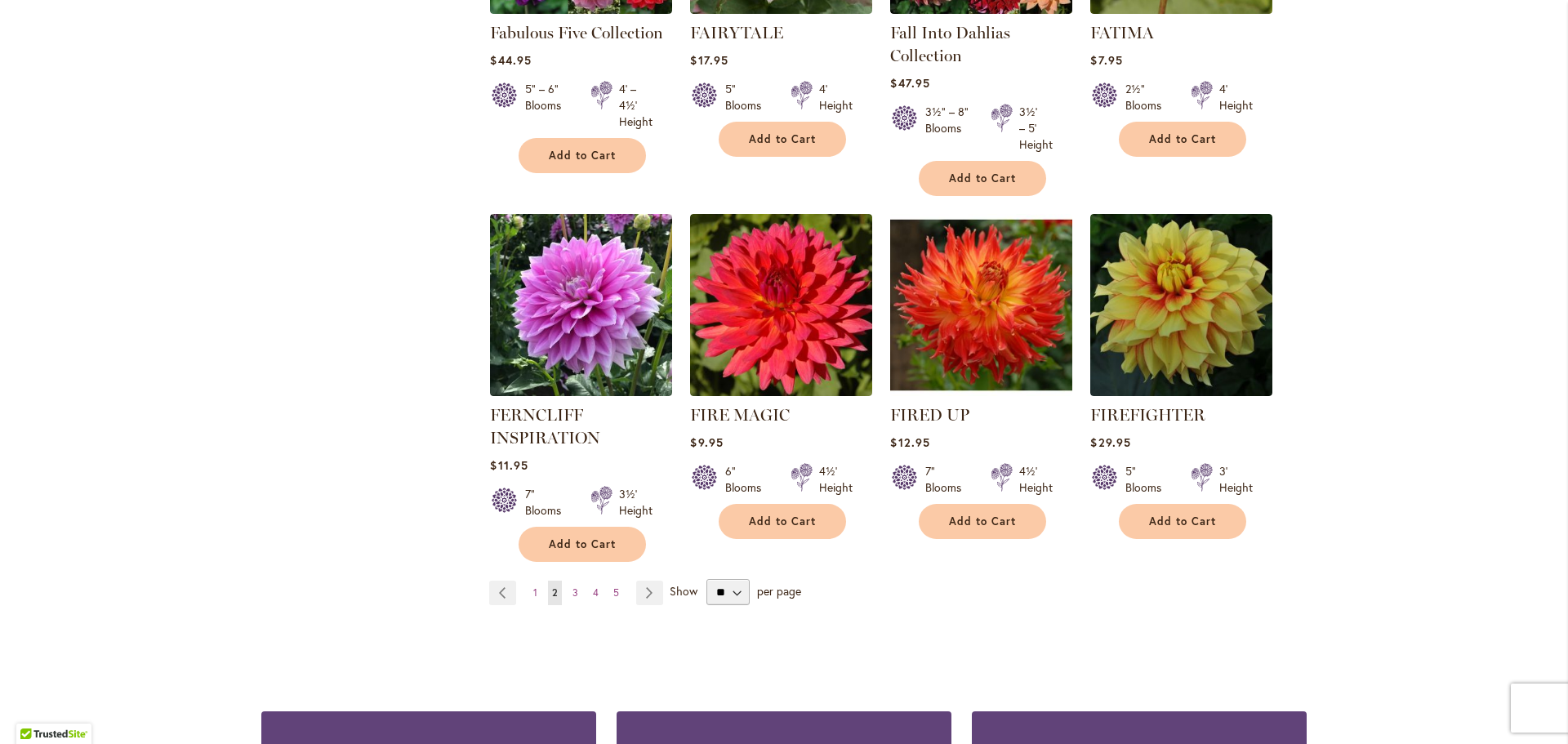
scroll to position [5635, 0]
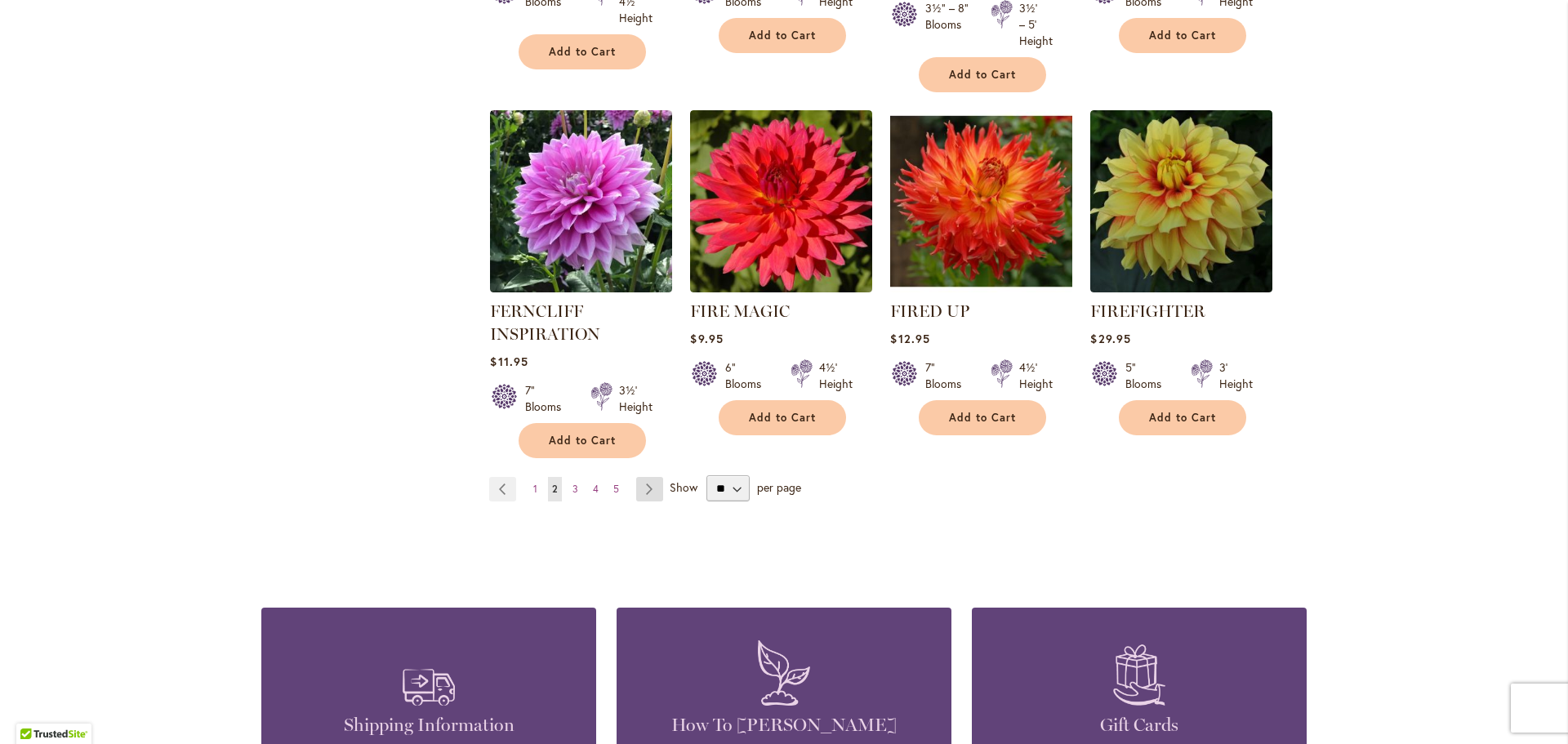
click at [642, 477] on link "Page Next" at bounding box center [649, 489] width 27 height 25
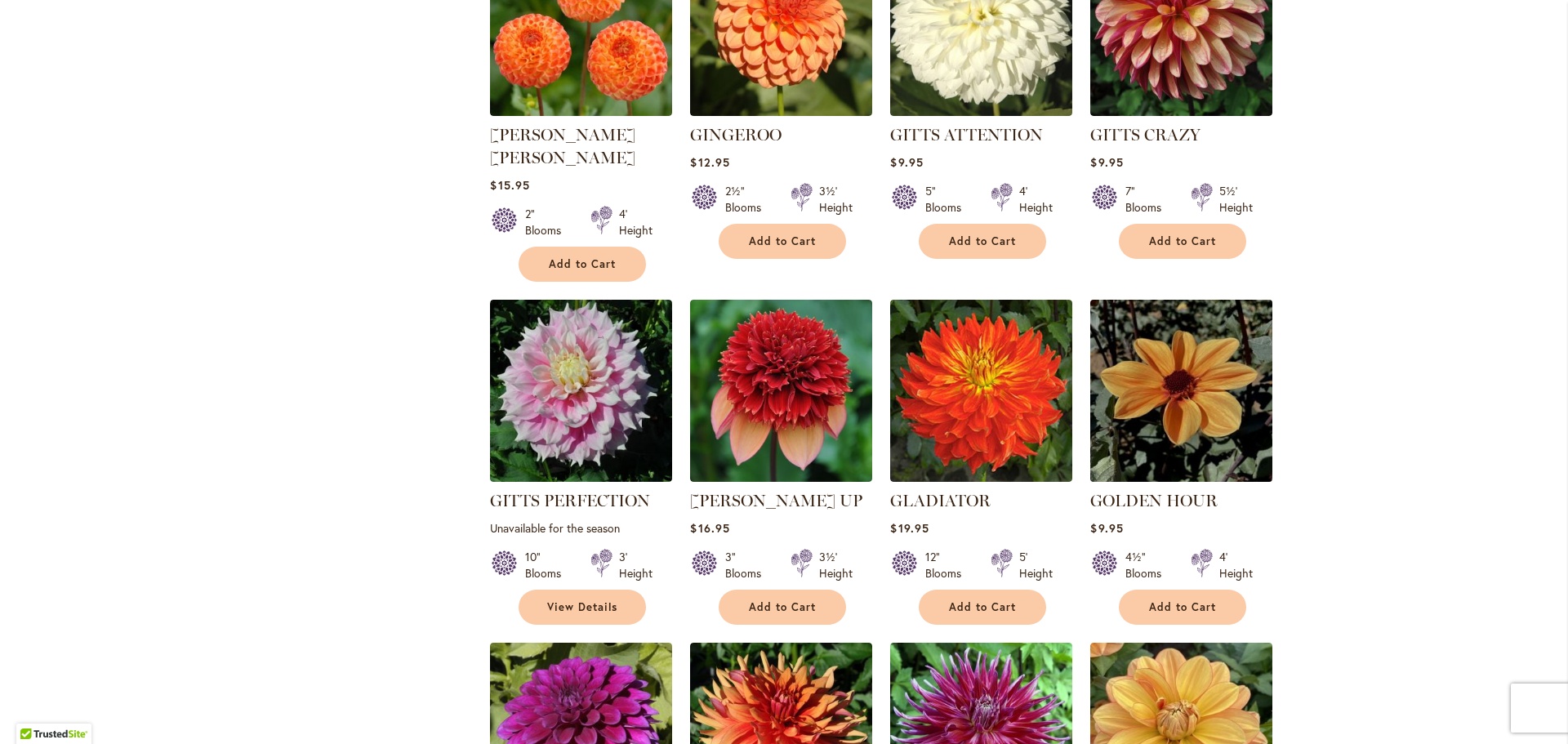
scroll to position [2287, 0]
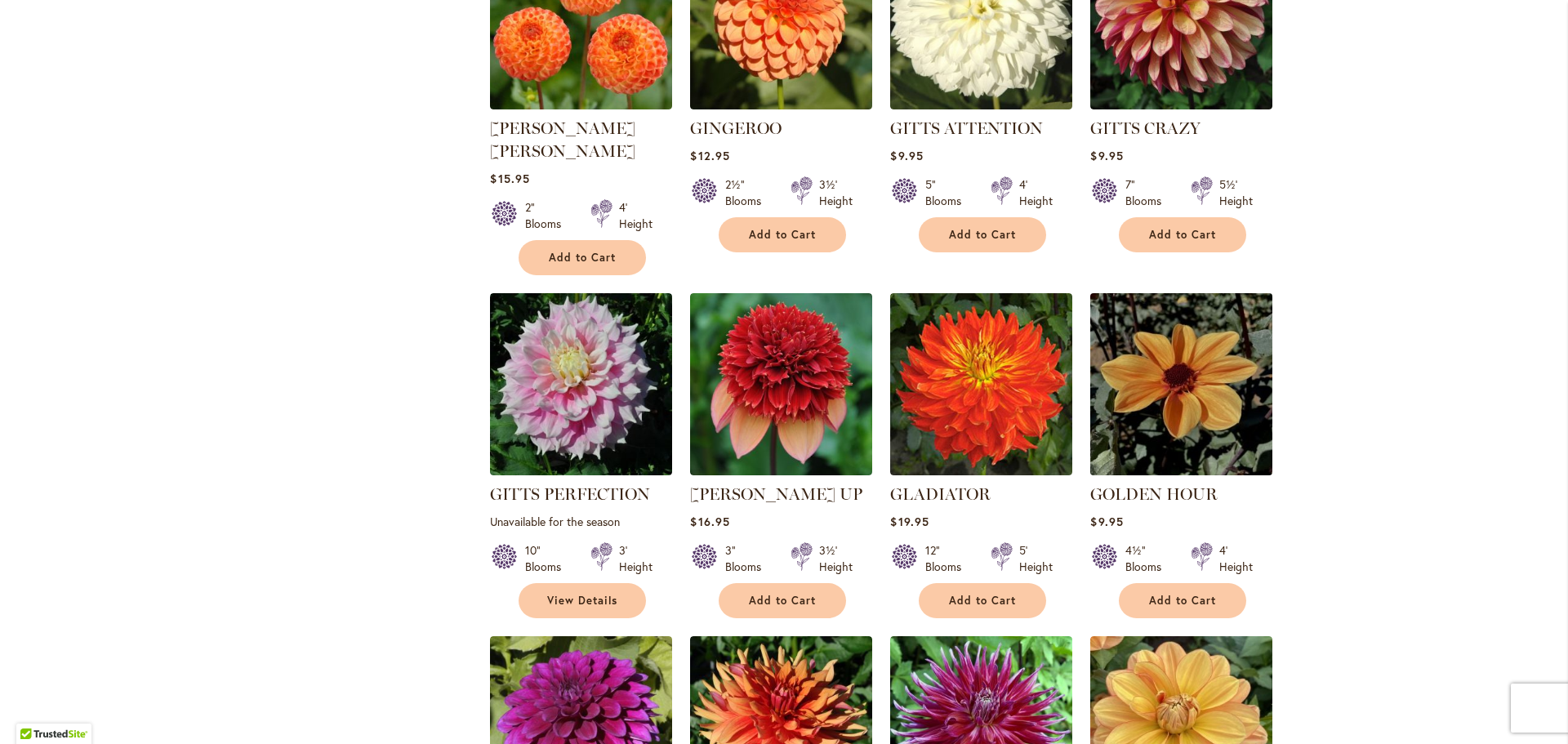
click at [1172, 309] on img at bounding box center [1182, 385] width 191 height 191
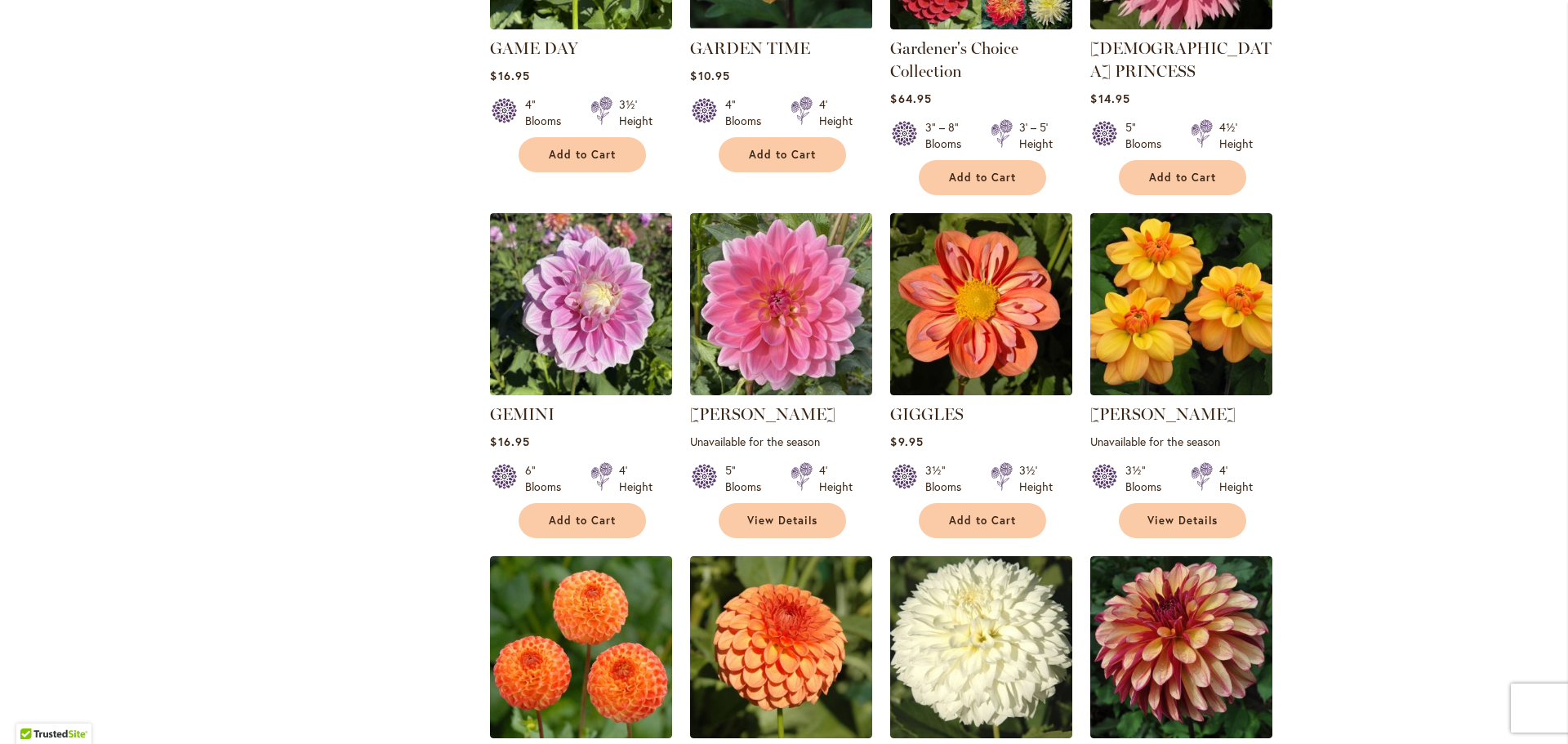
scroll to position [1715, 0]
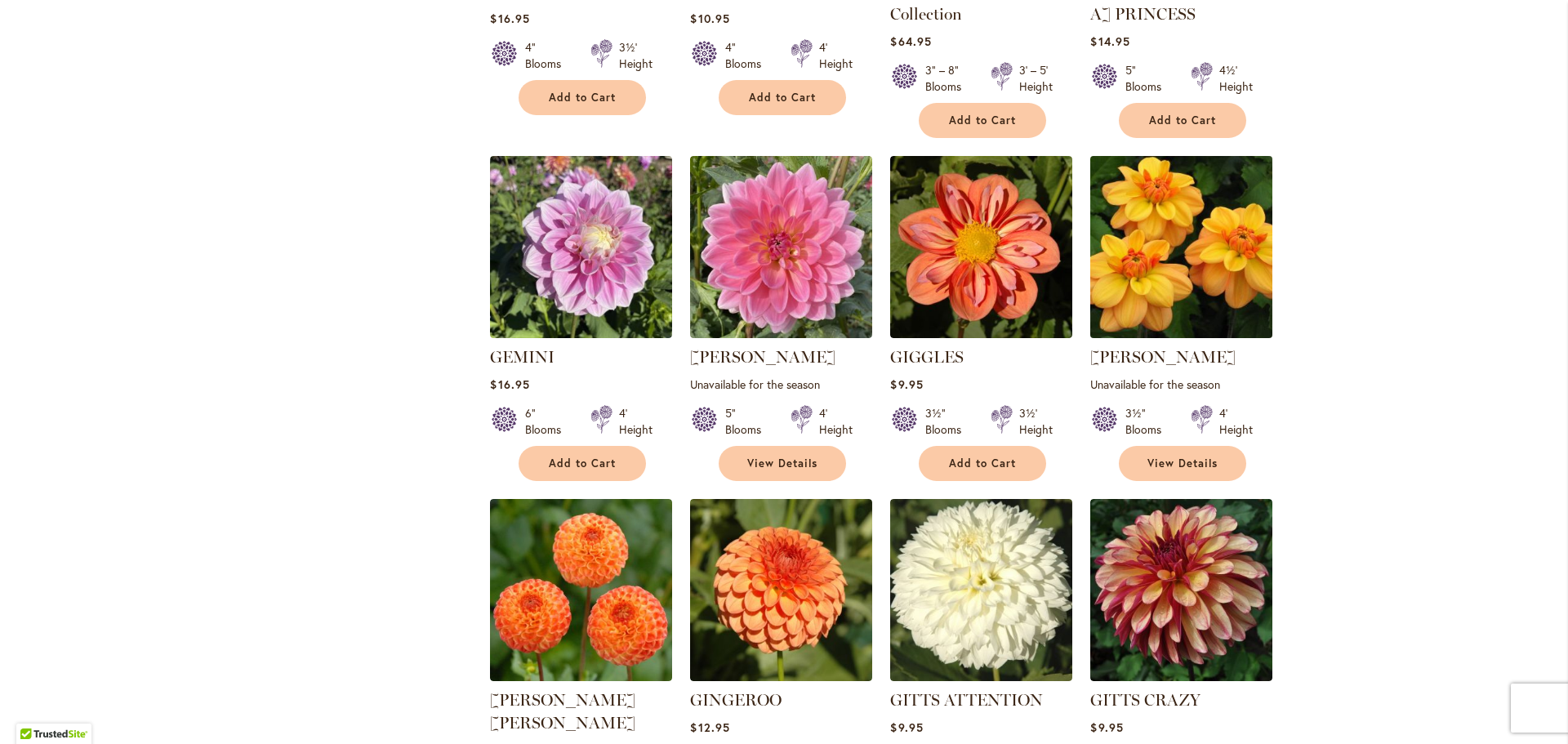
click at [1152, 179] on img at bounding box center [1182, 247] width 191 height 191
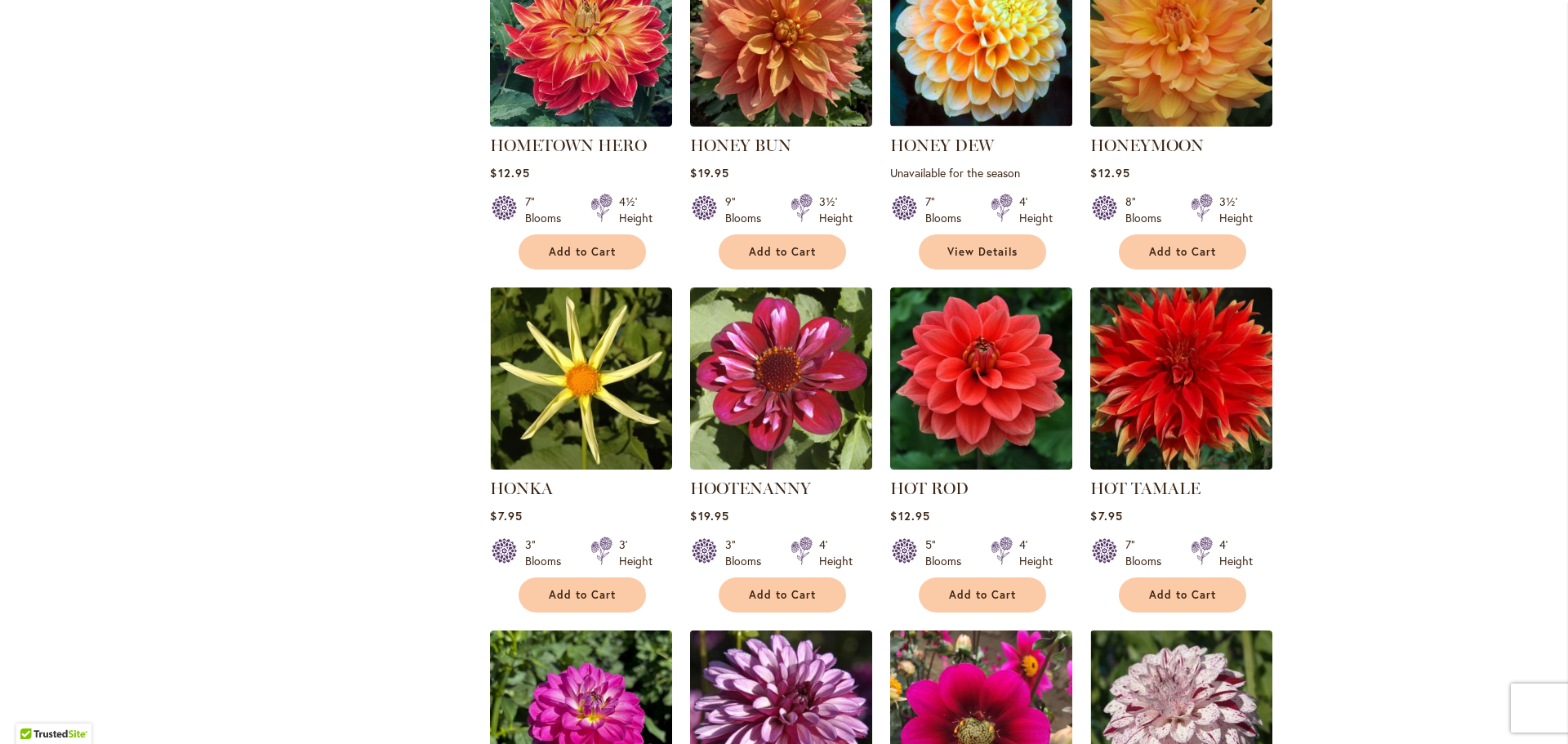
scroll to position [4655, 0]
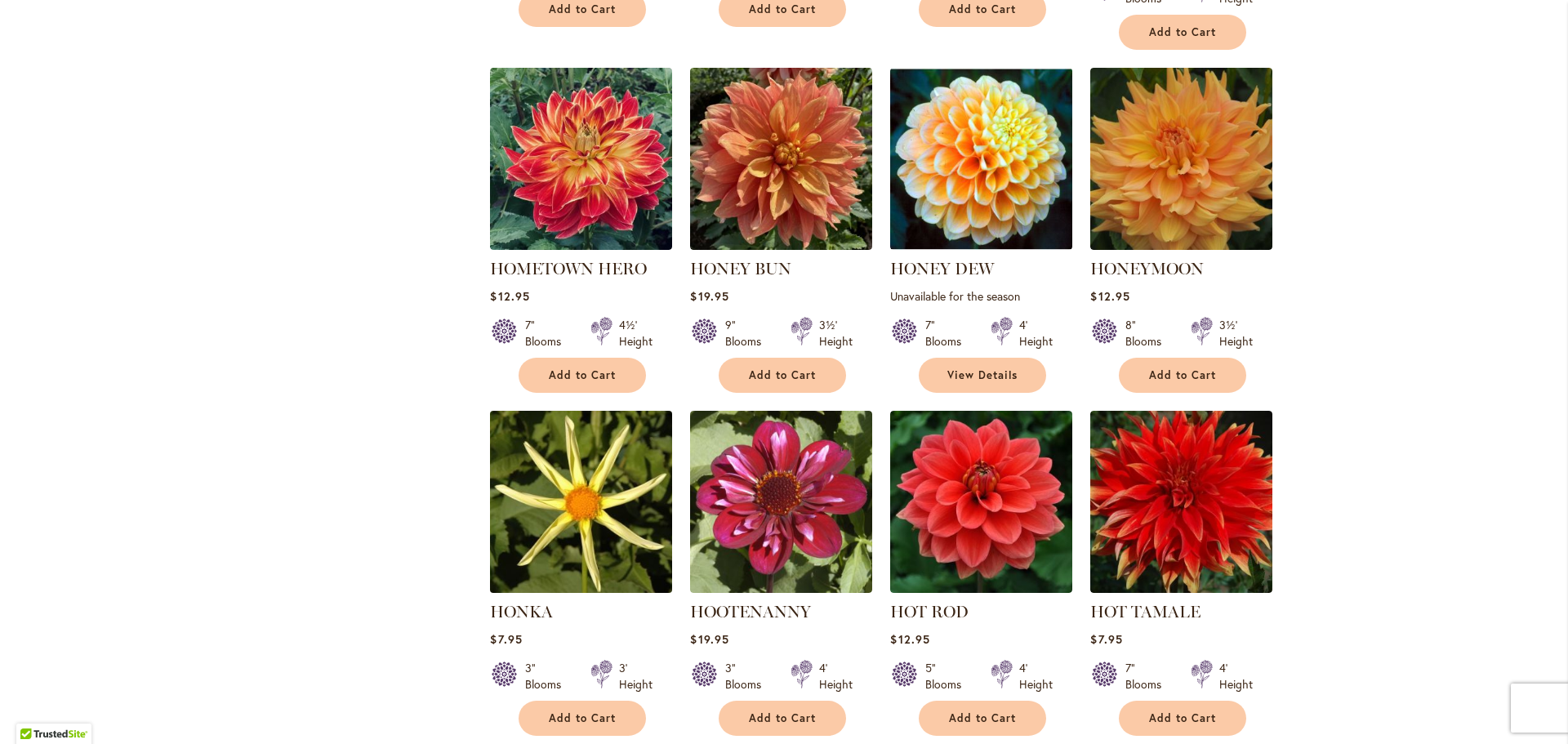
click at [565, 407] on img at bounding box center [581, 502] width 191 height 191
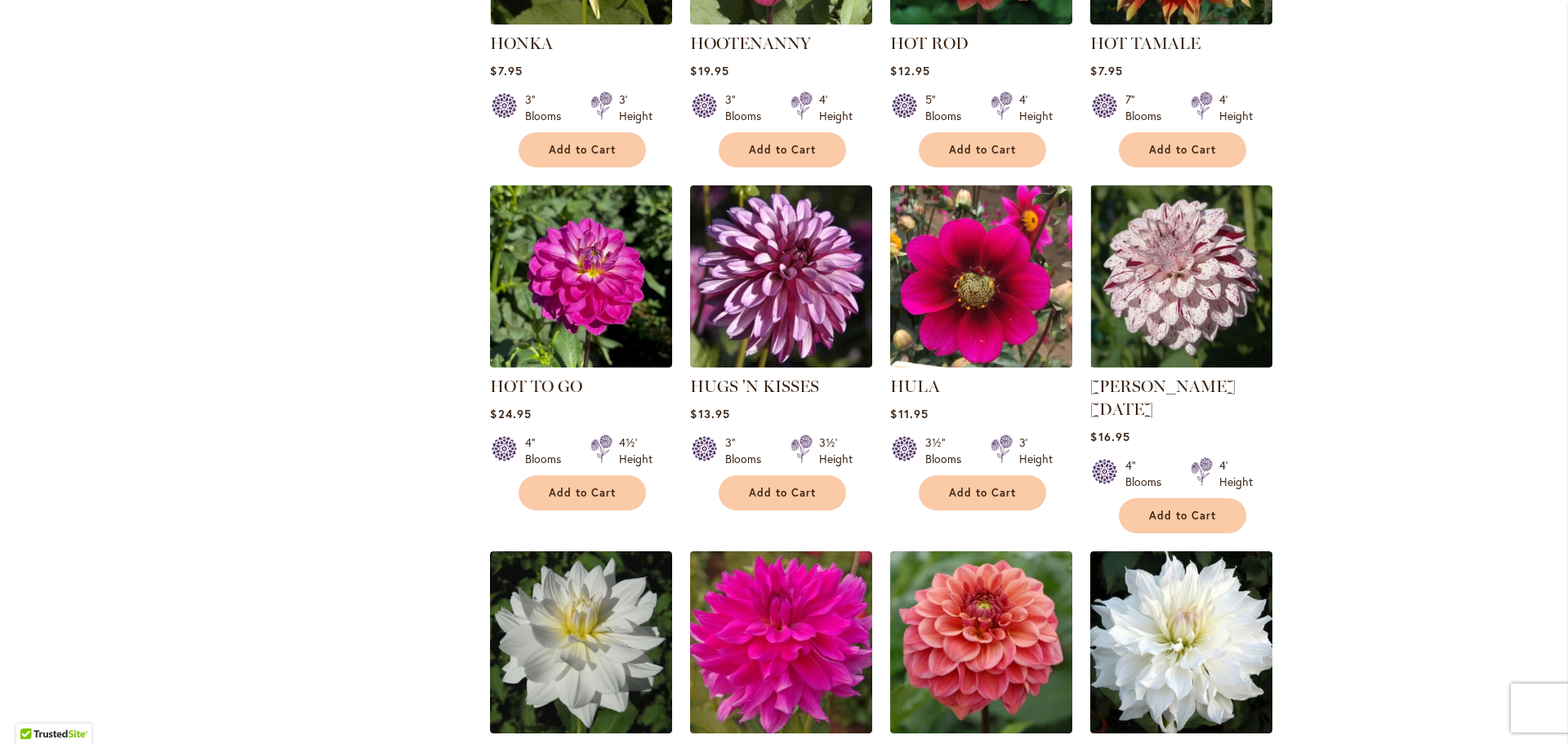
scroll to position [5227, 0]
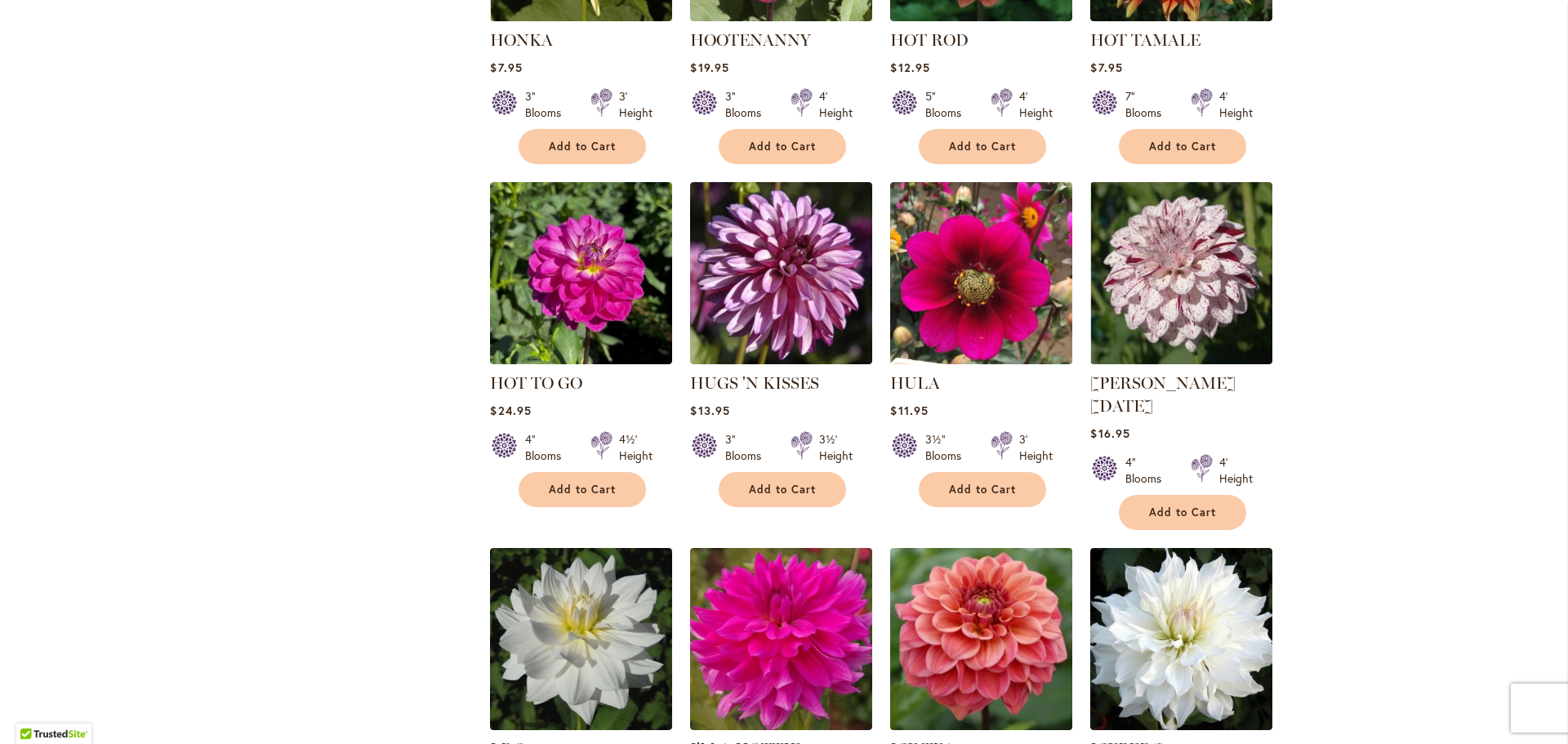
click at [967, 544] on img at bounding box center [982, 639] width 191 height 191
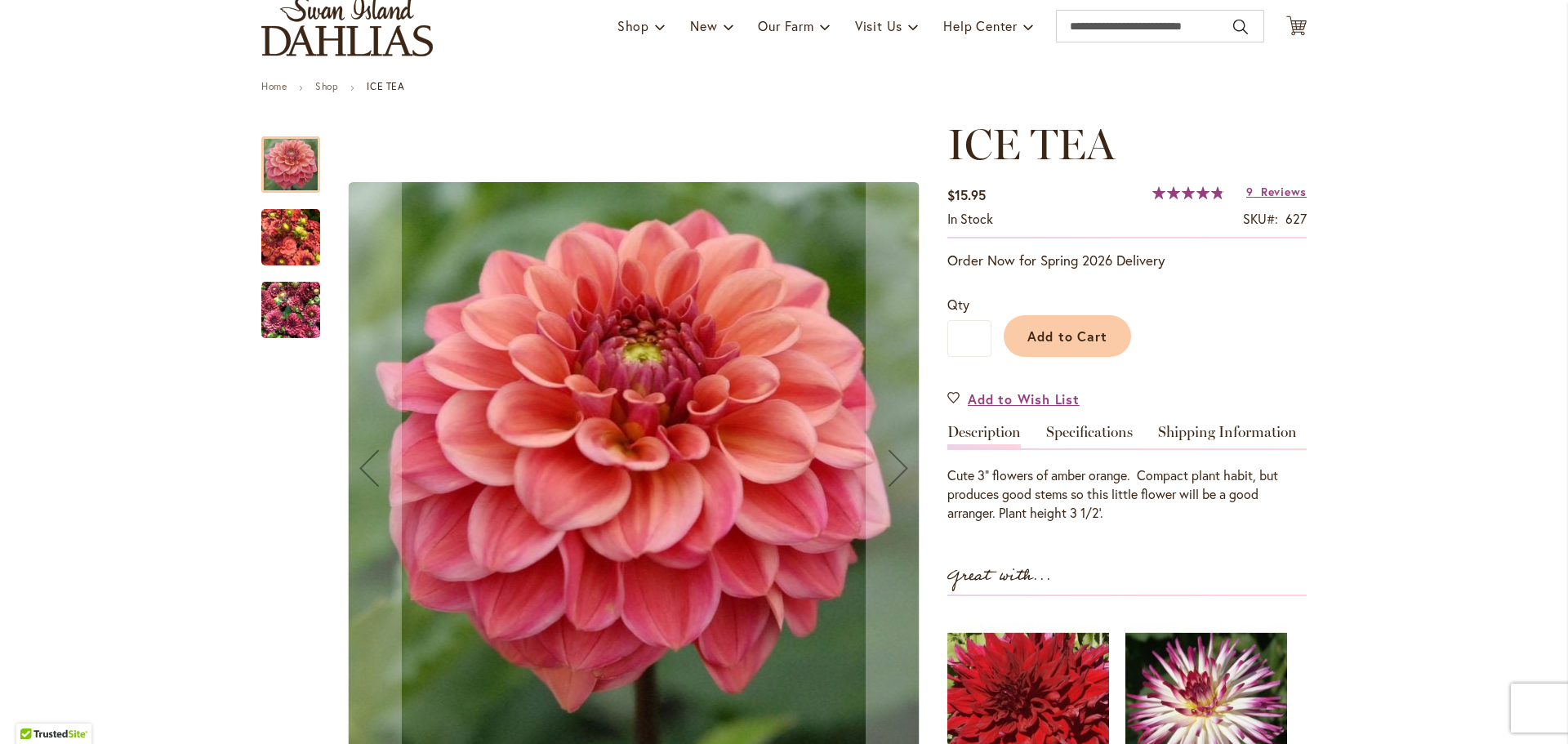
scroll to position [82, 0]
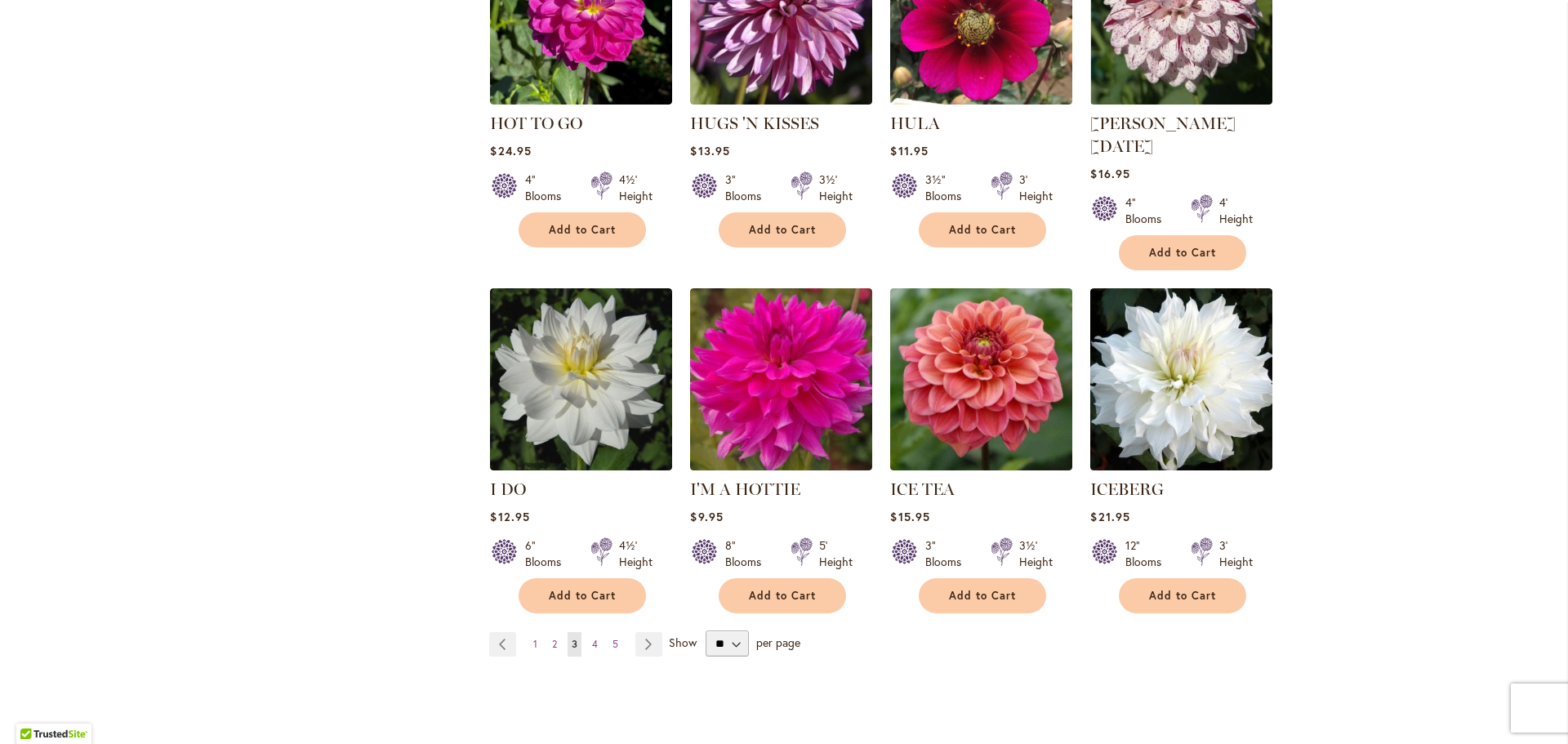
scroll to position [5553, 0]
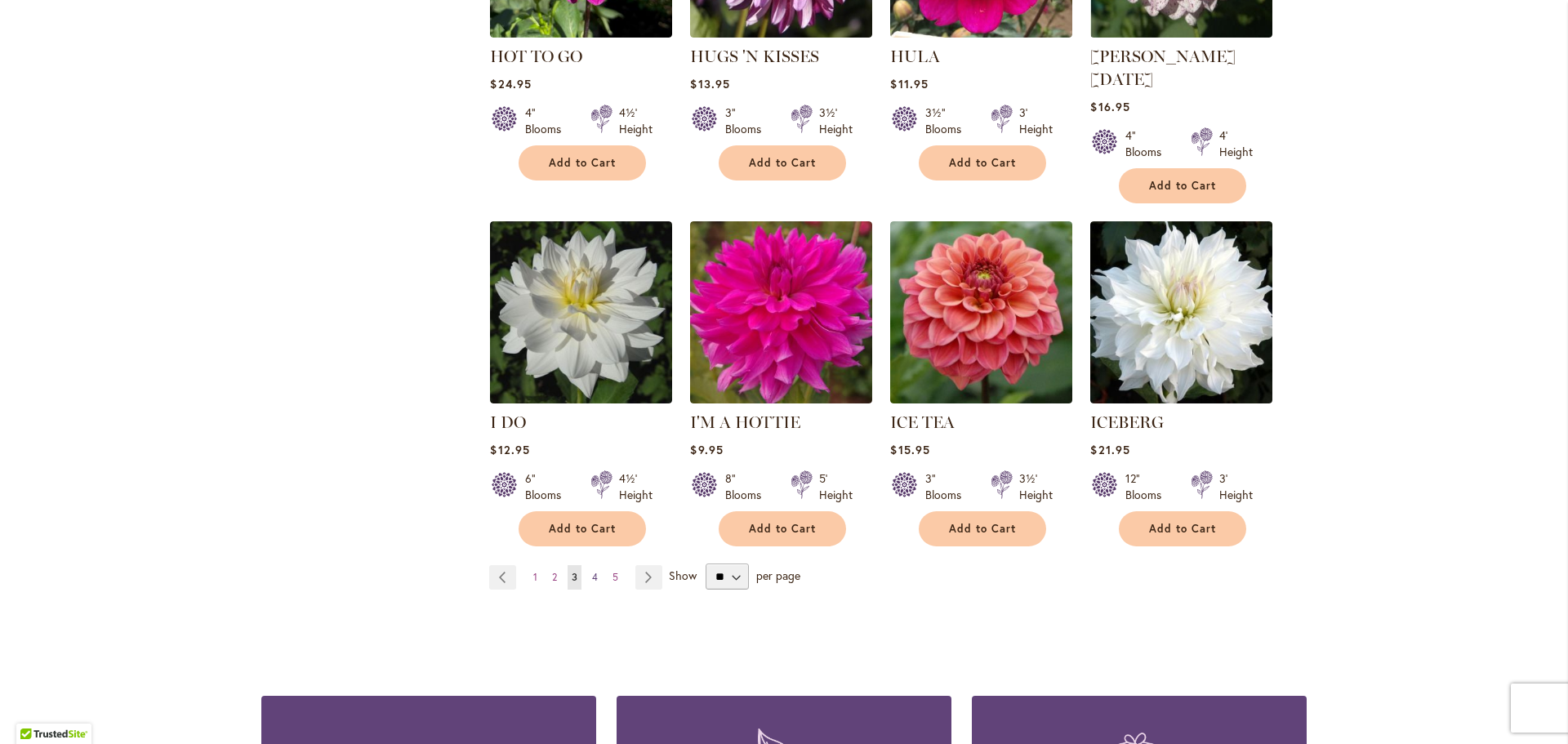
click at [588, 565] on link "Page 4" at bounding box center [595, 577] width 14 height 25
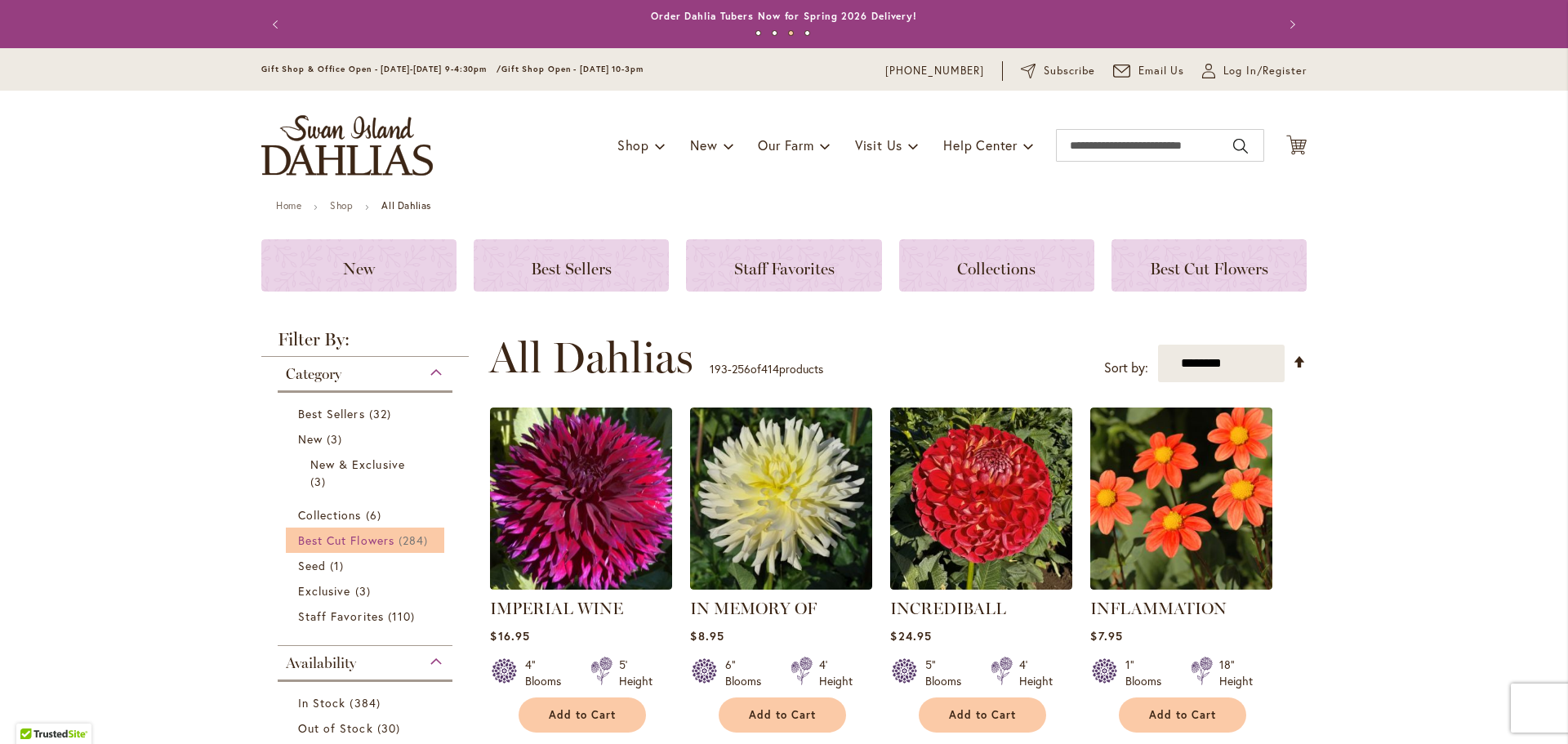
click at [356, 540] on span "Best Cut Flowers" at bounding box center [346, 540] width 96 height 16
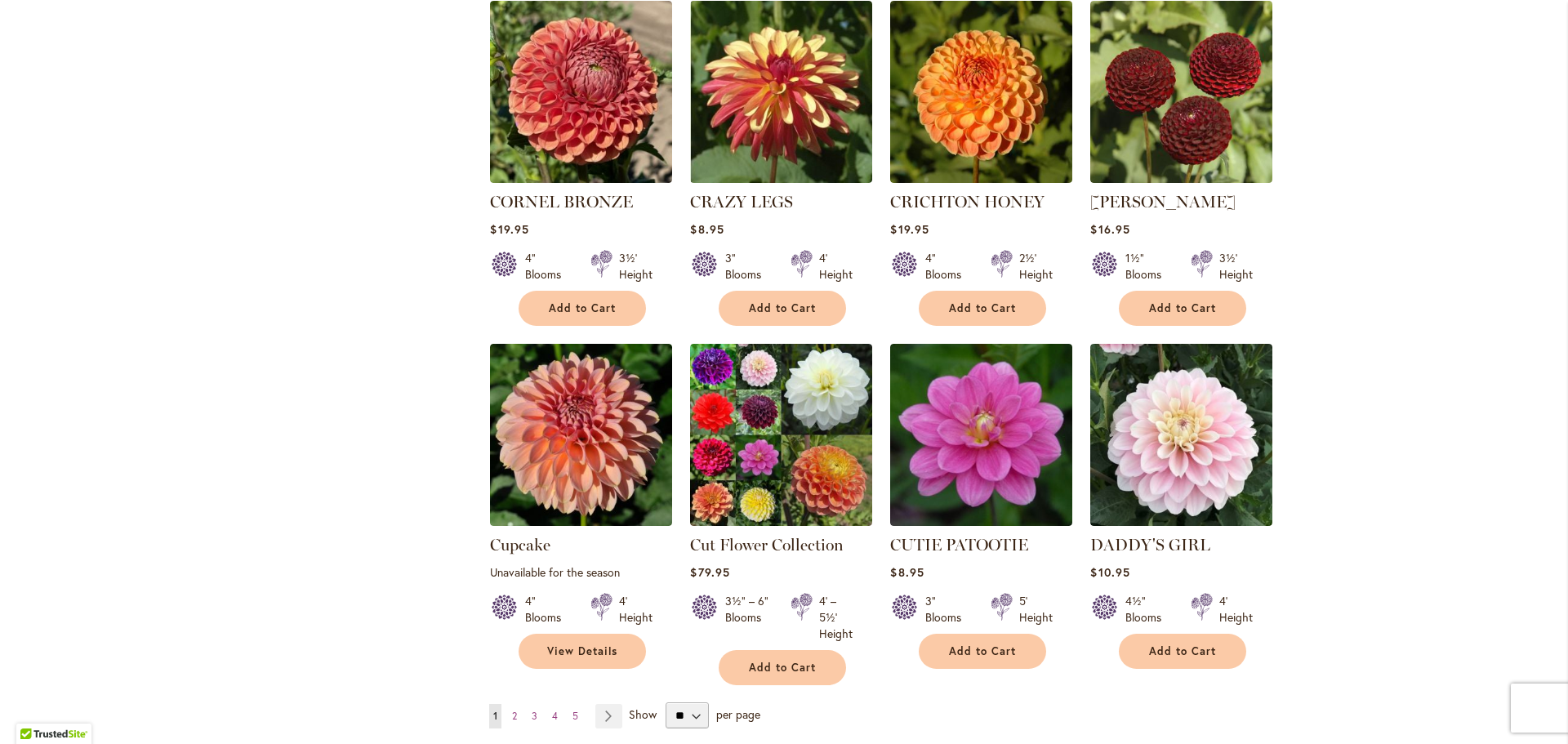
scroll to position [5308, 0]
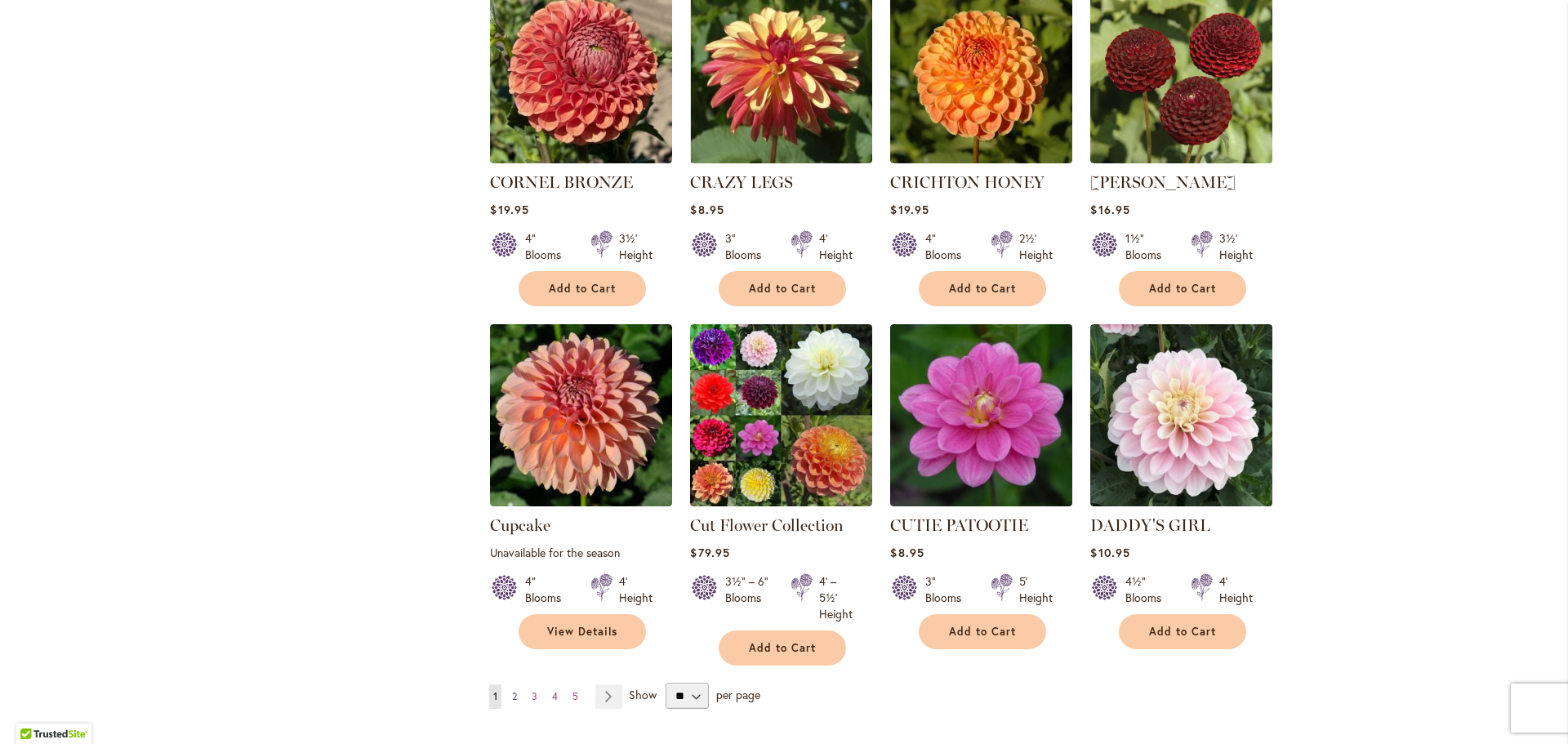
click at [512, 690] on span "2" at bounding box center [514, 696] width 5 height 12
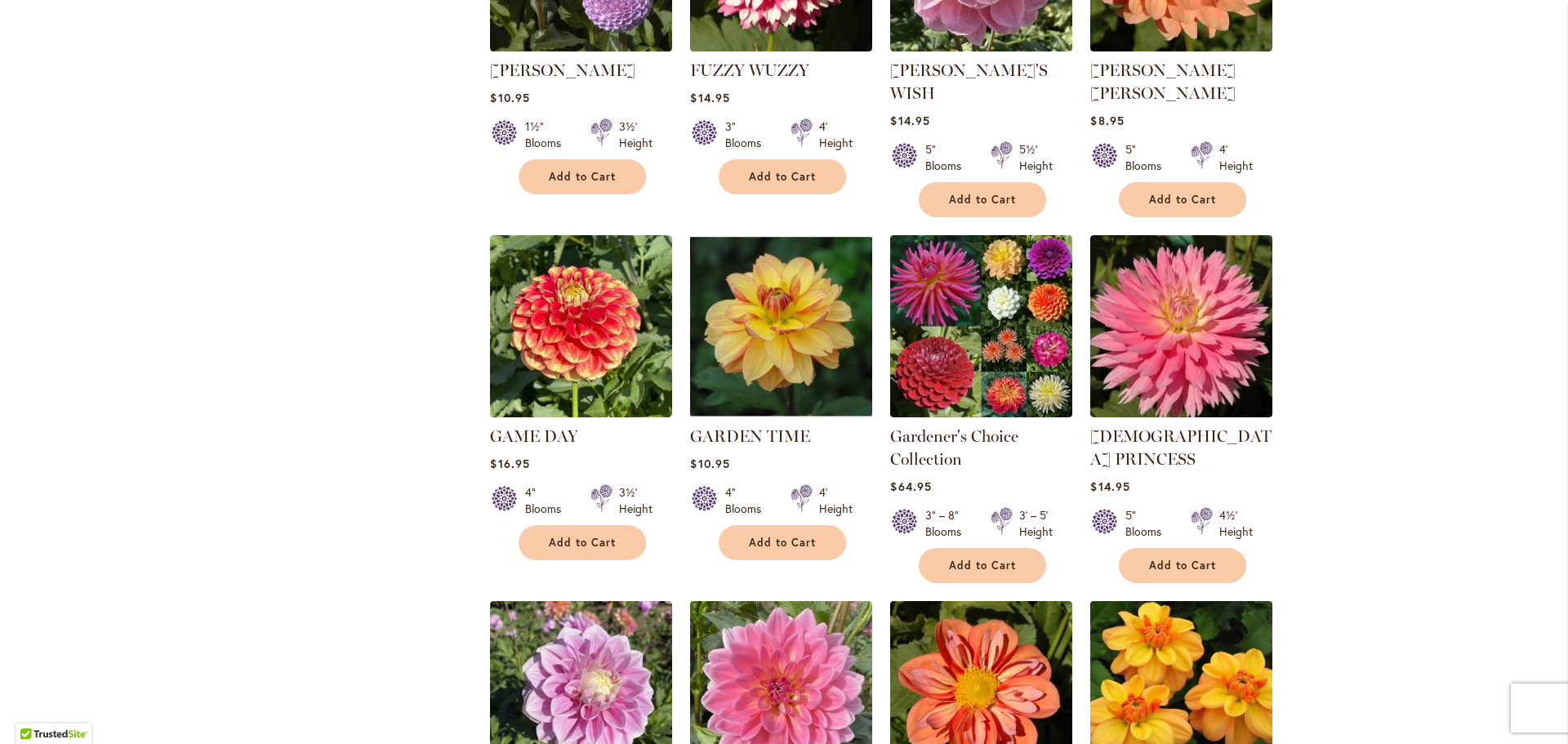
scroll to position [3030, 0]
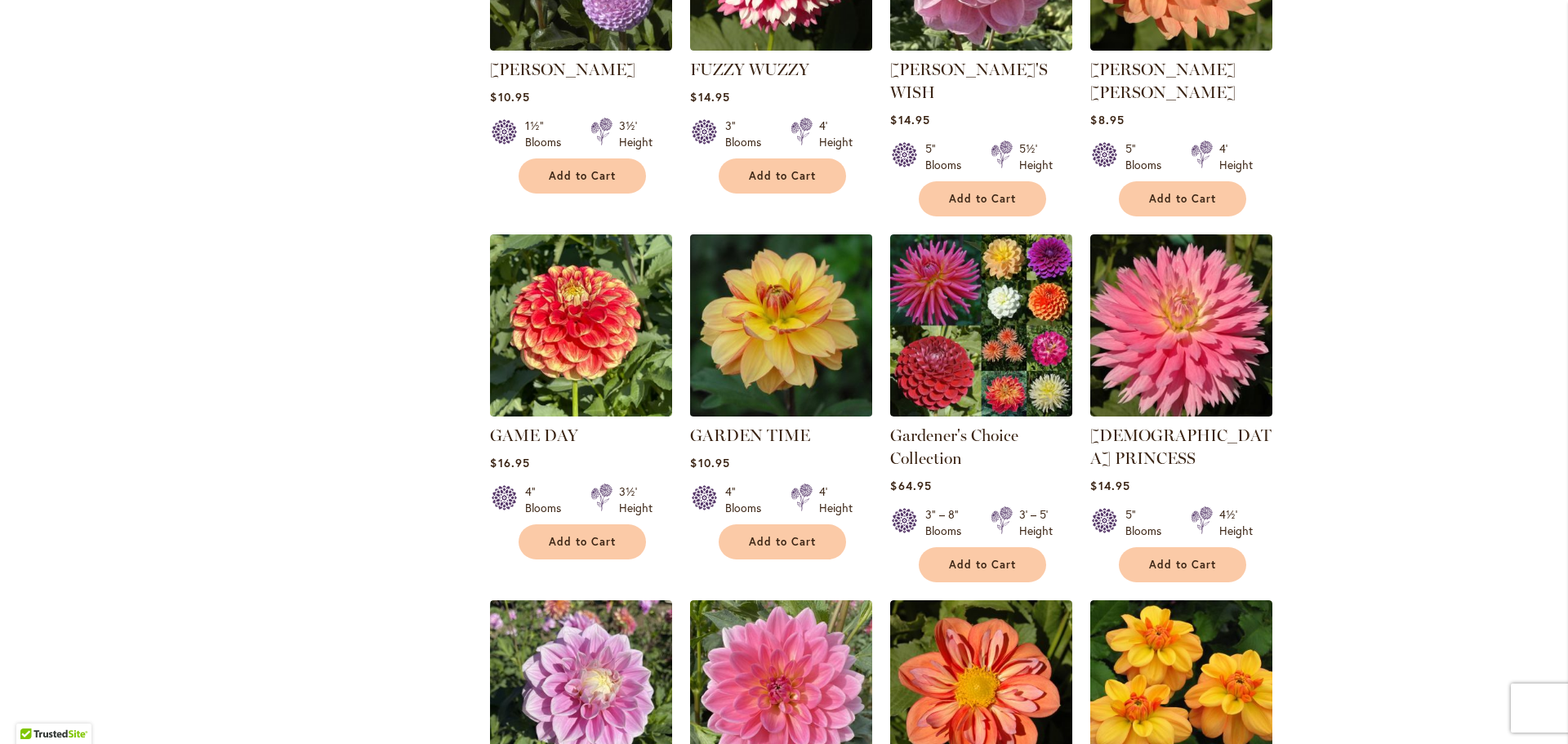
click at [792, 229] on img at bounding box center [782, 325] width 191 height 191
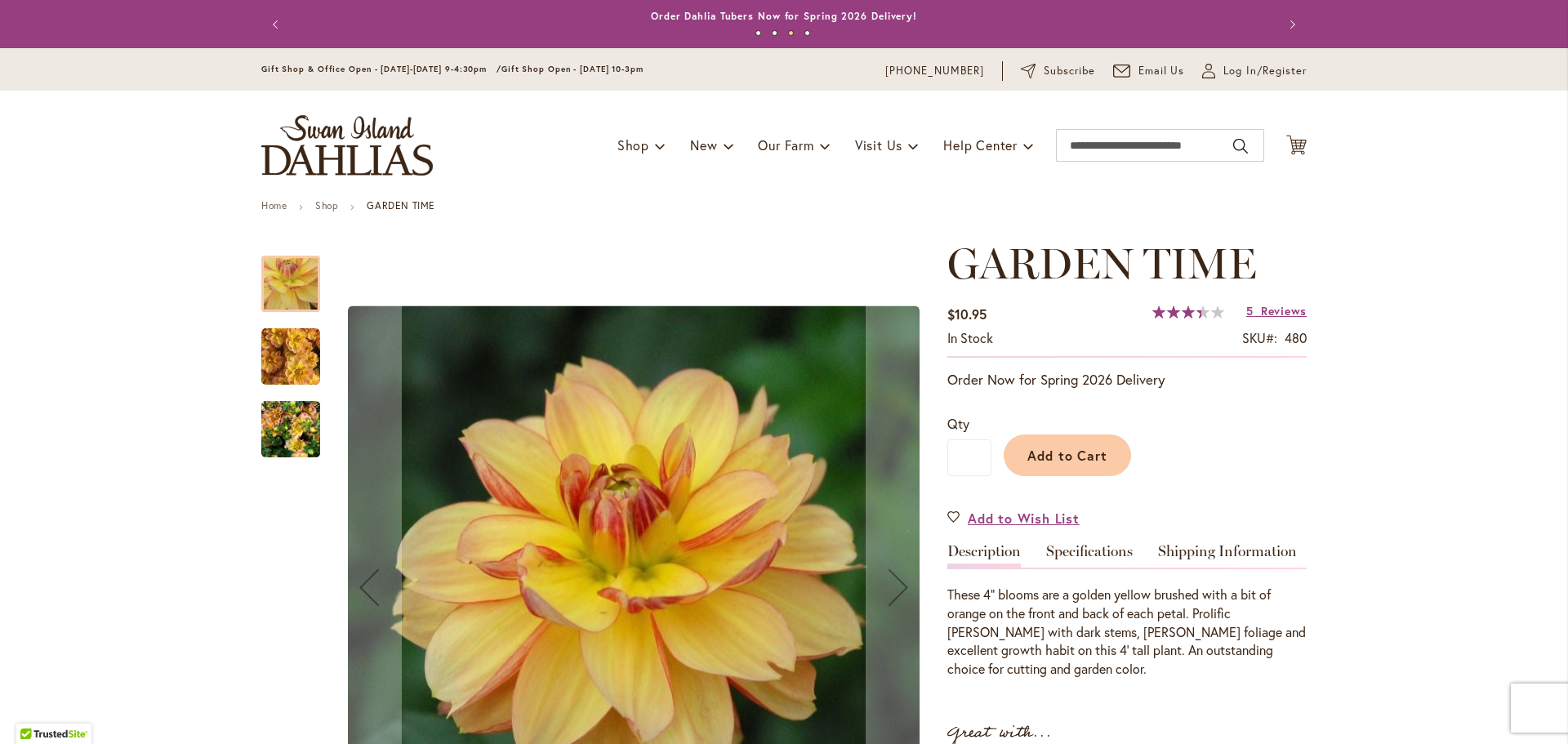
click at [292, 345] on img "GARDEN TIME" at bounding box center [291, 357] width 59 height 59
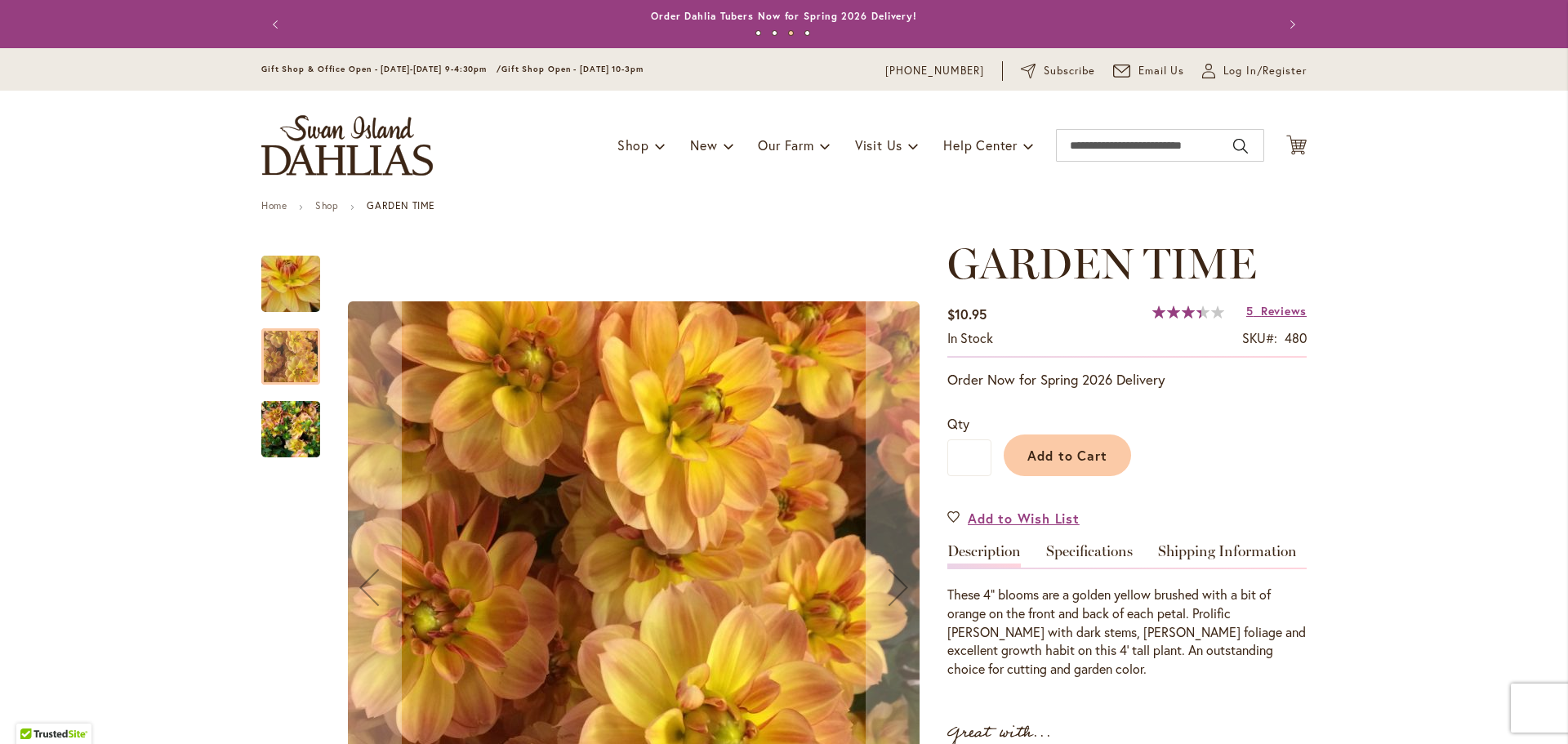
click at [297, 421] on img "GARDEN TIME" at bounding box center [291, 430] width 59 height 78
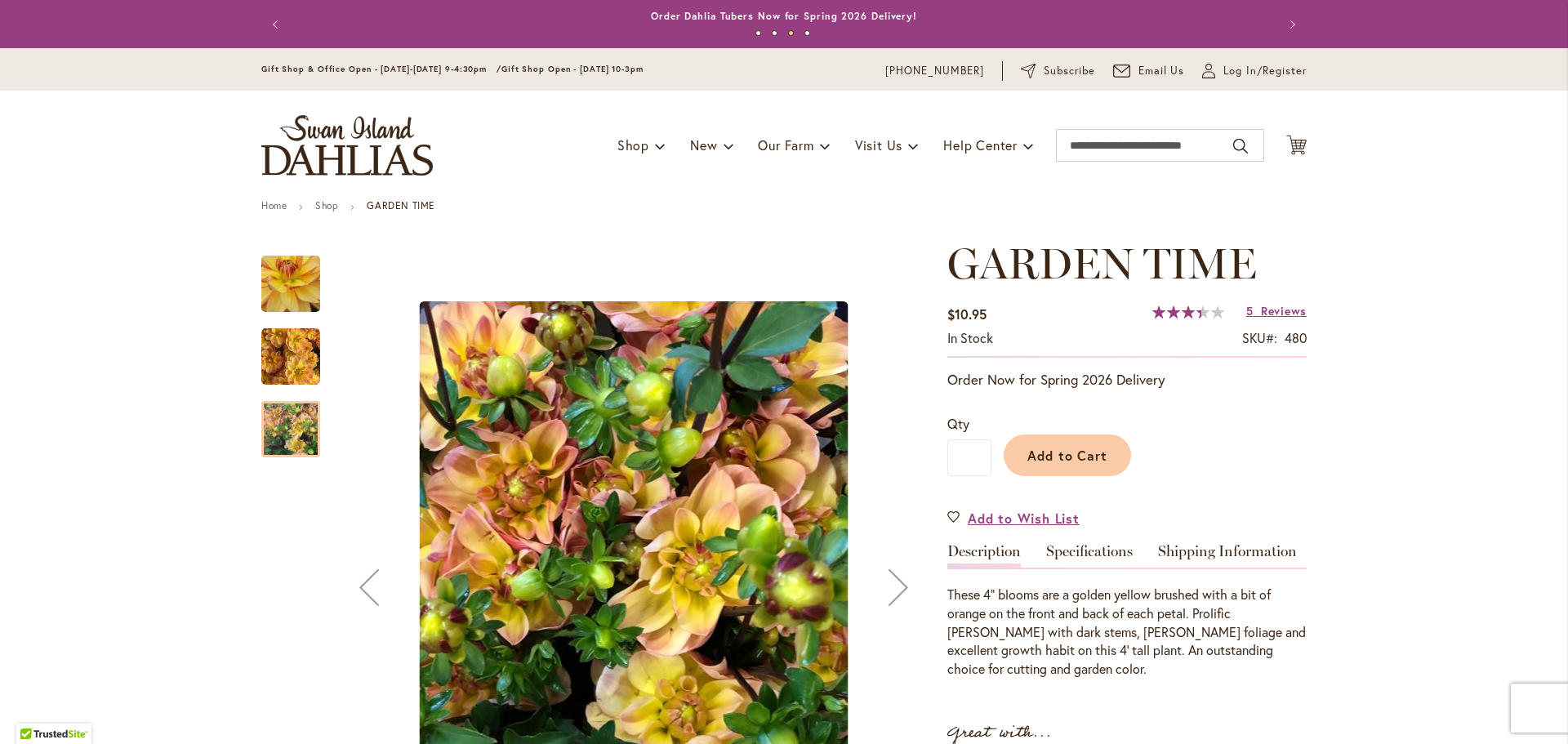
click at [311, 255] on img "GARDEN TIME" at bounding box center [291, 284] width 114 height 113
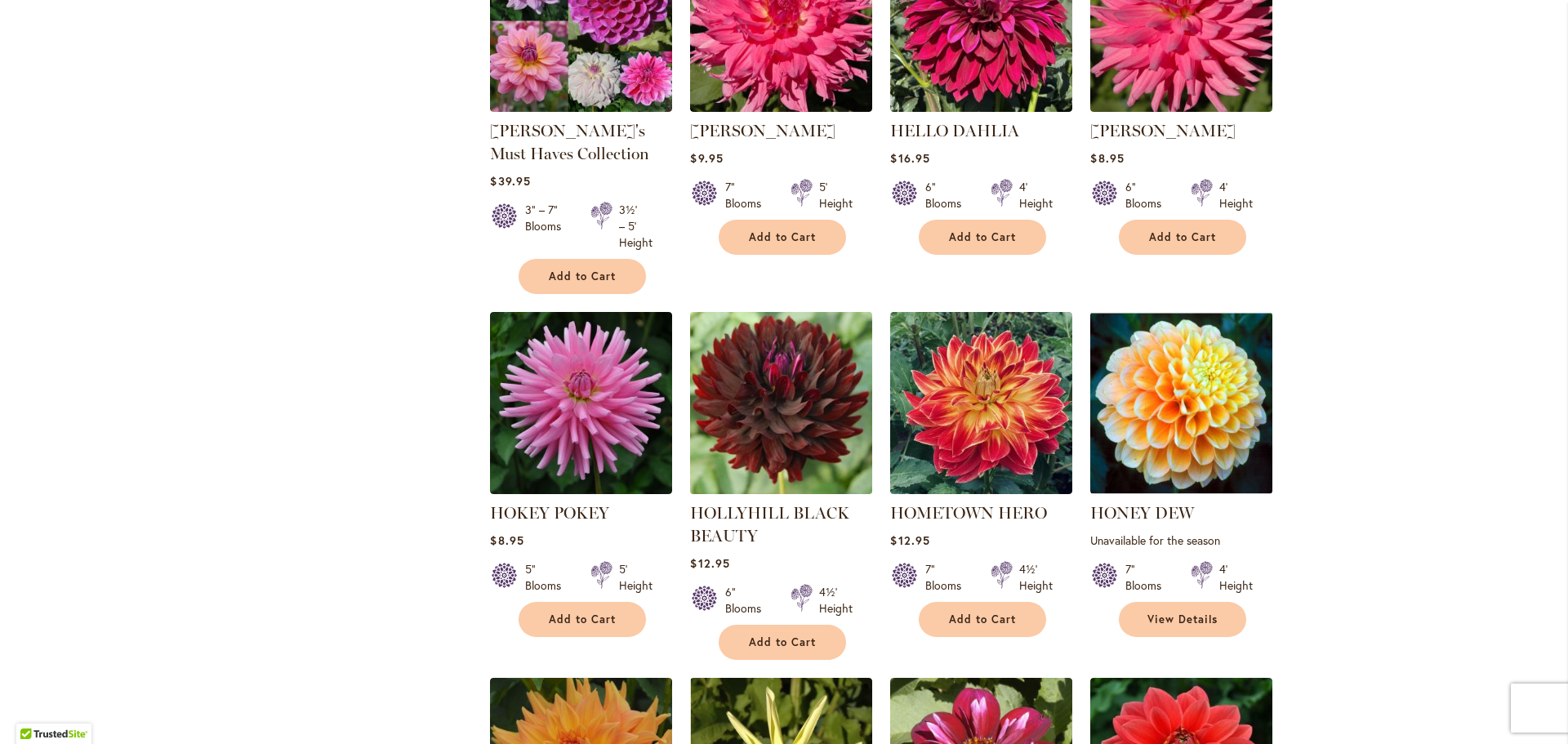
scroll to position [5094, 0]
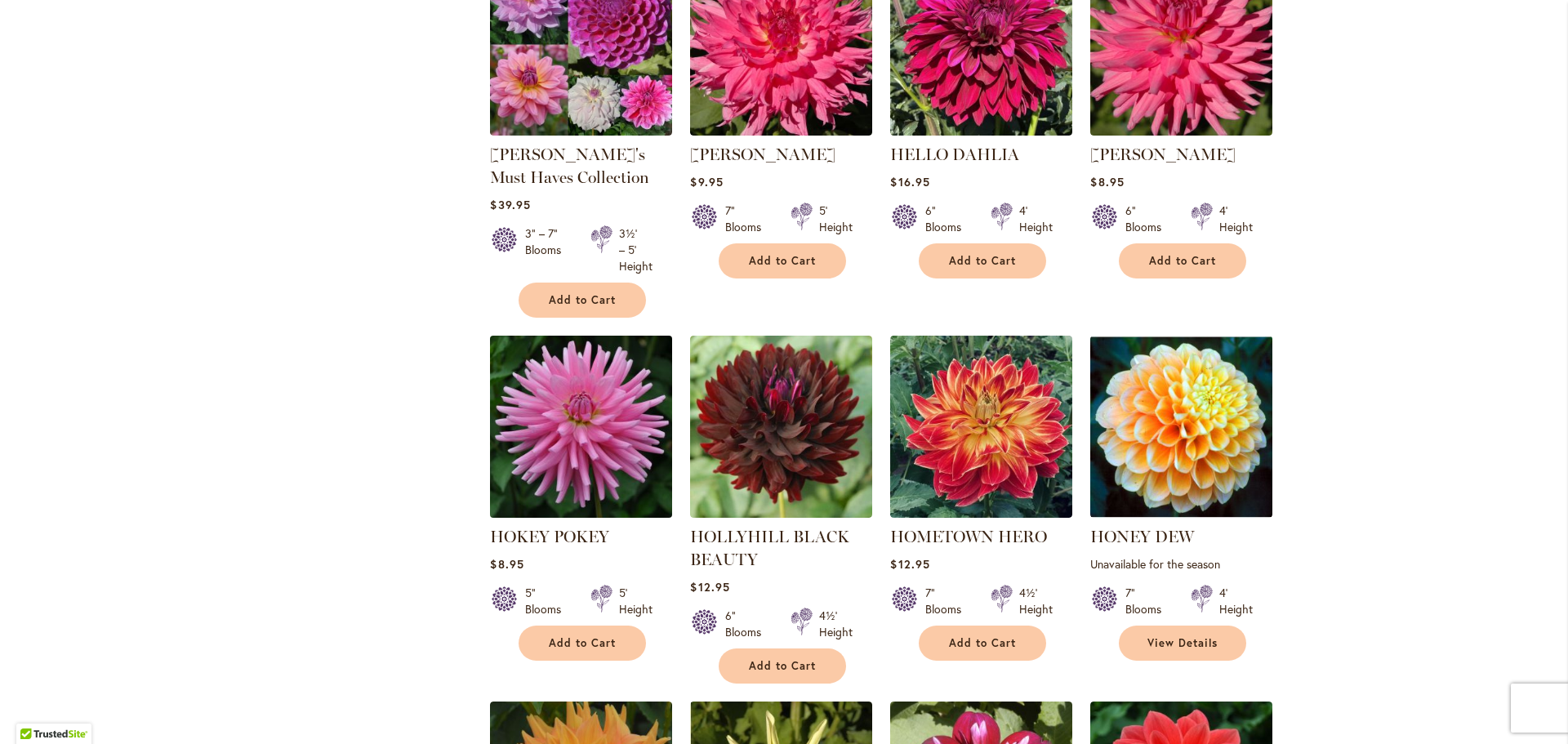
click at [583, 331] on img at bounding box center [581, 426] width 191 height 191
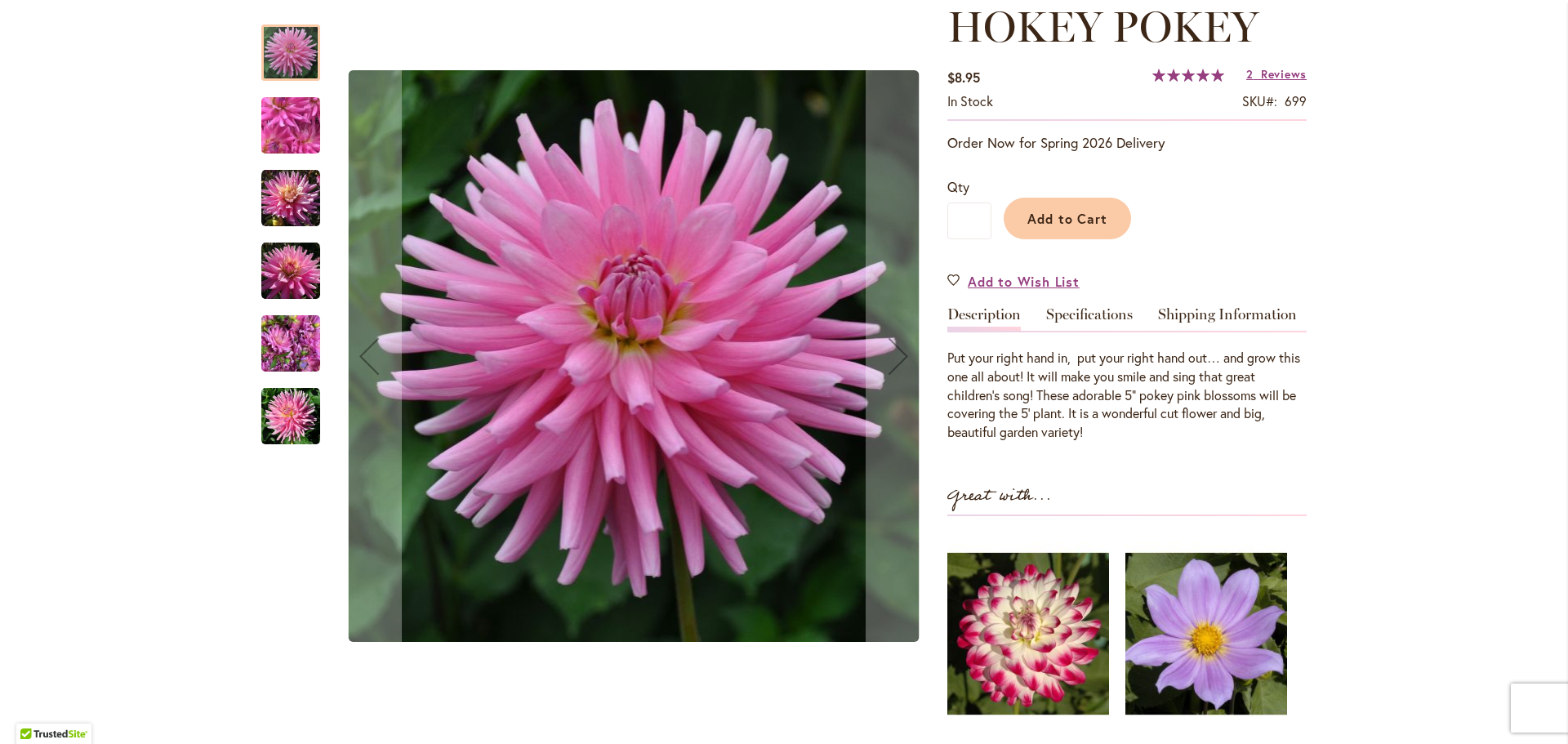
scroll to position [245, 0]
